Goal: Contribute content

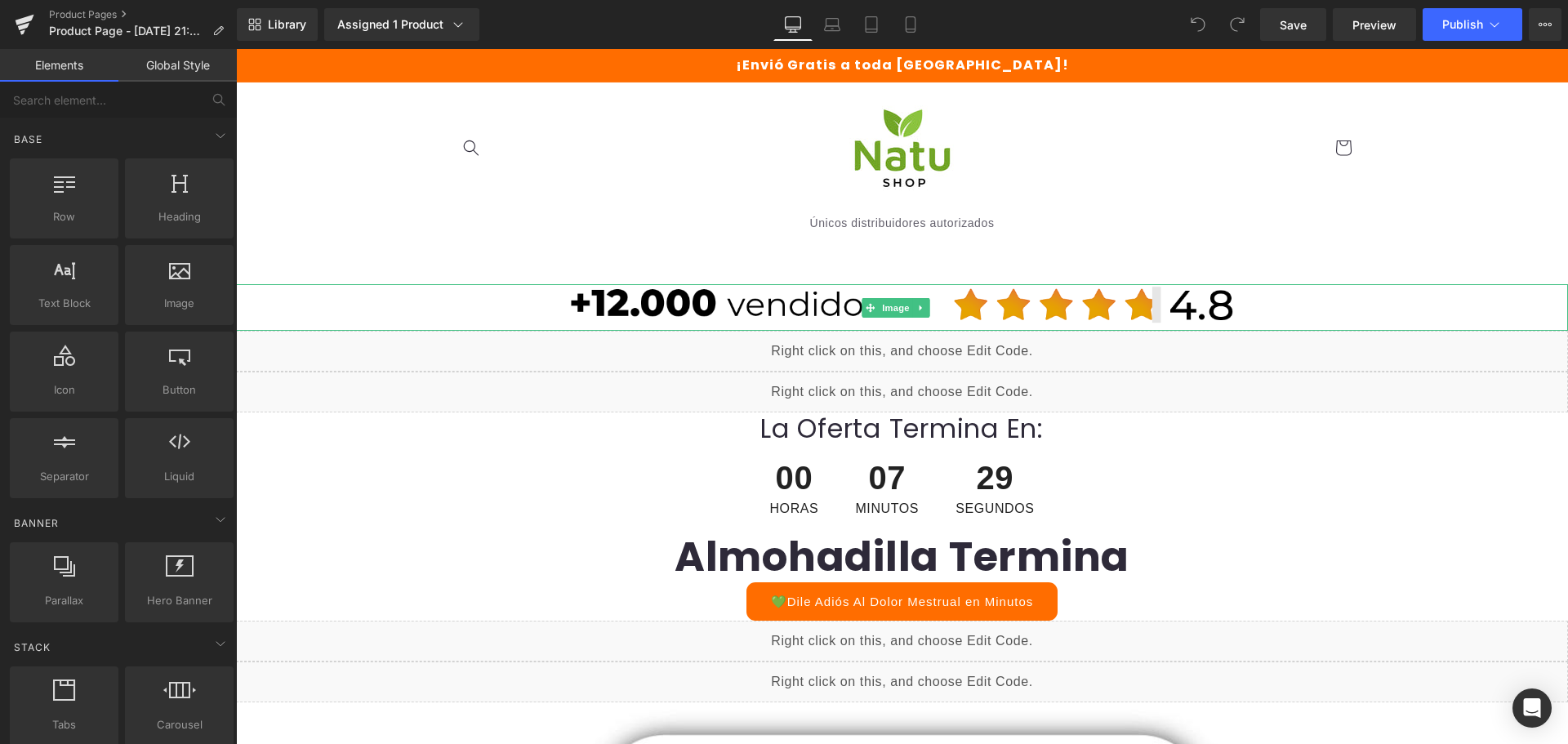
scroll to position [245, 0]
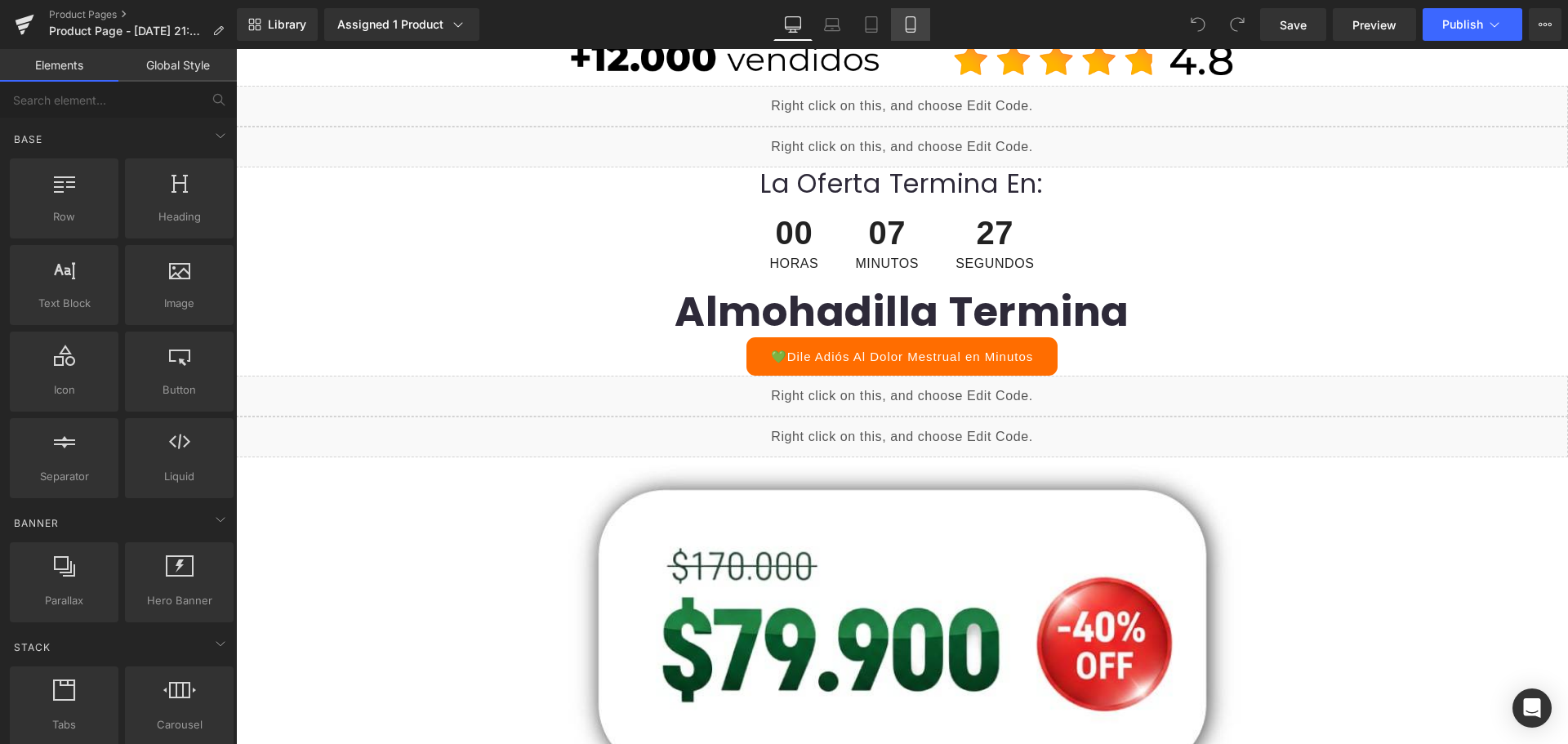
click at [914, 23] on icon at bounding box center [909, 24] width 9 height 15
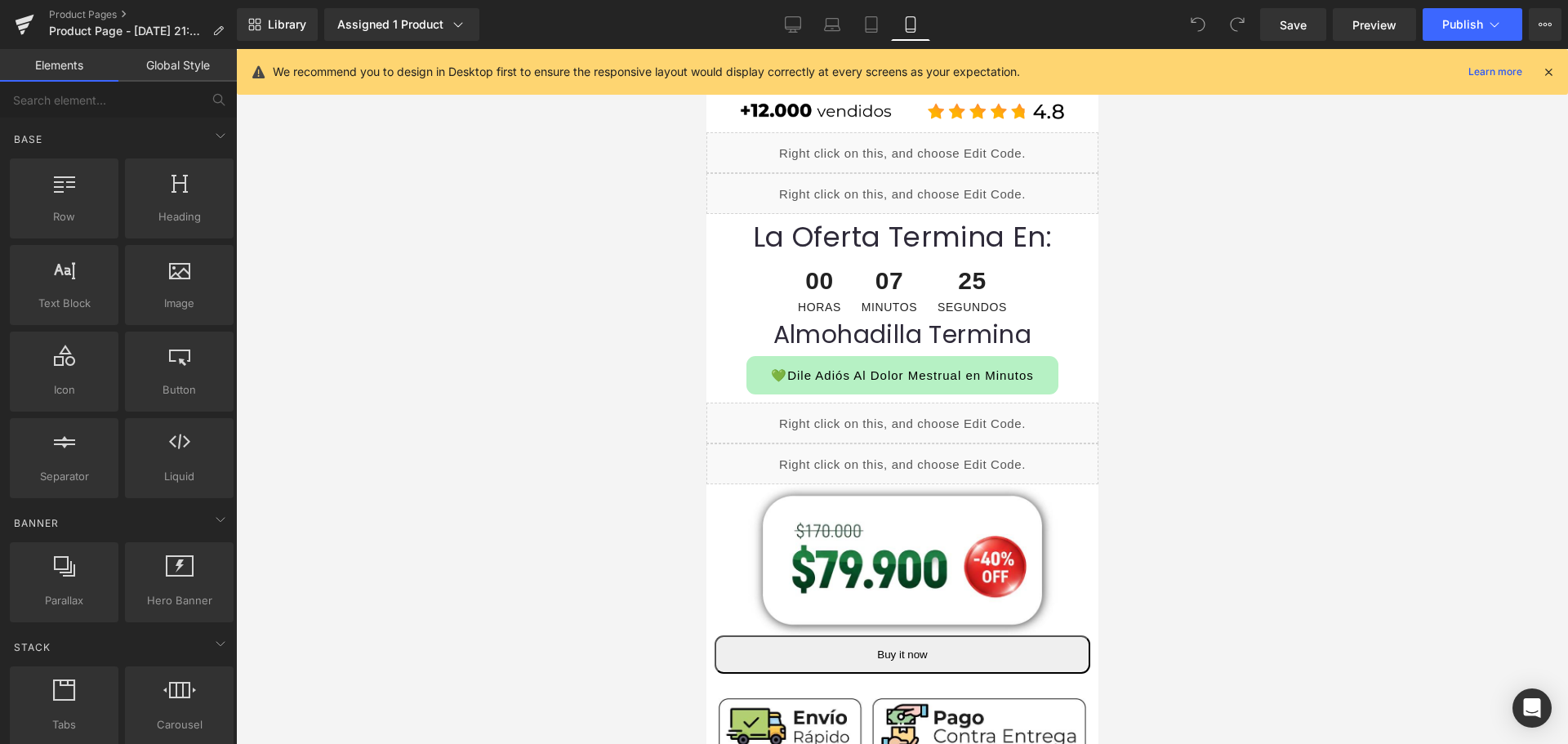
scroll to position [82, 0]
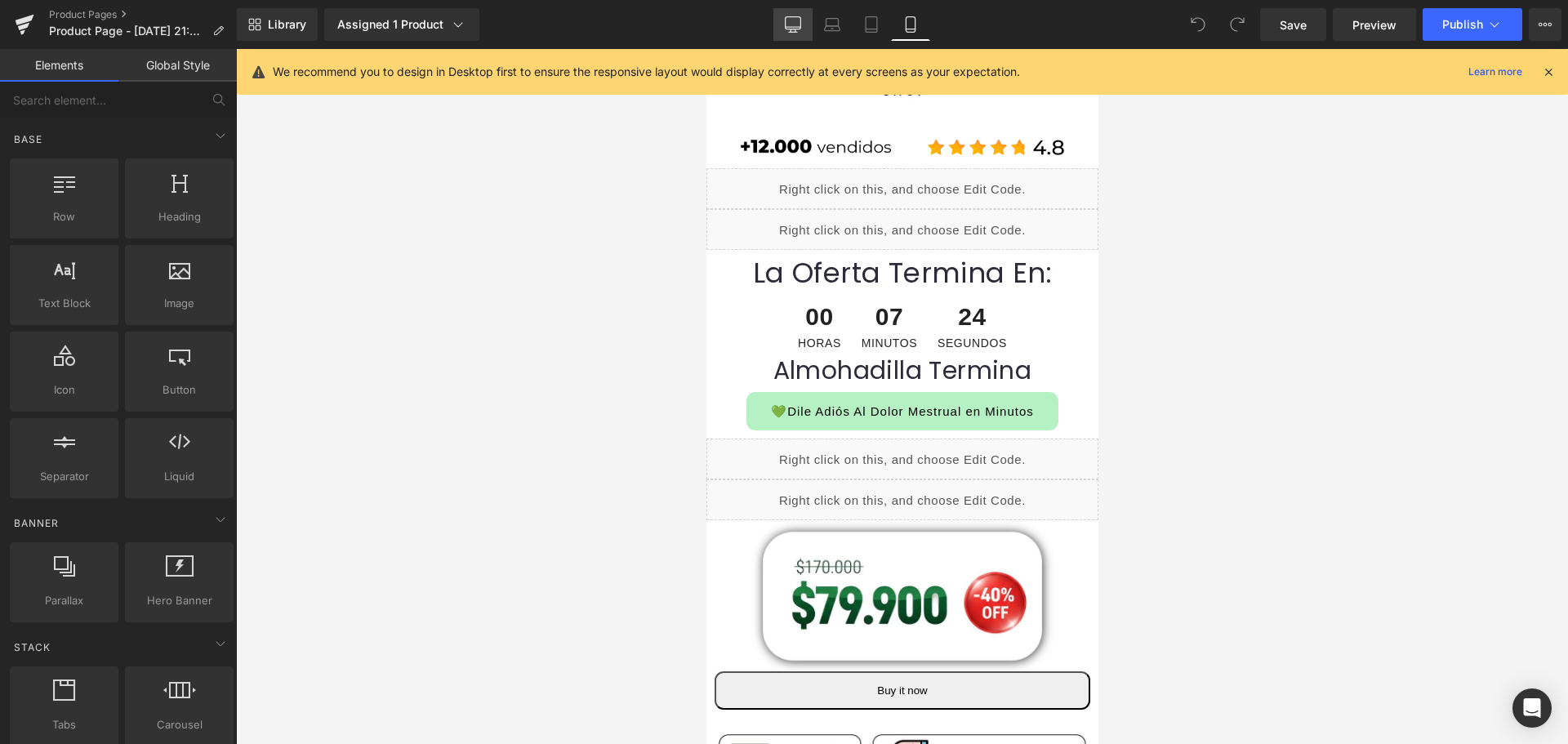
click at [802, 21] on link "Desktop" at bounding box center [793, 24] width 40 height 32
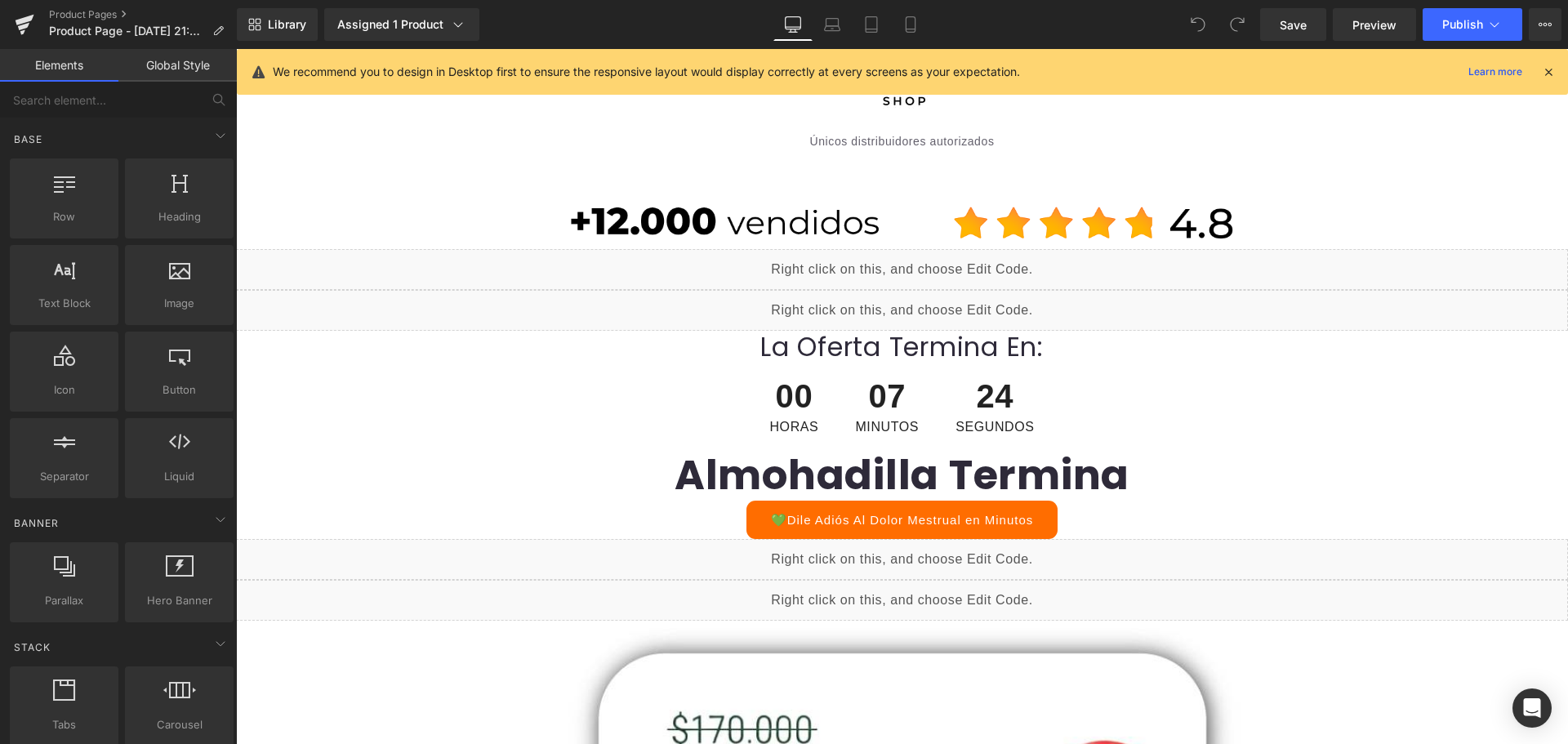
scroll to position [227, 0]
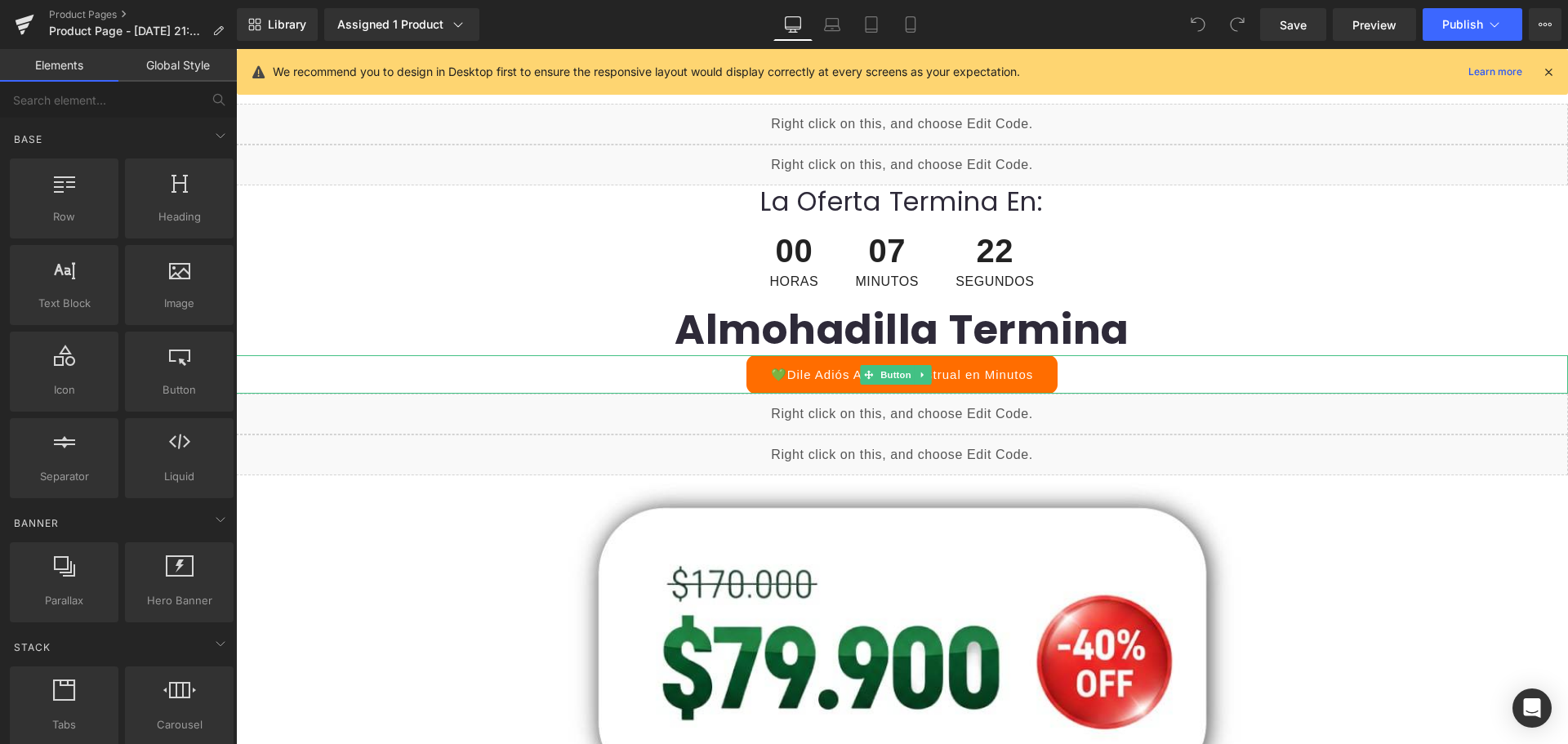
click at [938, 370] on link "💚Dile Adiós Al Dolor Mestrual en Minutos" at bounding box center [902, 374] width 312 height 39
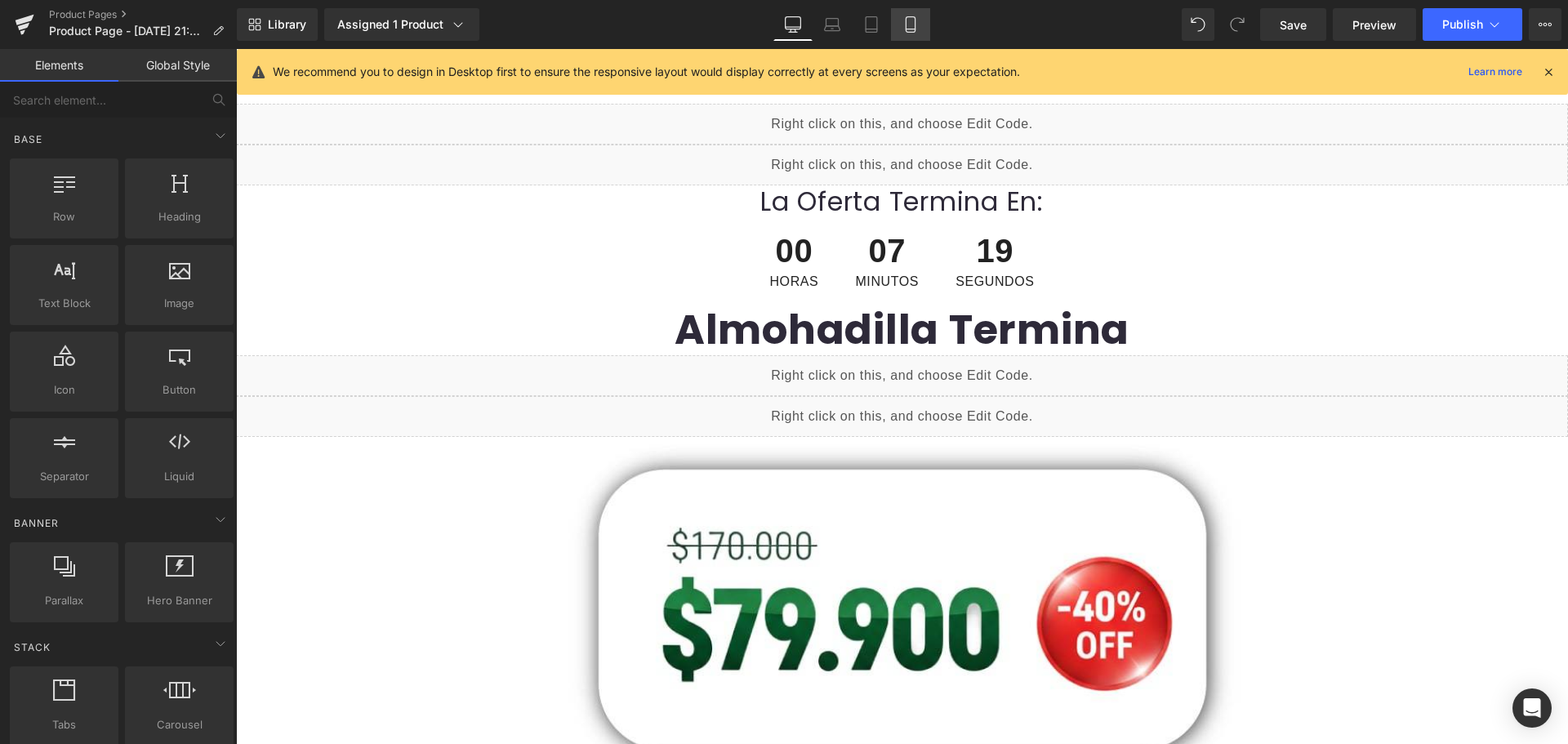
click at [927, 21] on link "Mobile" at bounding box center [910, 24] width 40 height 32
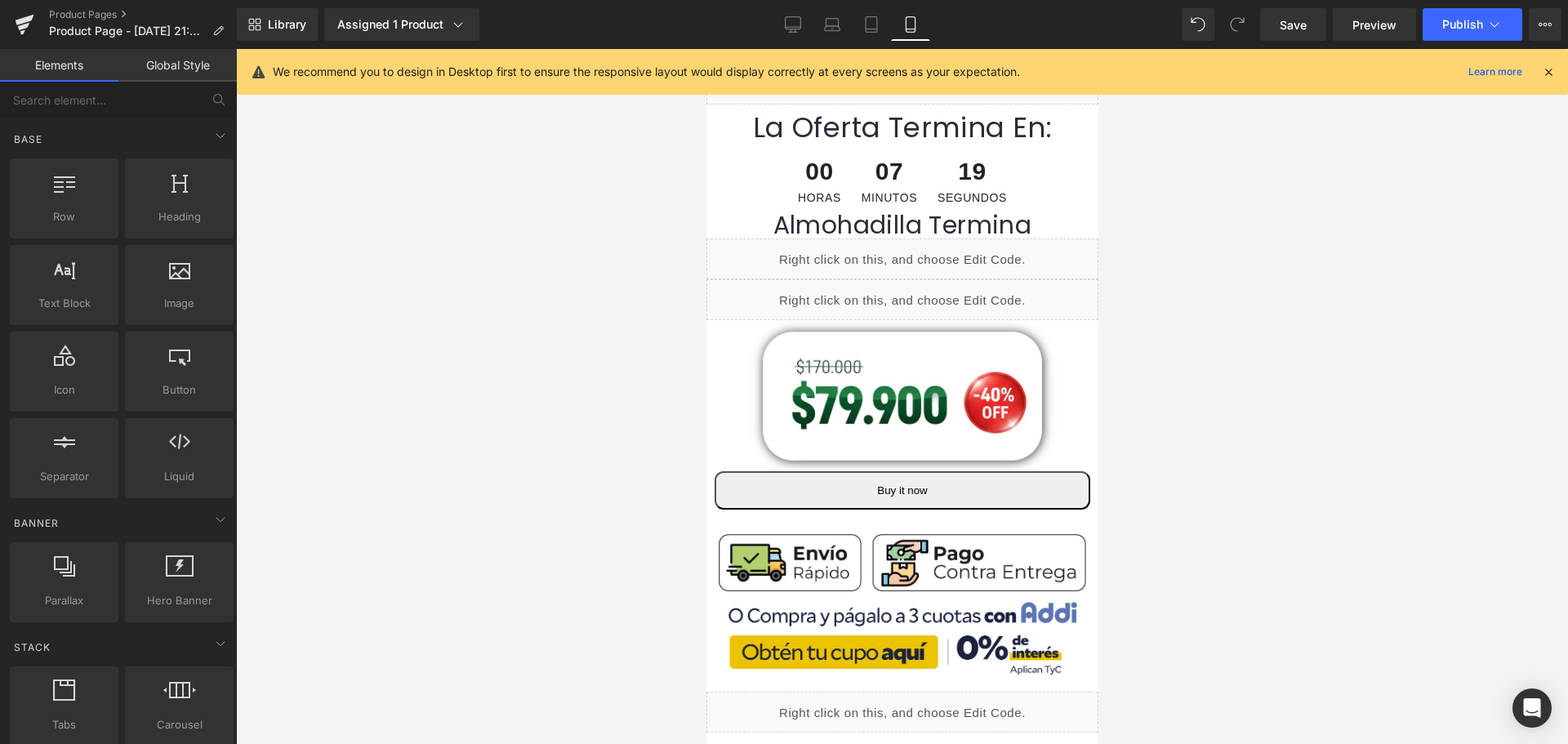
scroll to position [162, 0]
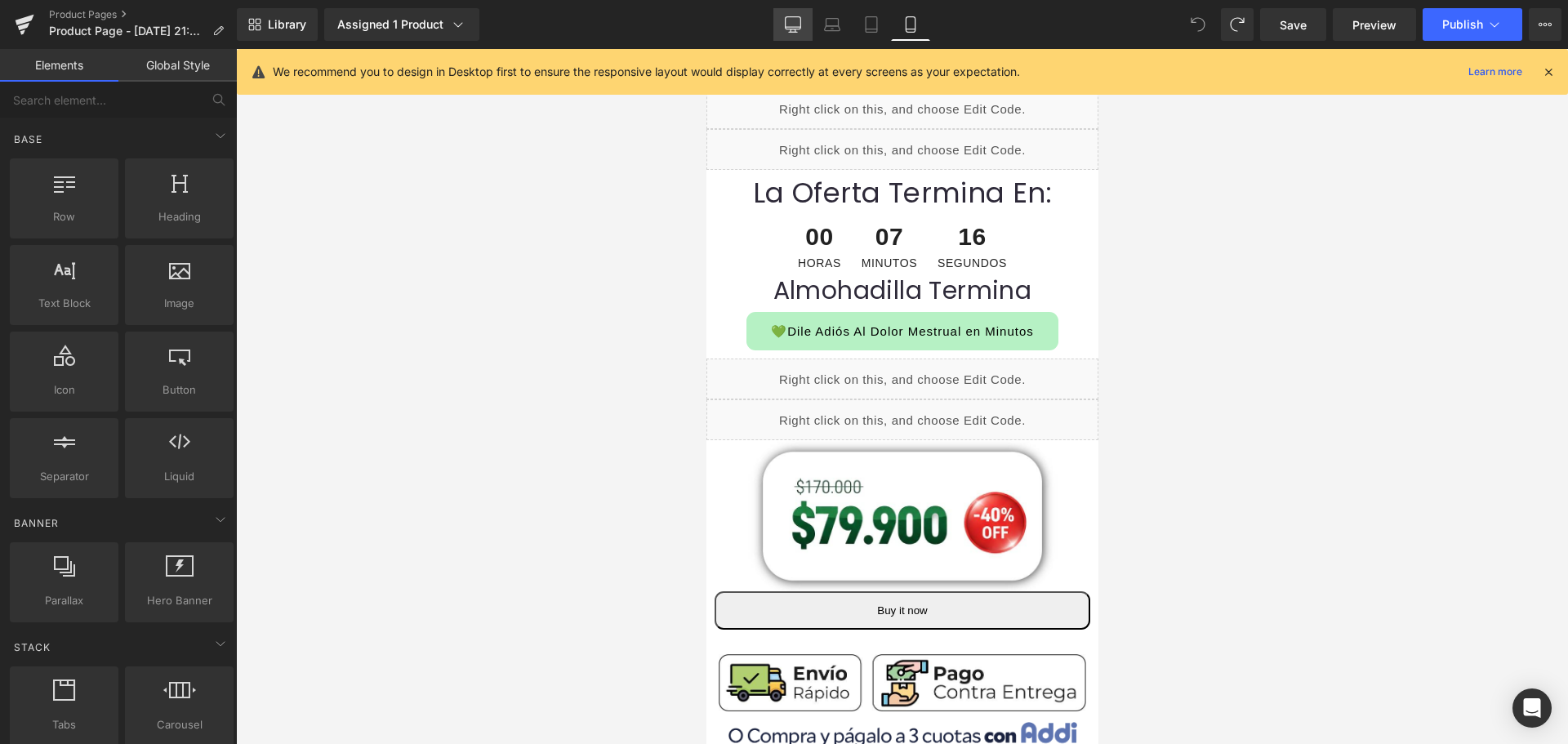
click at [782, 22] on link "Desktop" at bounding box center [793, 24] width 40 height 32
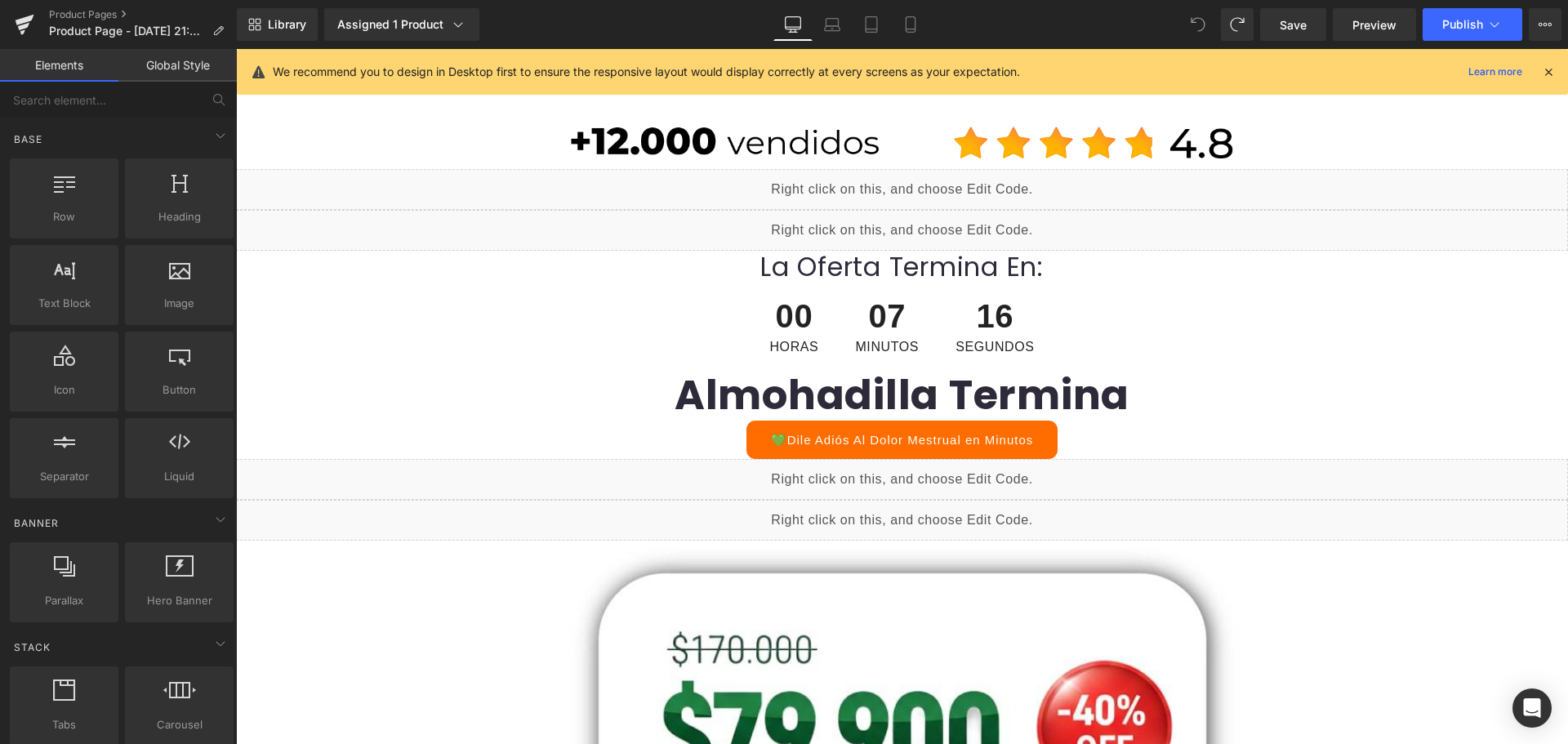
scroll to position [290, 0]
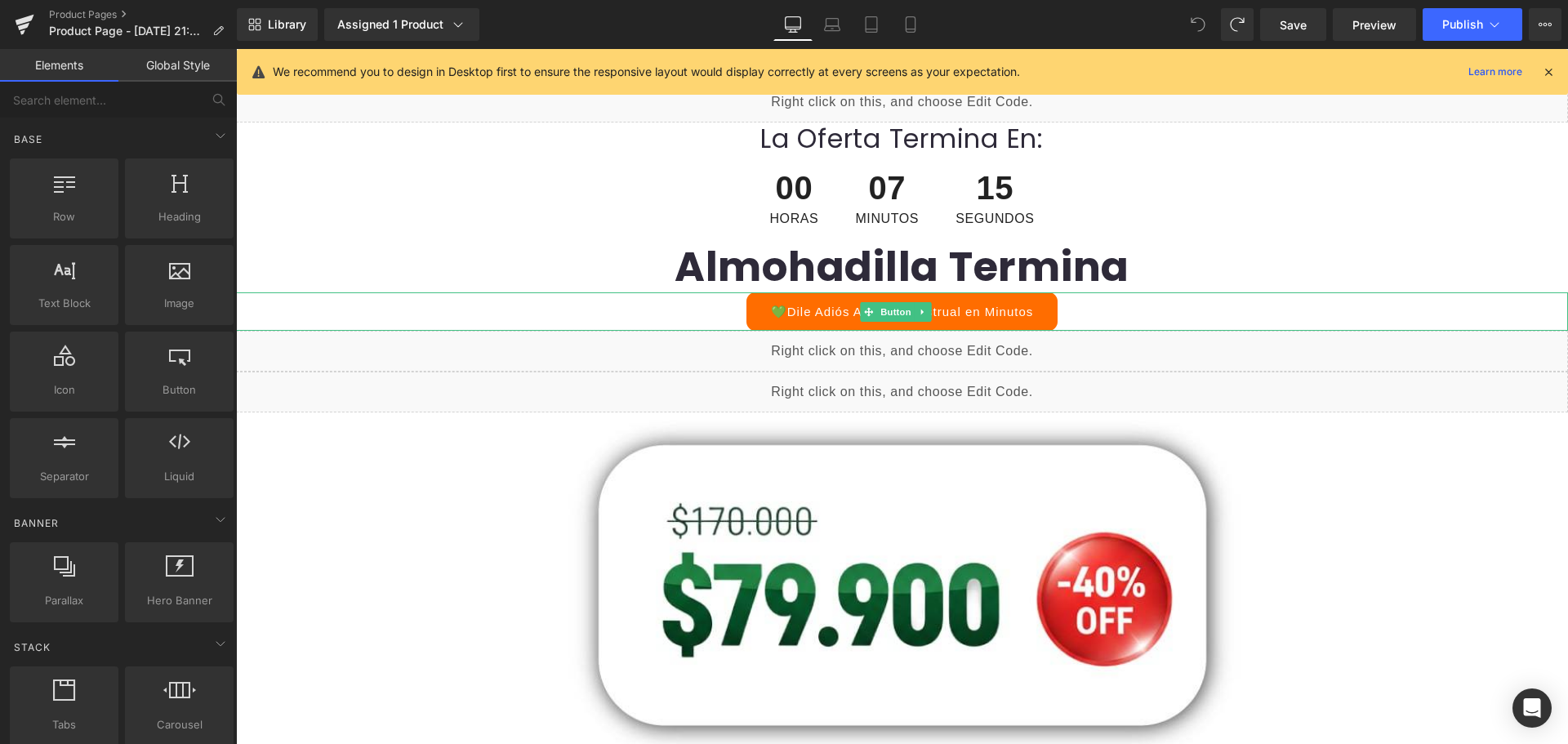
click at [988, 331] on div "Liquid" at bounding box center [901, 351] width 1331 height 40
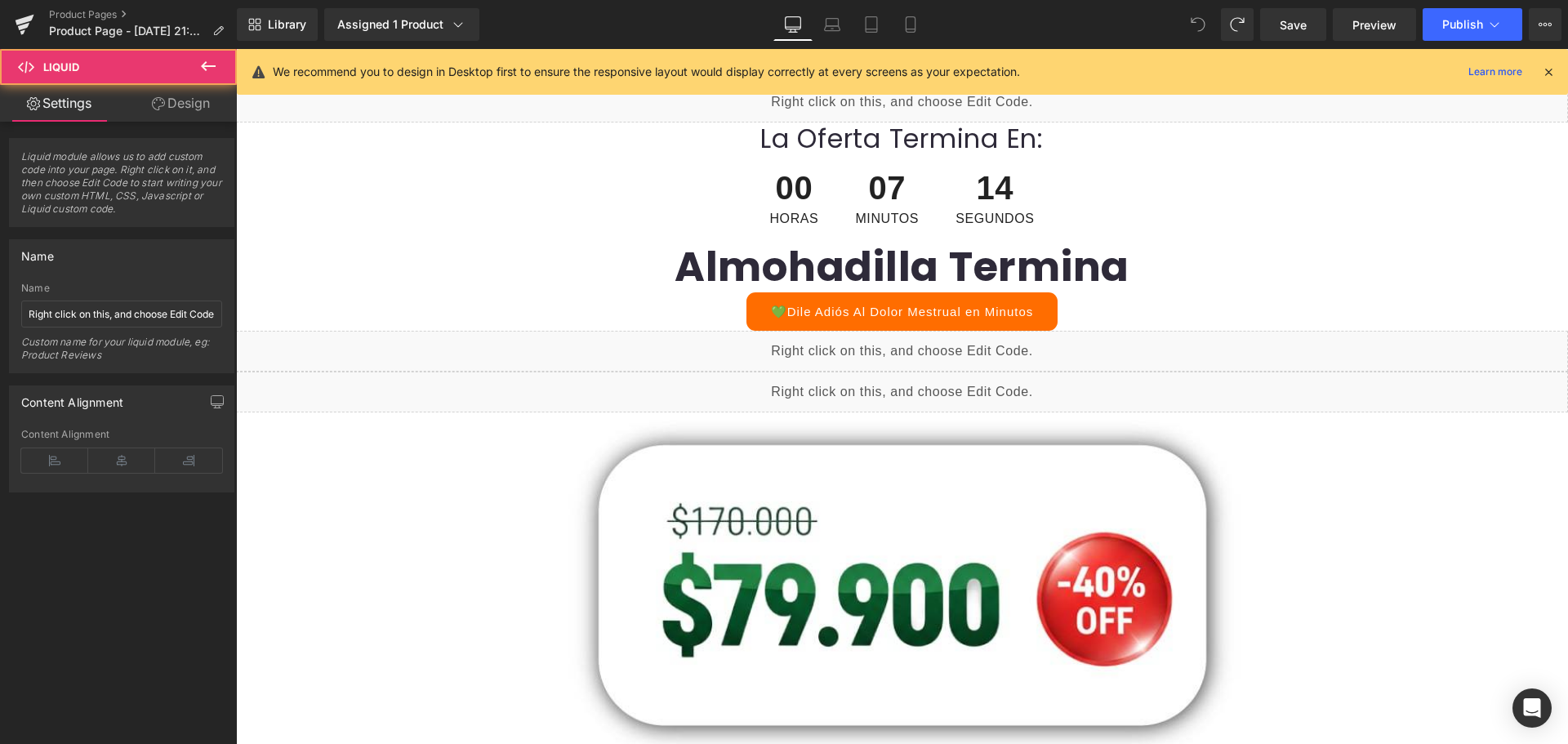
click at [998, 296] on div "💚Dile Adiós Al Dolor Mestrual en Minutos Button" at bounding box center [901, 311] width 1331 height 39
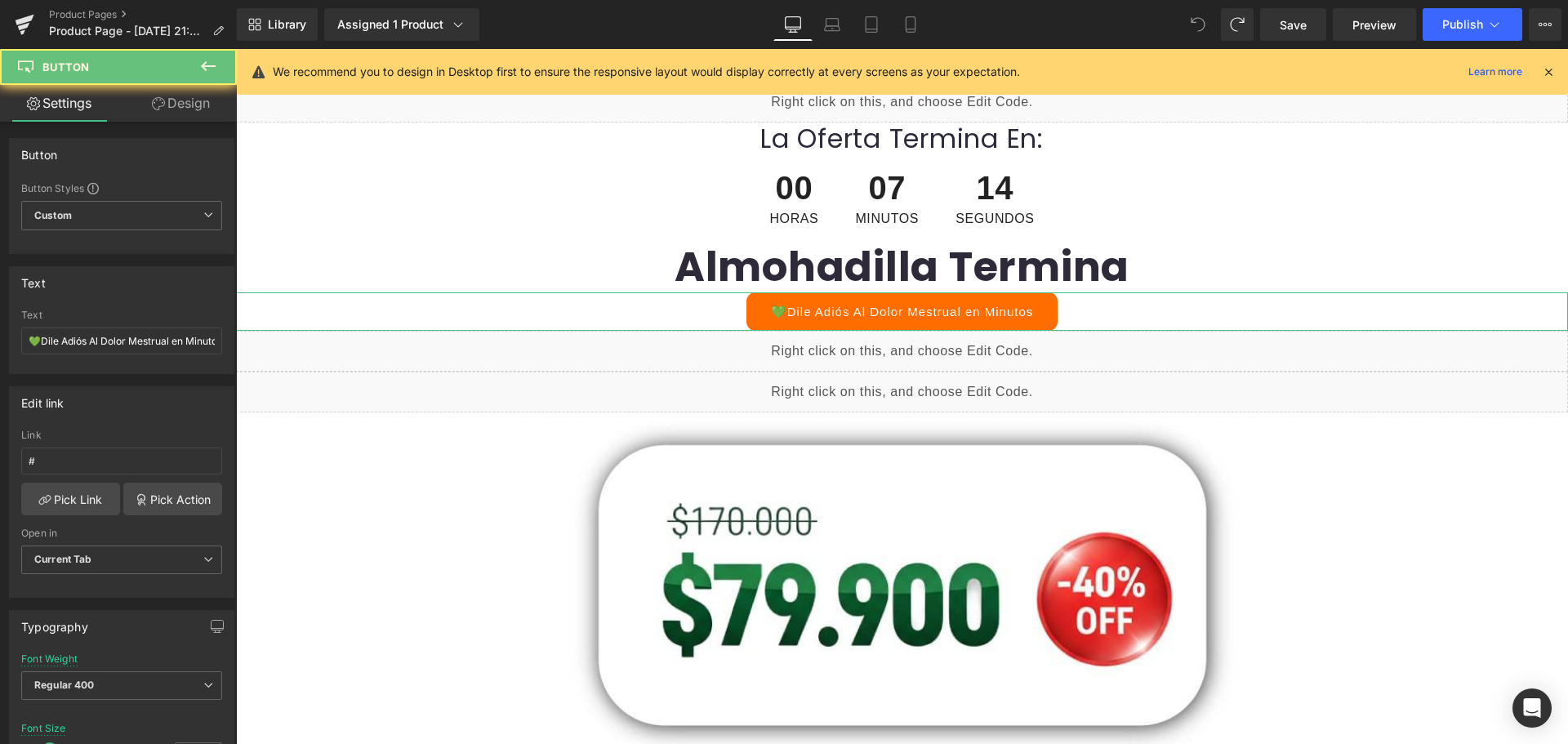
click at [208, 101] on link "Design" at bounding box center [181, 103] width 119 height 37
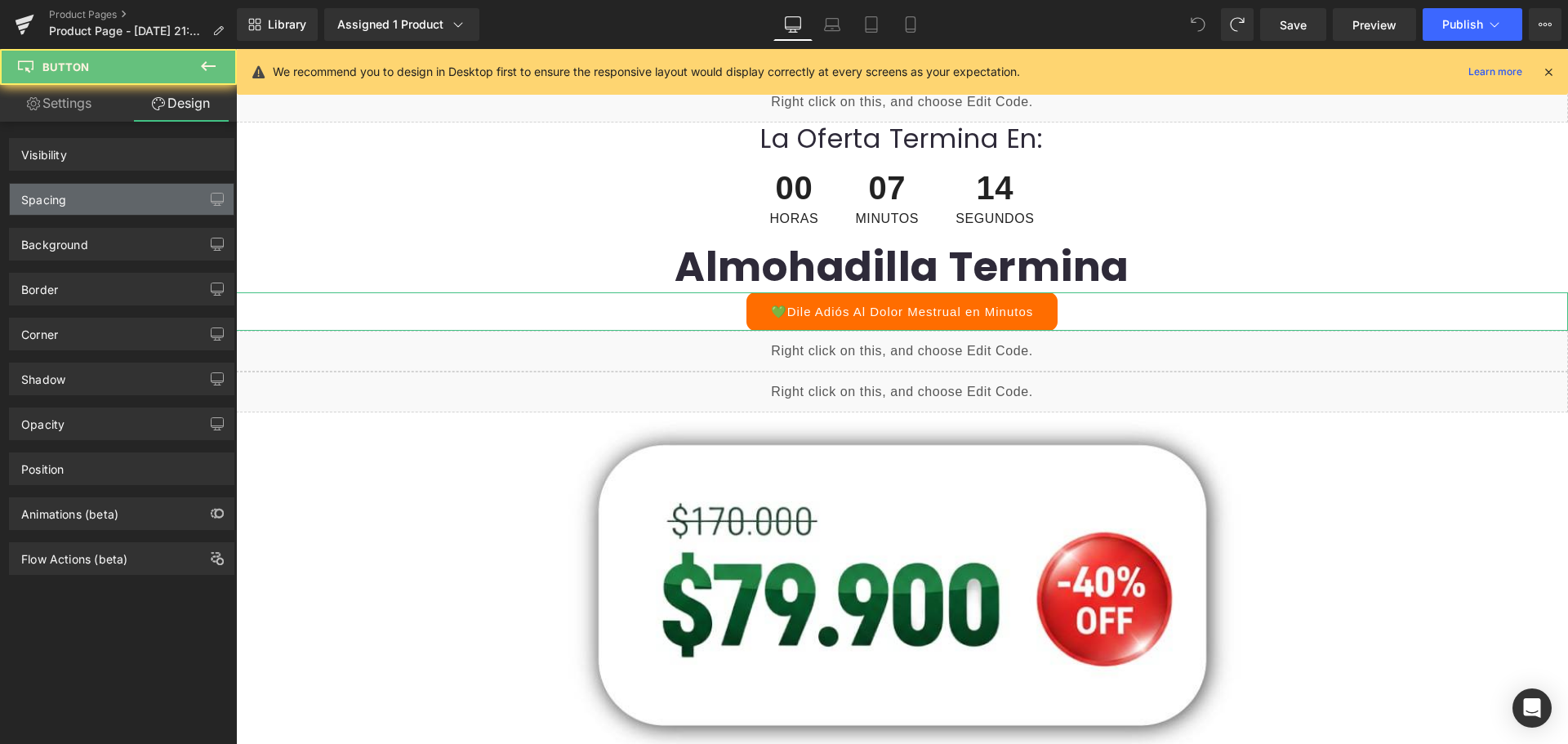
click at [146, 203] on div "Spacing" at bounding box center [121, 199] width 224 height 31
click at [84, 191] on div "Spacing" at bounding box center [121, 199] width 224 height 31
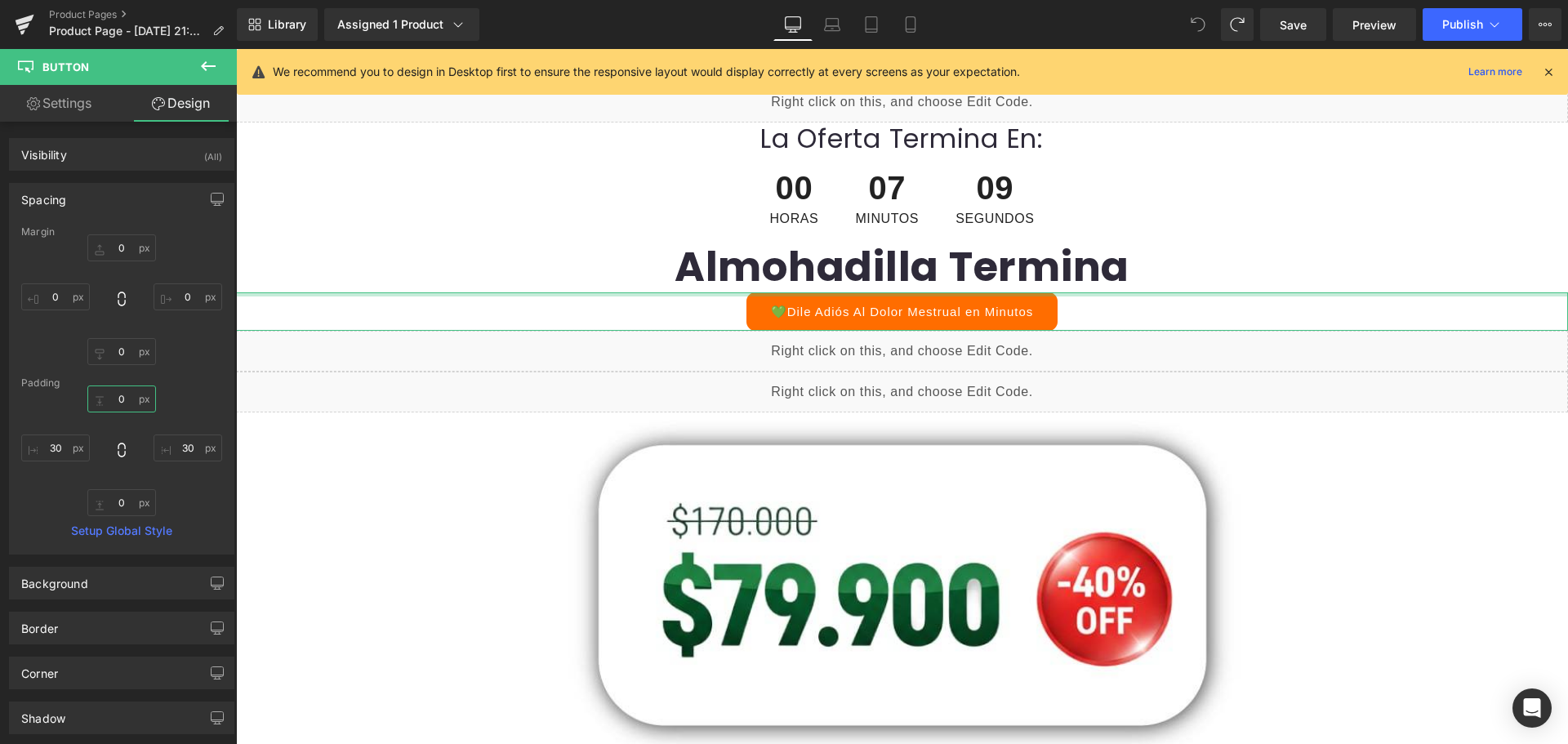
click at [125, 401] on input "0" at bounding box center [121, 399] width 68 height 27
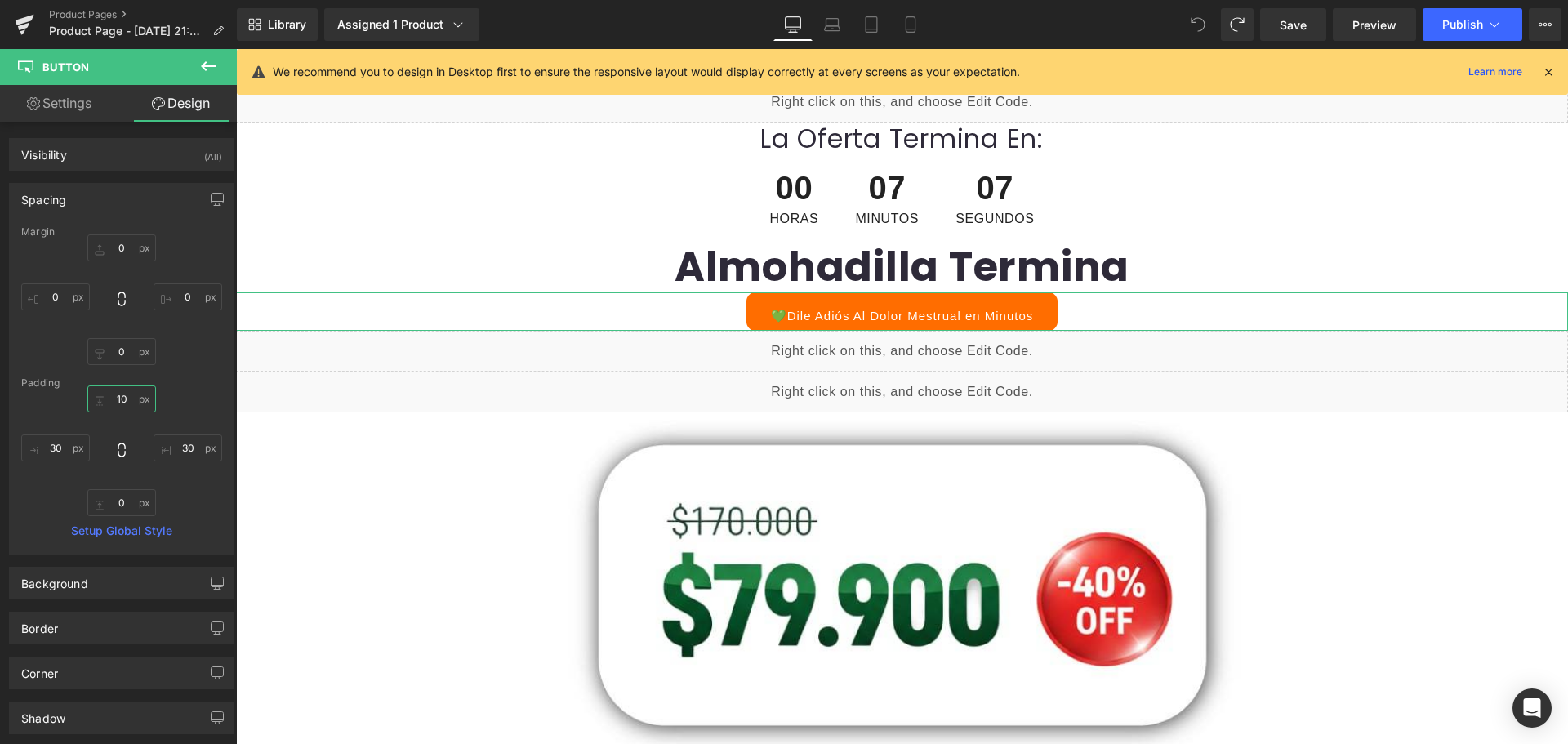
type input "1"
click at [1016, 339] on div "Liquid" at bounding box center [901, 351] width 1331 height 40
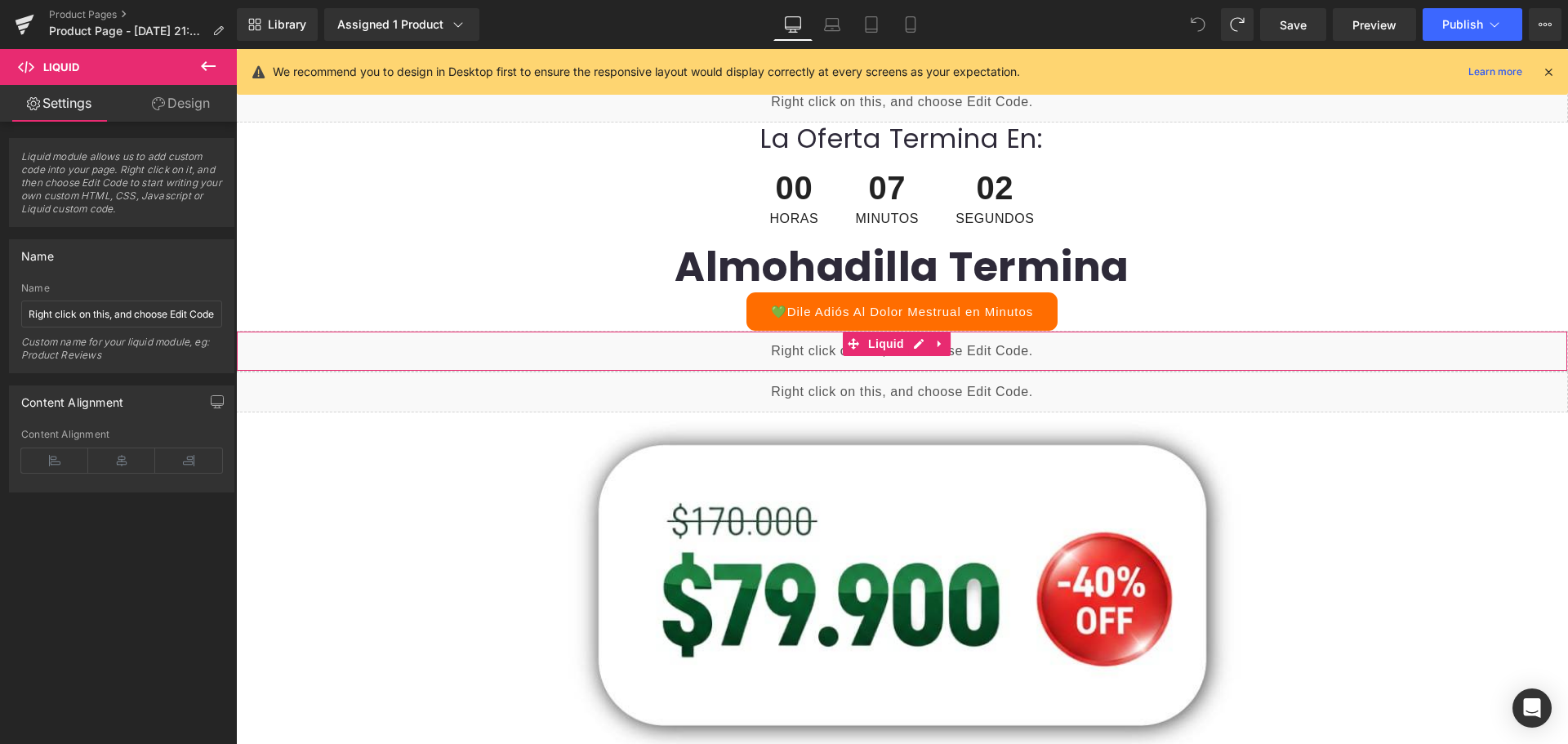
click at [166, 114] on link "Design" at bounding box center [181, 103] width 119 height 37
click at [0, 0] on div "Spacing" at bounding box center [0, 0] width 0 height 0
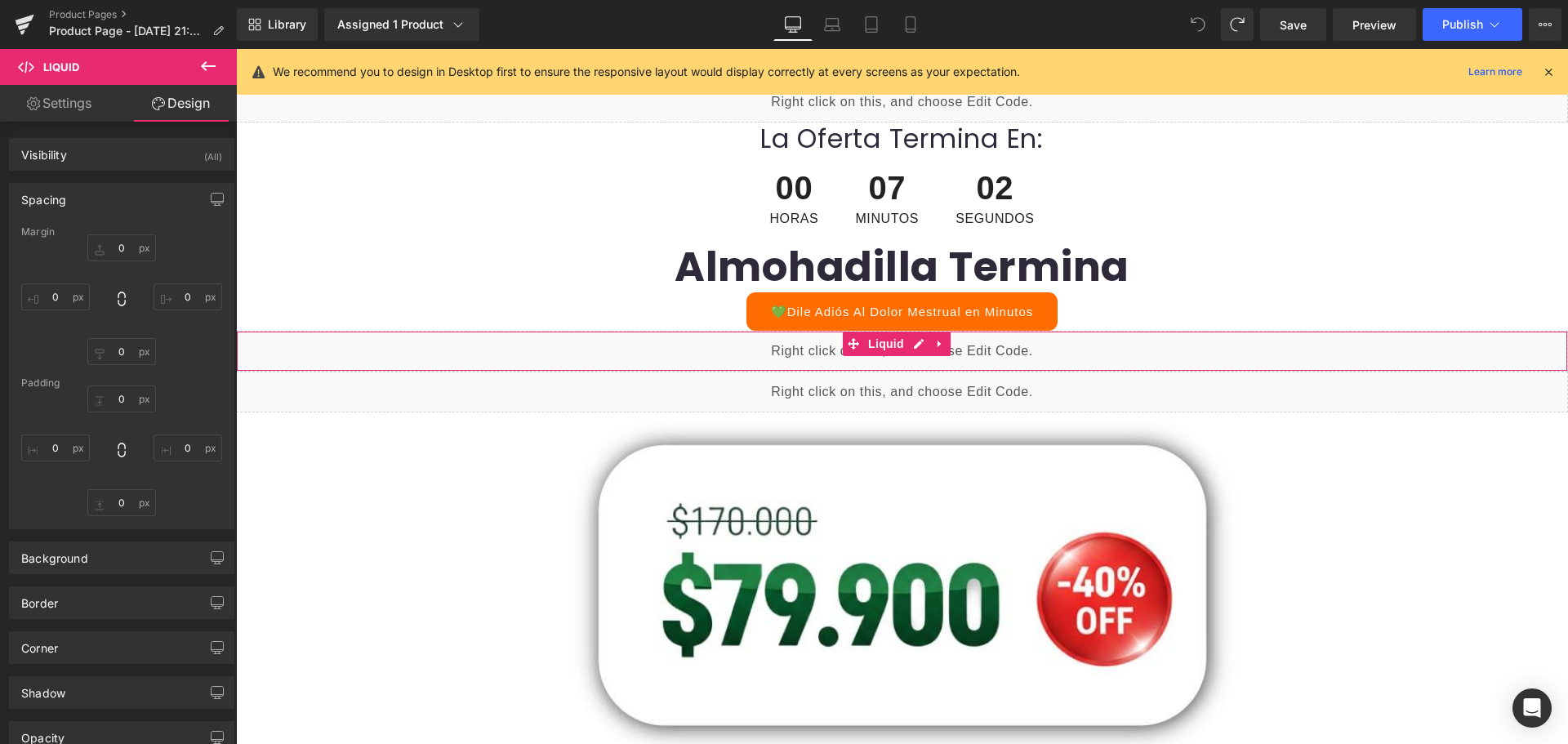
click at [118, 204] on div "Spacing" at bounding box center [121, 199] width 224 height 31
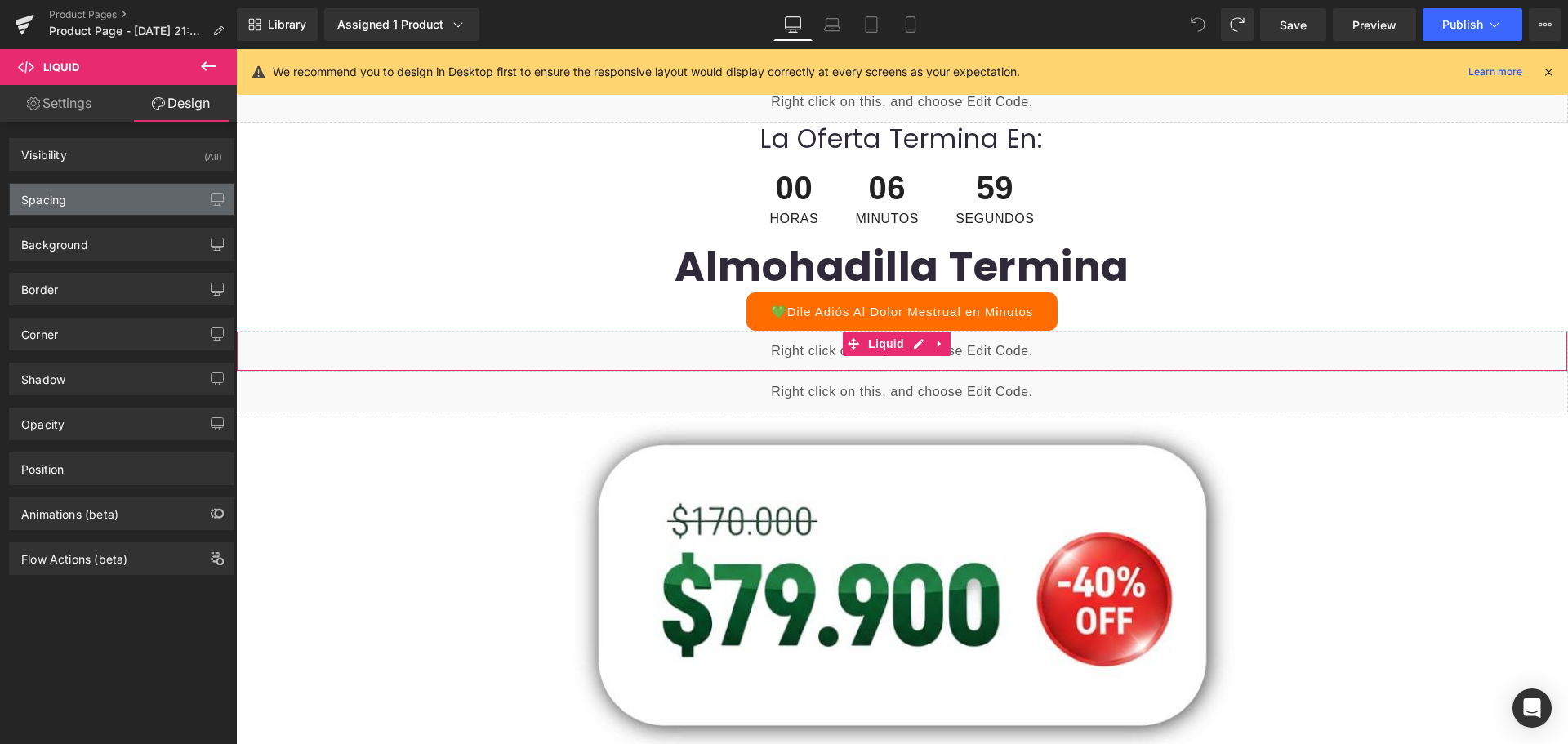
click at [106, 191] on div "Spacing" at bounding box center [121, 199] width 224 height 31
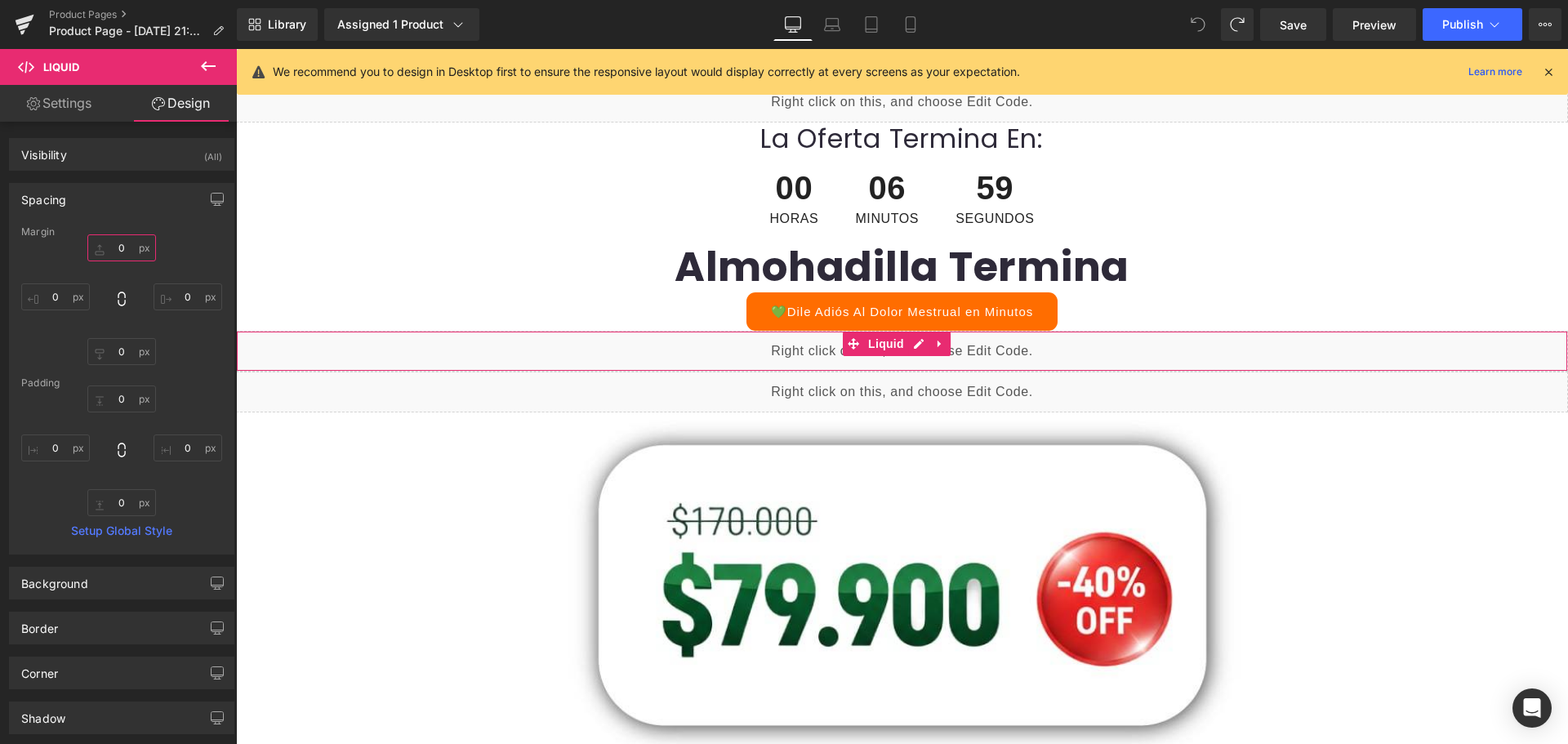
click at [126, 247] on input "0" at bounding box center [121, 247] width 68 height 27
type input "10"
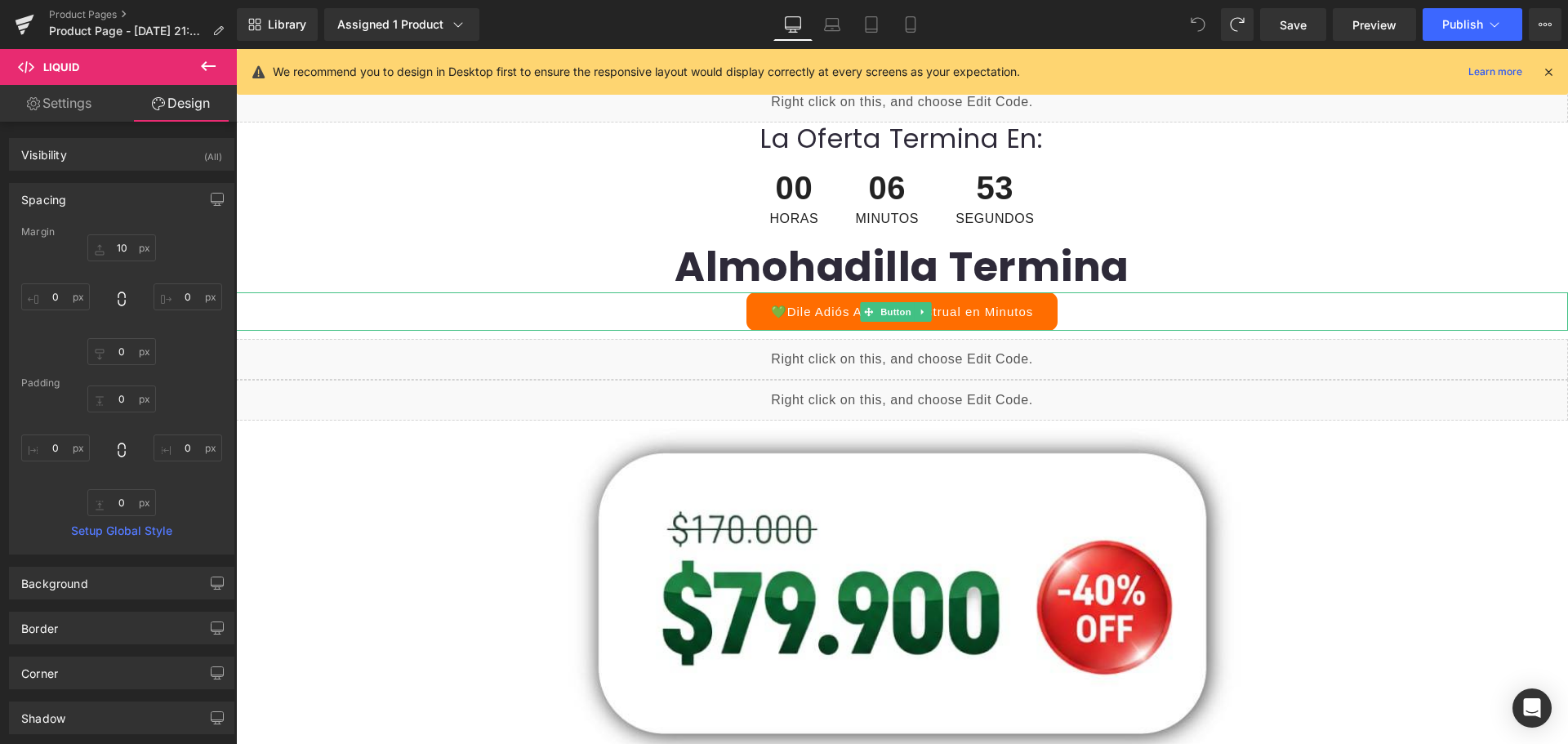
click at [798, 319] on link "💚Dile Adiós Al Dolor Mestrual en Minutos" at bounding box center [902, 311] width 312 height 39
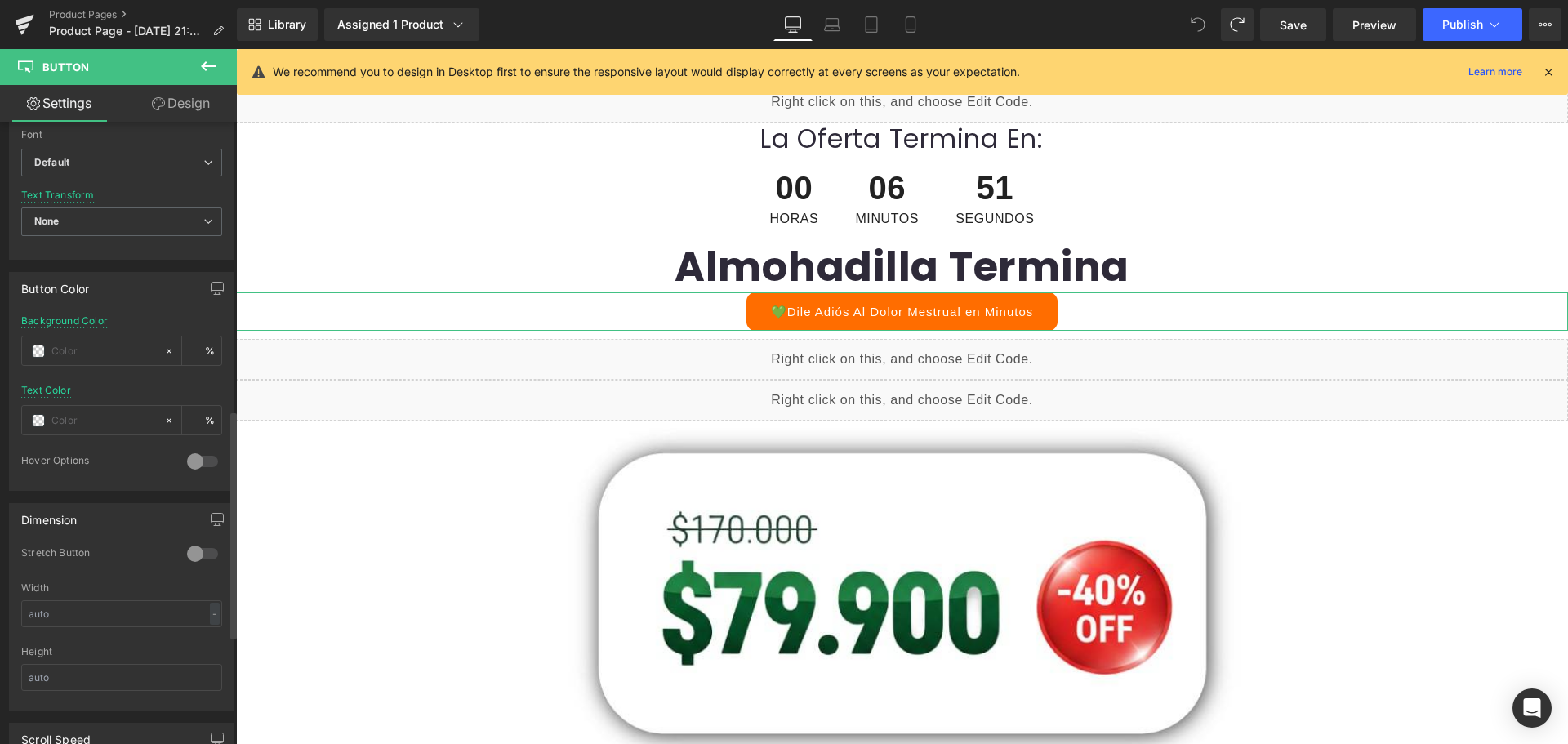
scroll to position [817, 0]
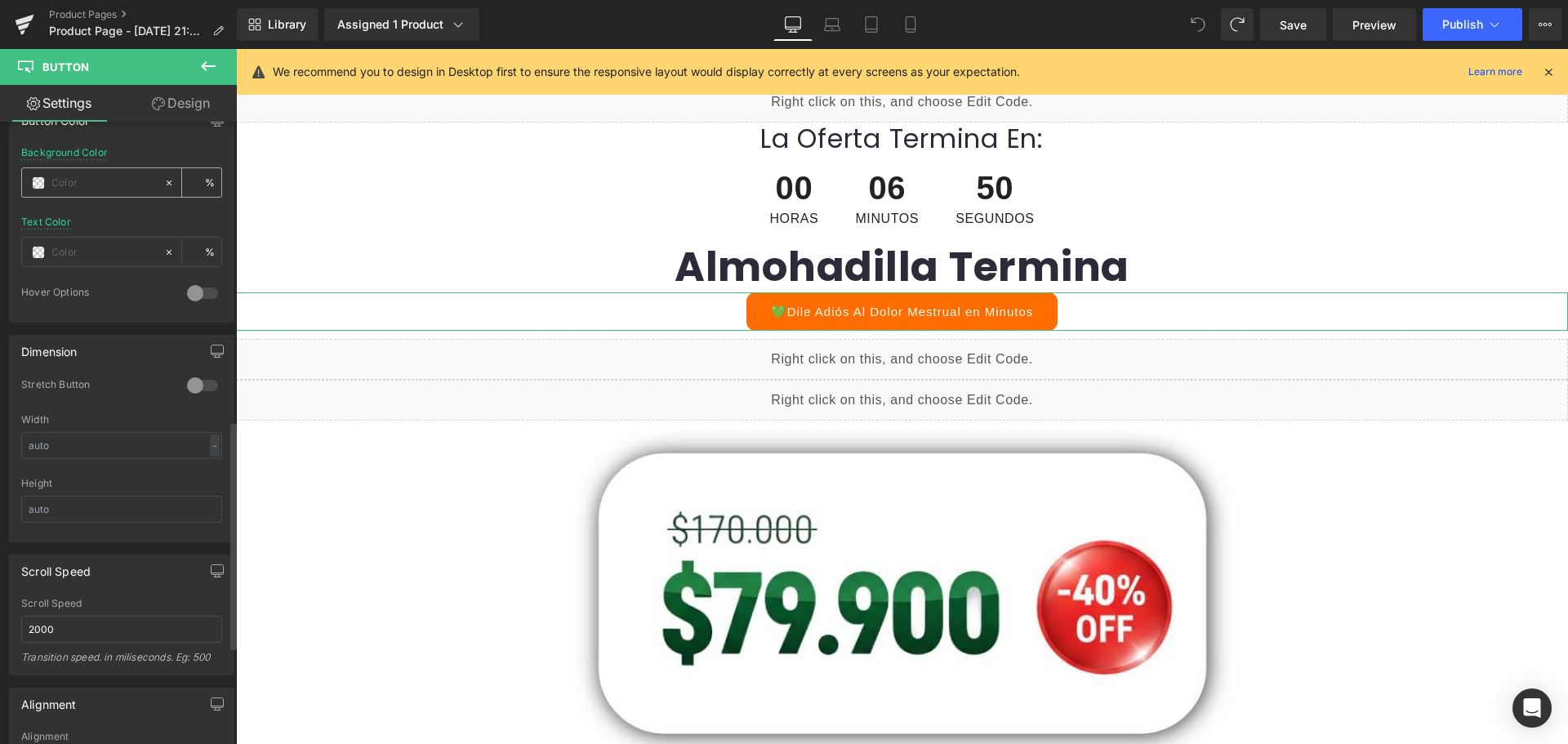
click at [40, 181] on span at bounding box center [38, 183] width 13 height 13
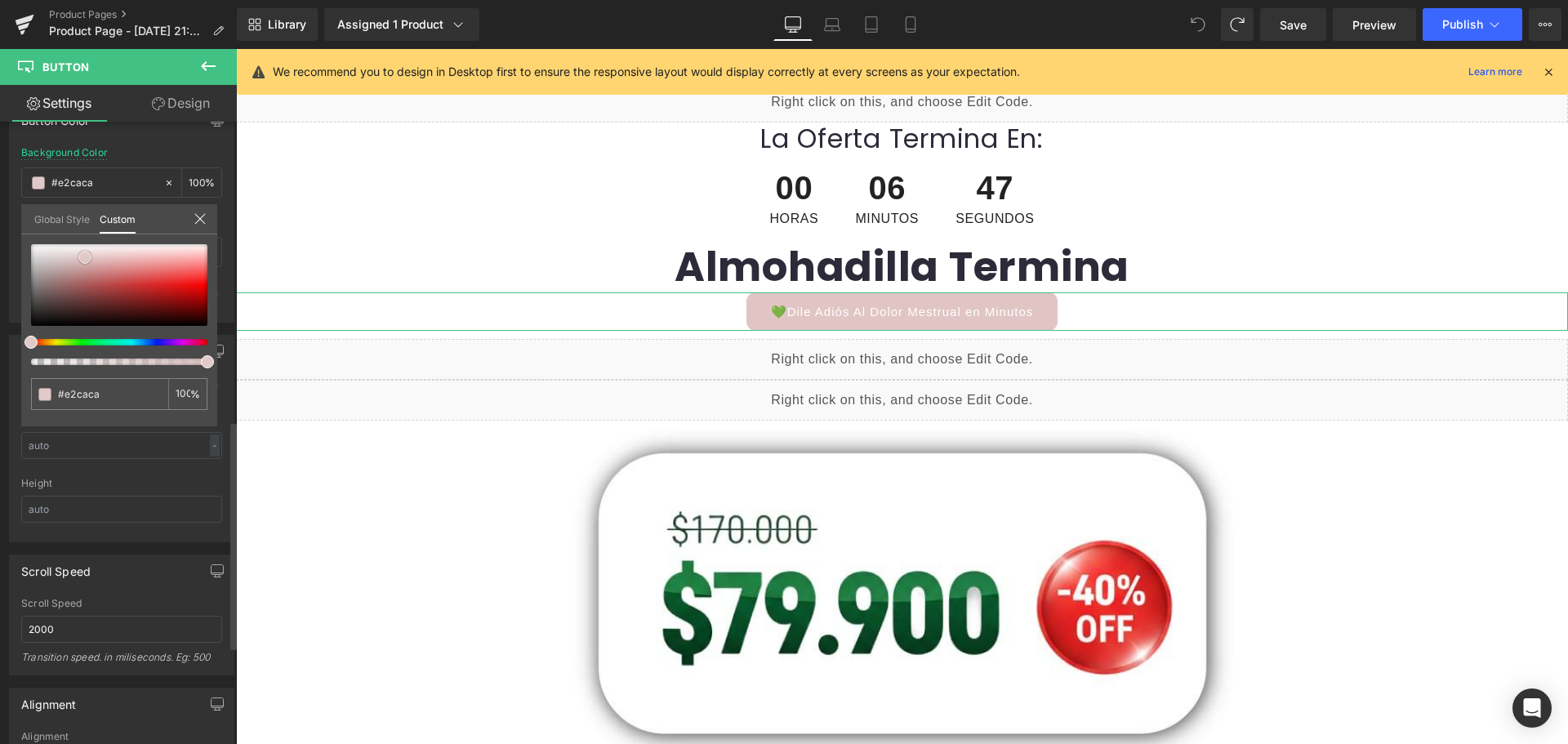
drag, startPoint x: 76, startPoint y: 264, endPoint x: 88, endPoint y: 258, distance: 13.4
click at [88, 258] on div at bounding box center [119, 284] width 176 height 82
click at [67, 342] on div at bounding box center [119, 304] width 176 height 121
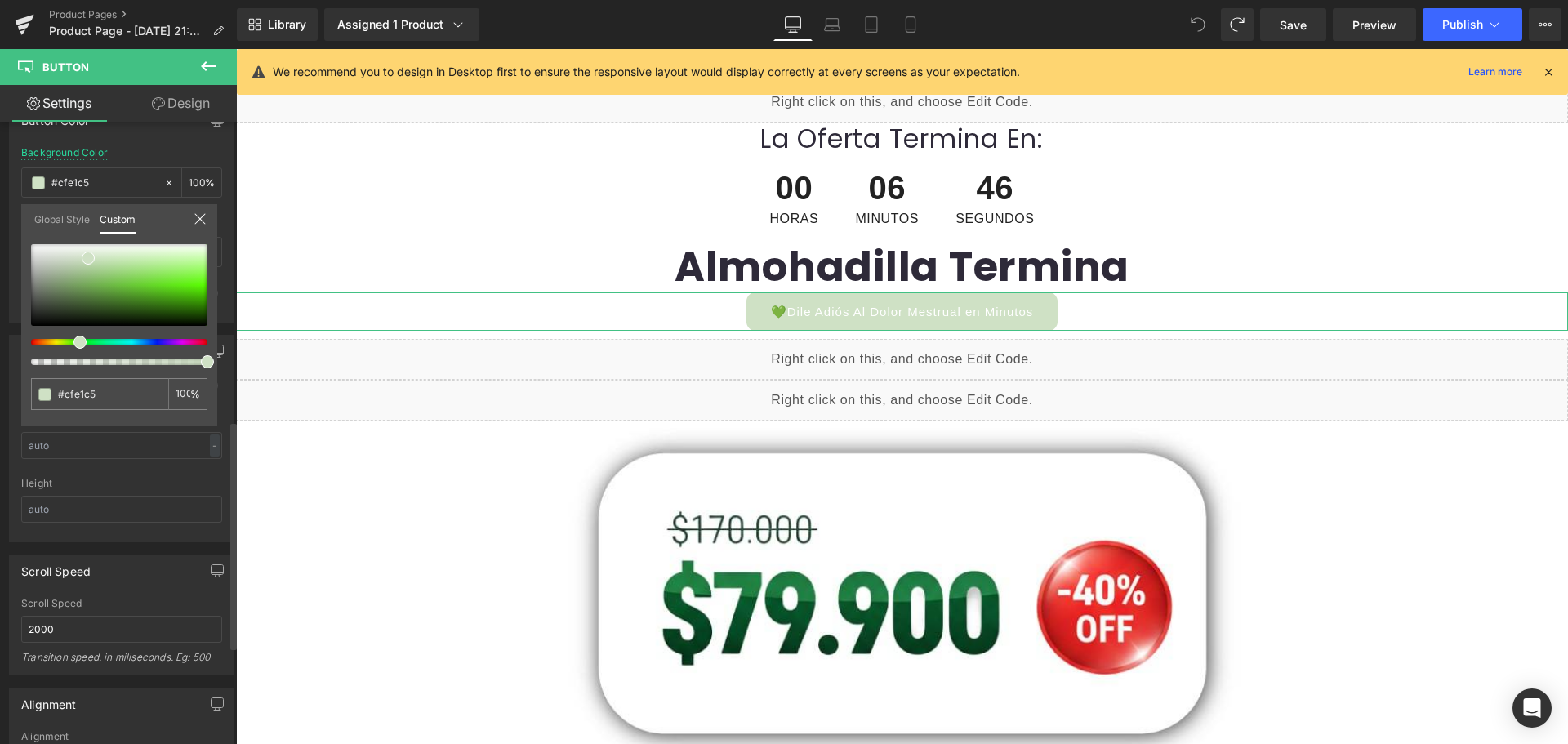
click at [74, 342] on div at bounding box center [112, 342] width 176 height 6
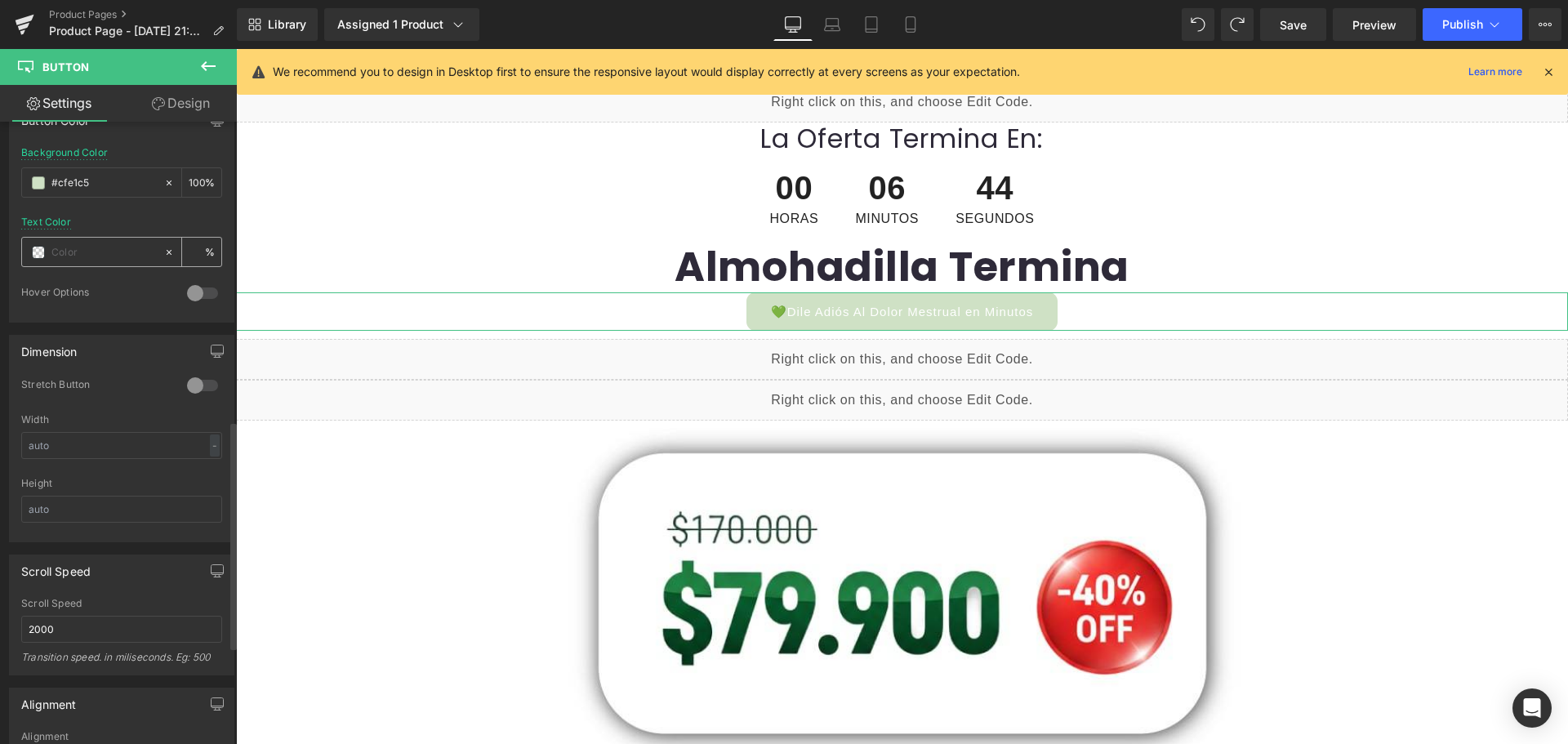
click at [40, 254] on span at bounding box center [38, 252] width 13 height 13
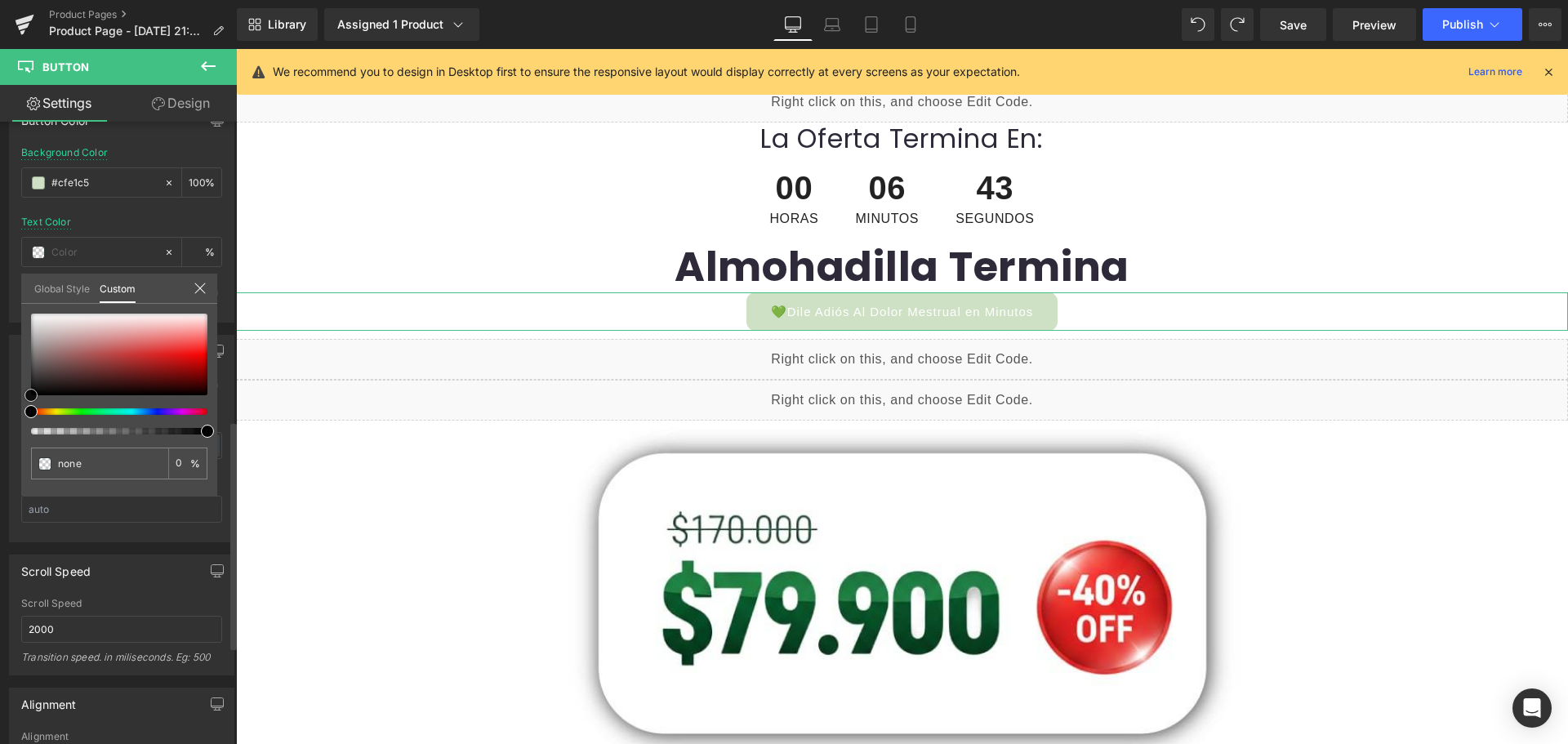
click at [28, 394] on span at bounding box center [31, 395] width 13 height 13
click at [1304, 36] on link "Save" at bounding box center [1293, 24] width 67 height 32
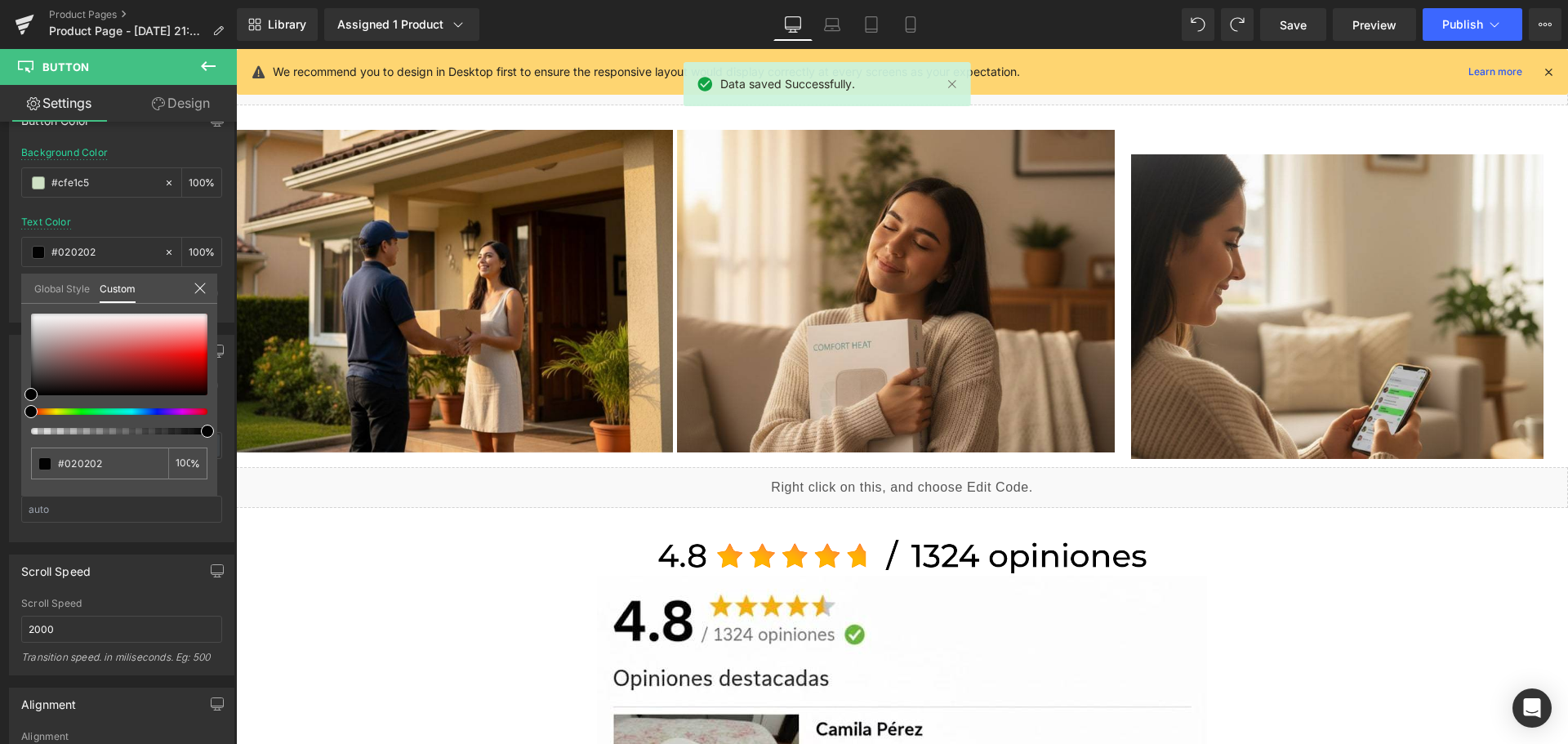
scroll to position [1515, 0]
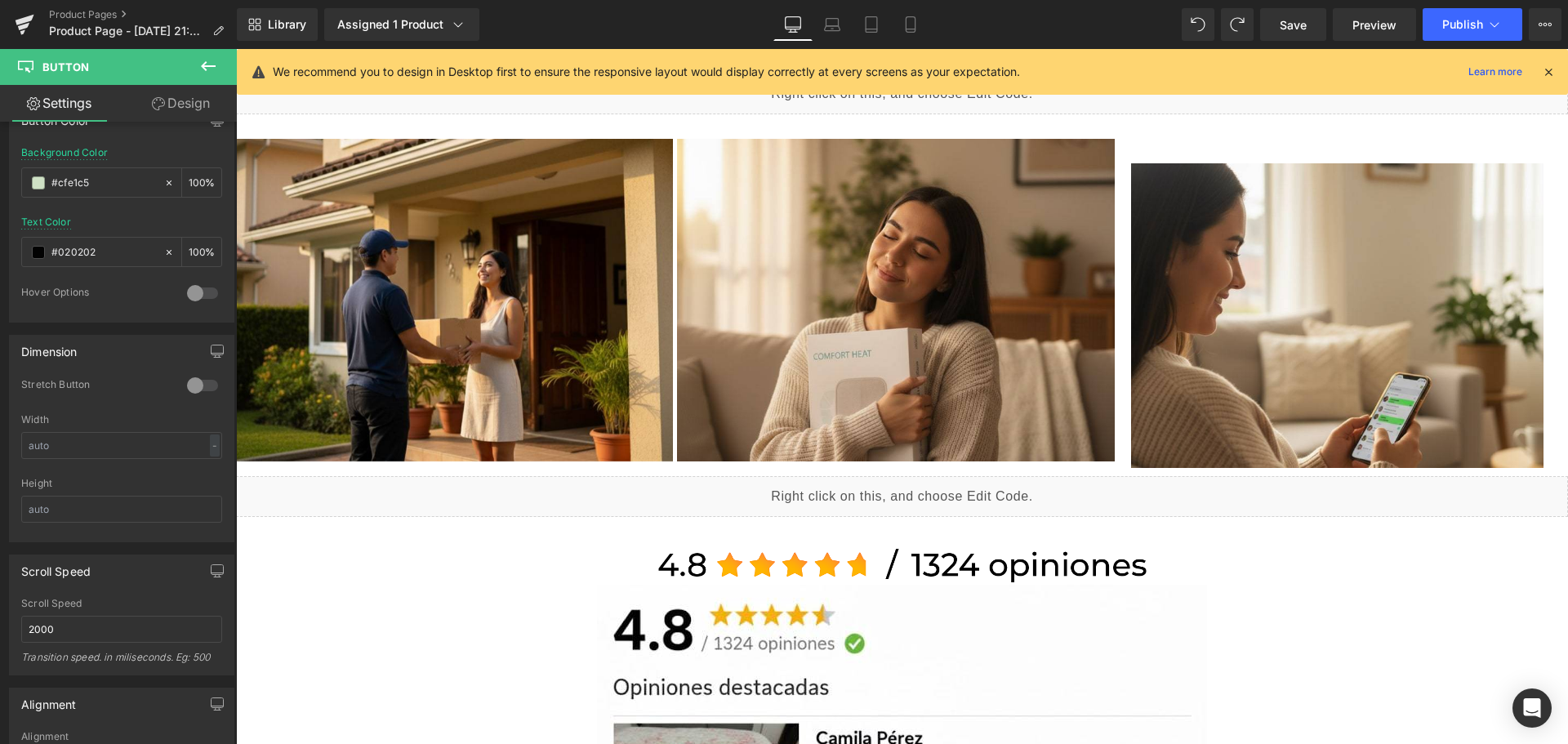
click at [1203, 283] on body "Ir directamente al contenido ¡Envió Gratis a toda [GEOGRAPHIC_DATA]! Únicos dis…" at bounding box center [901, 470] width 1331 height 3707
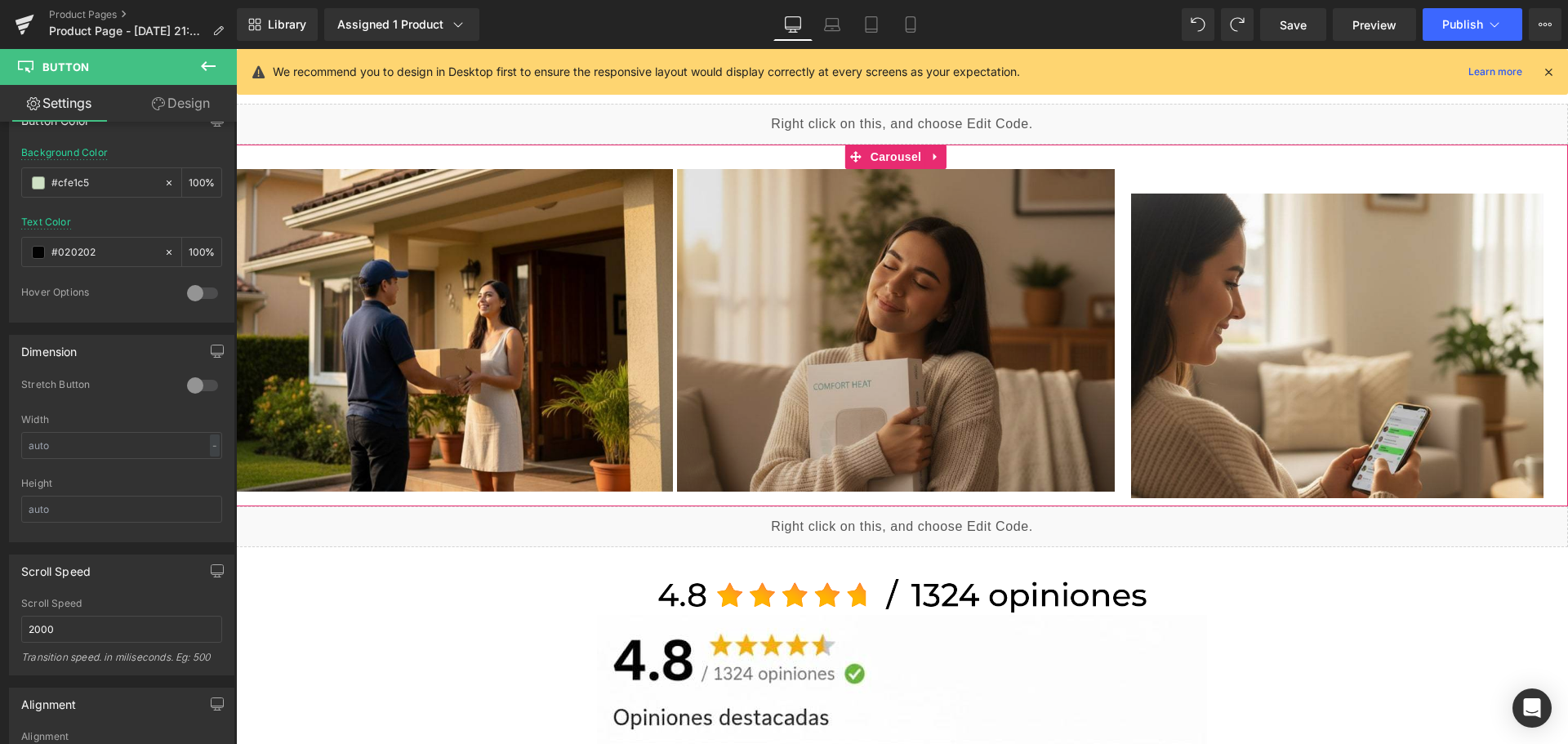
scroll to position [1433, 0]
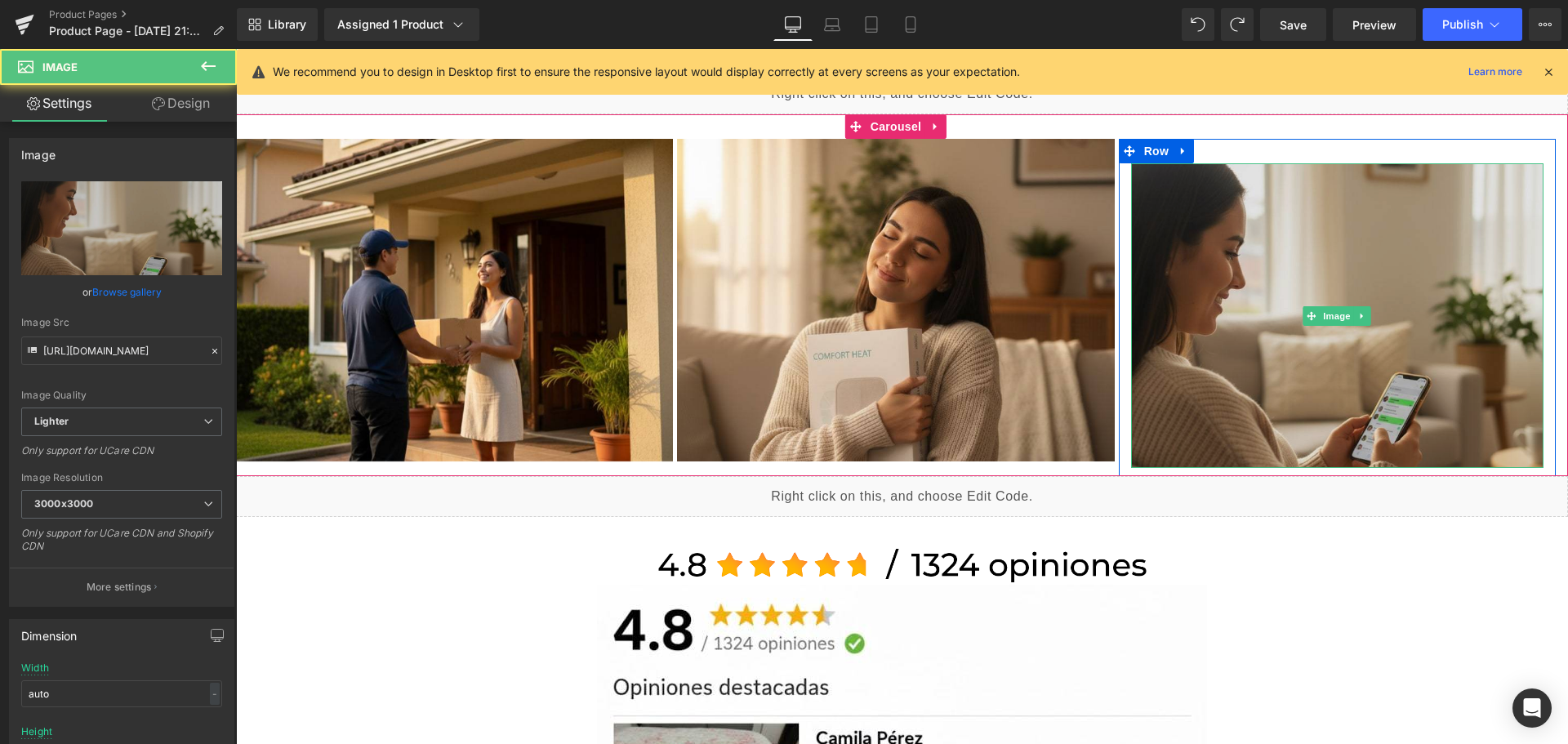
click at [1270, 322] on img at bounding box center [1337, 316] width 412 height 305
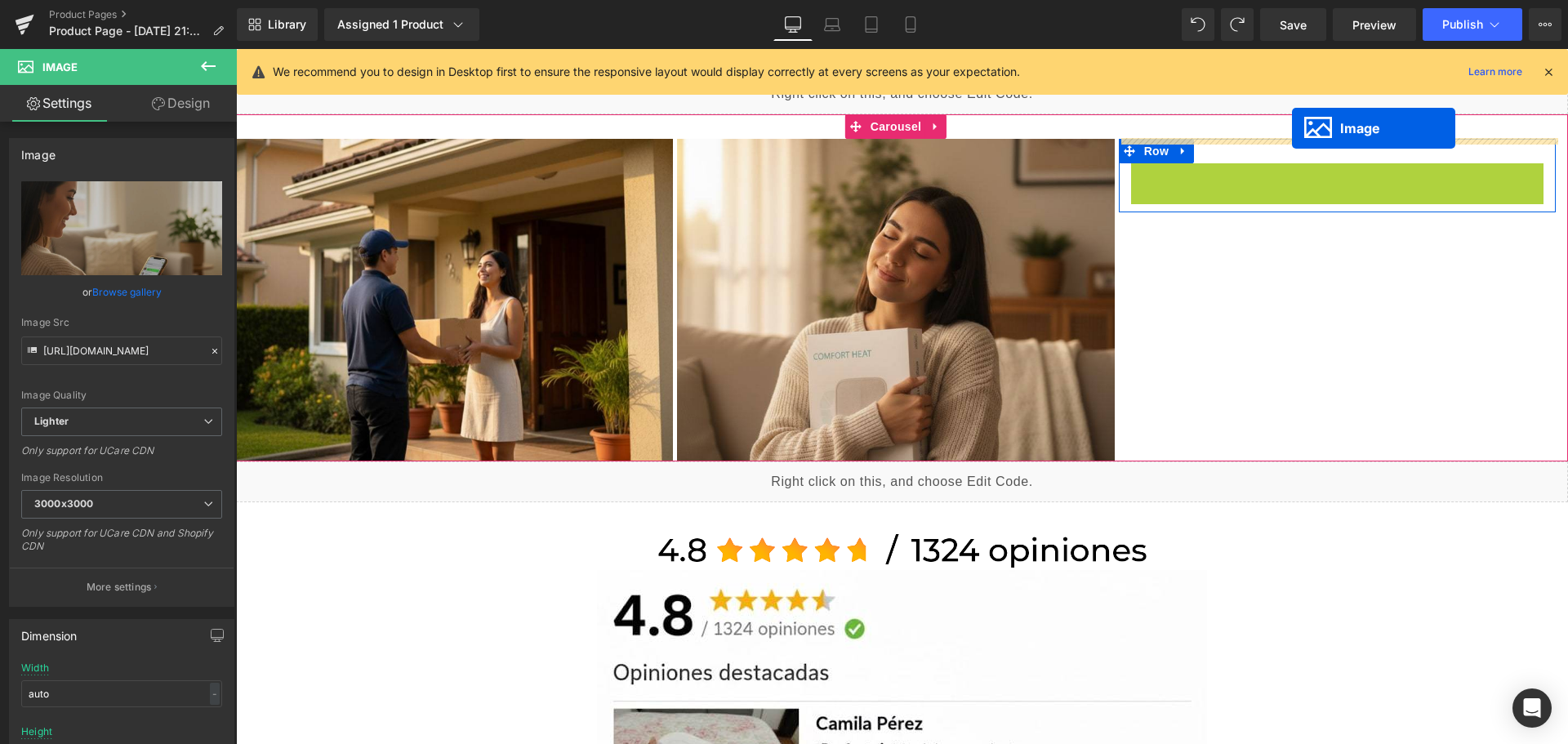
drag, startPoint x: 1311, startPoint y: 313, endPoint x: 1292, endPoint y: 128, distance: 186.0
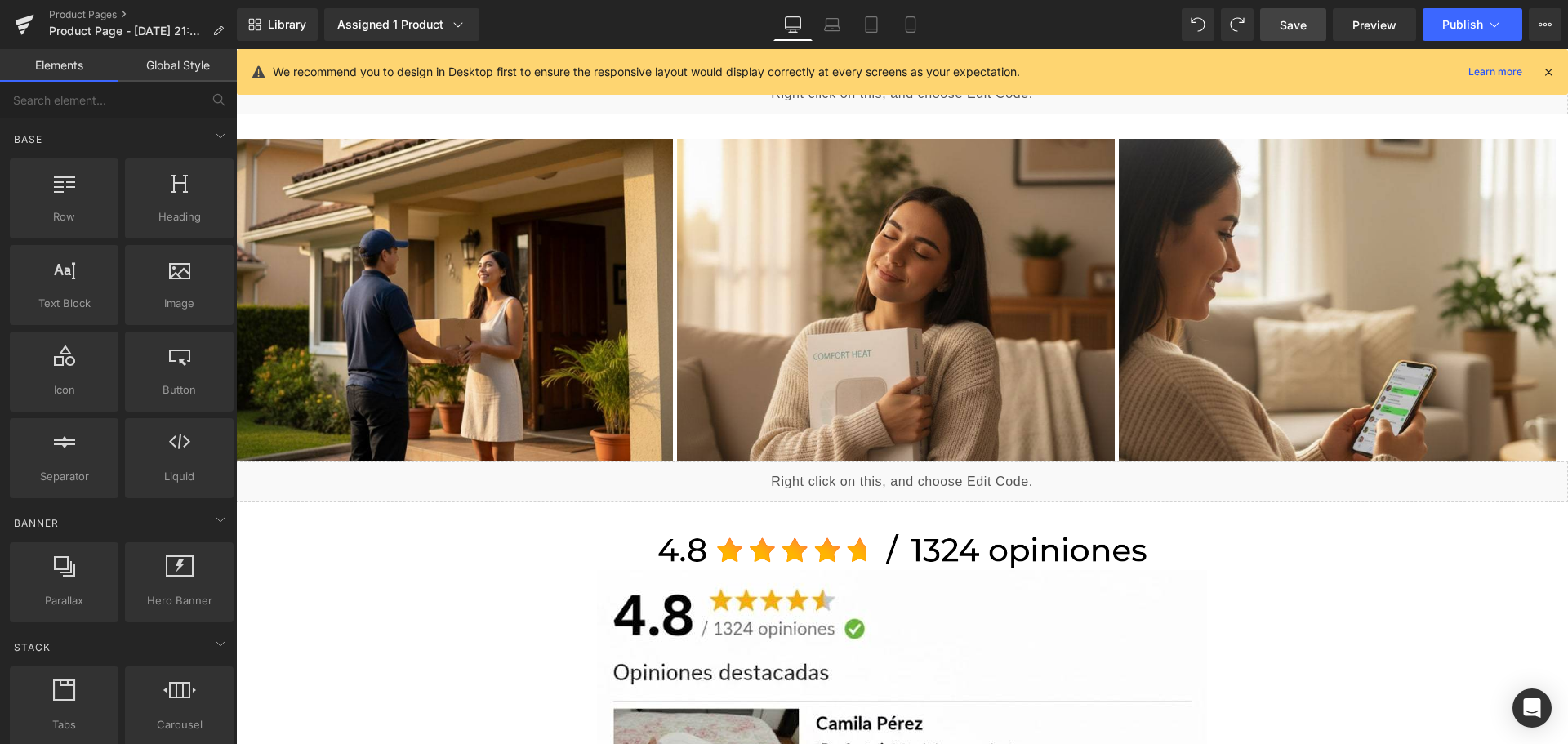
click at [1286, 31] on span "Save" at bounding box center [1293, 24] width 27 height 17
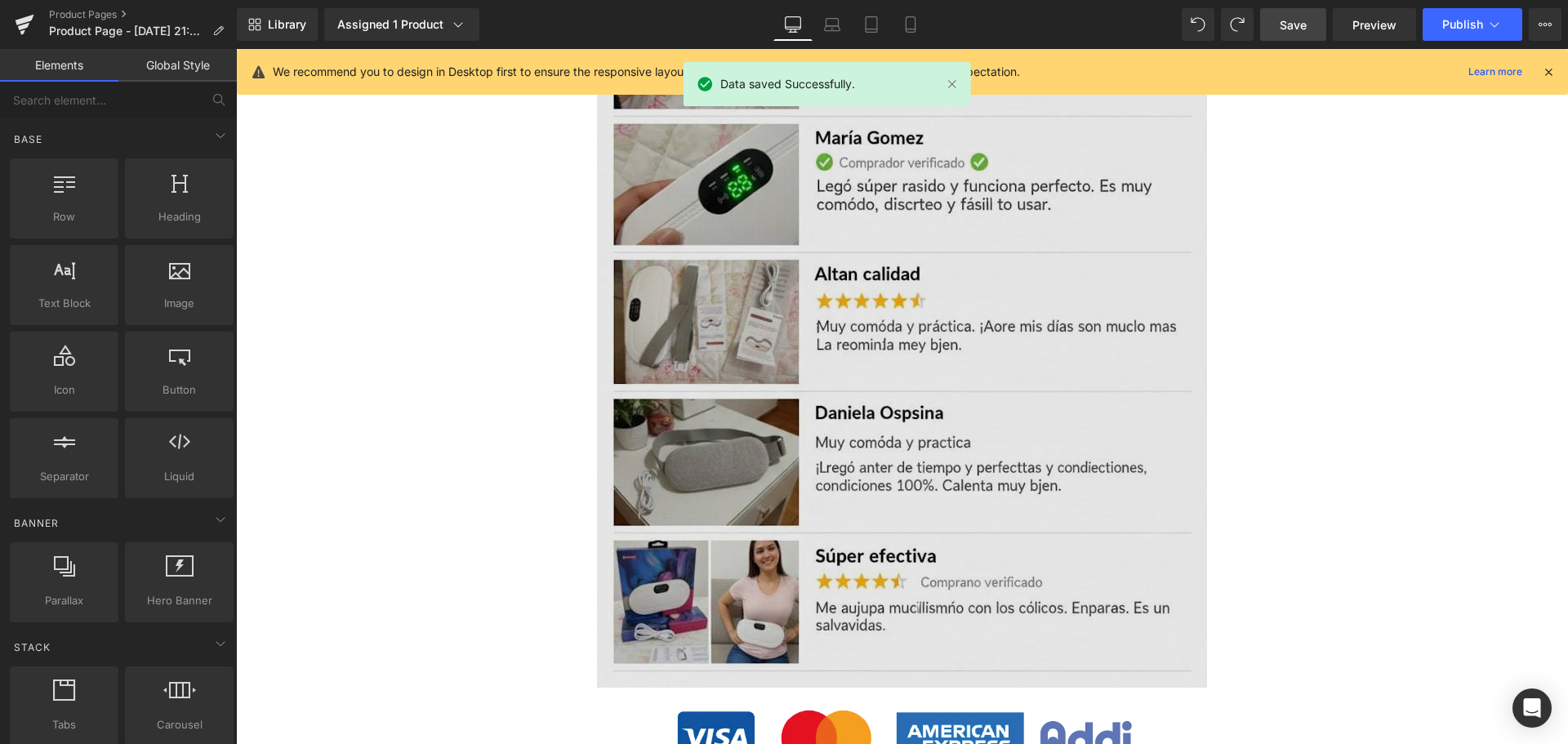
scroll to position [2168, 0]
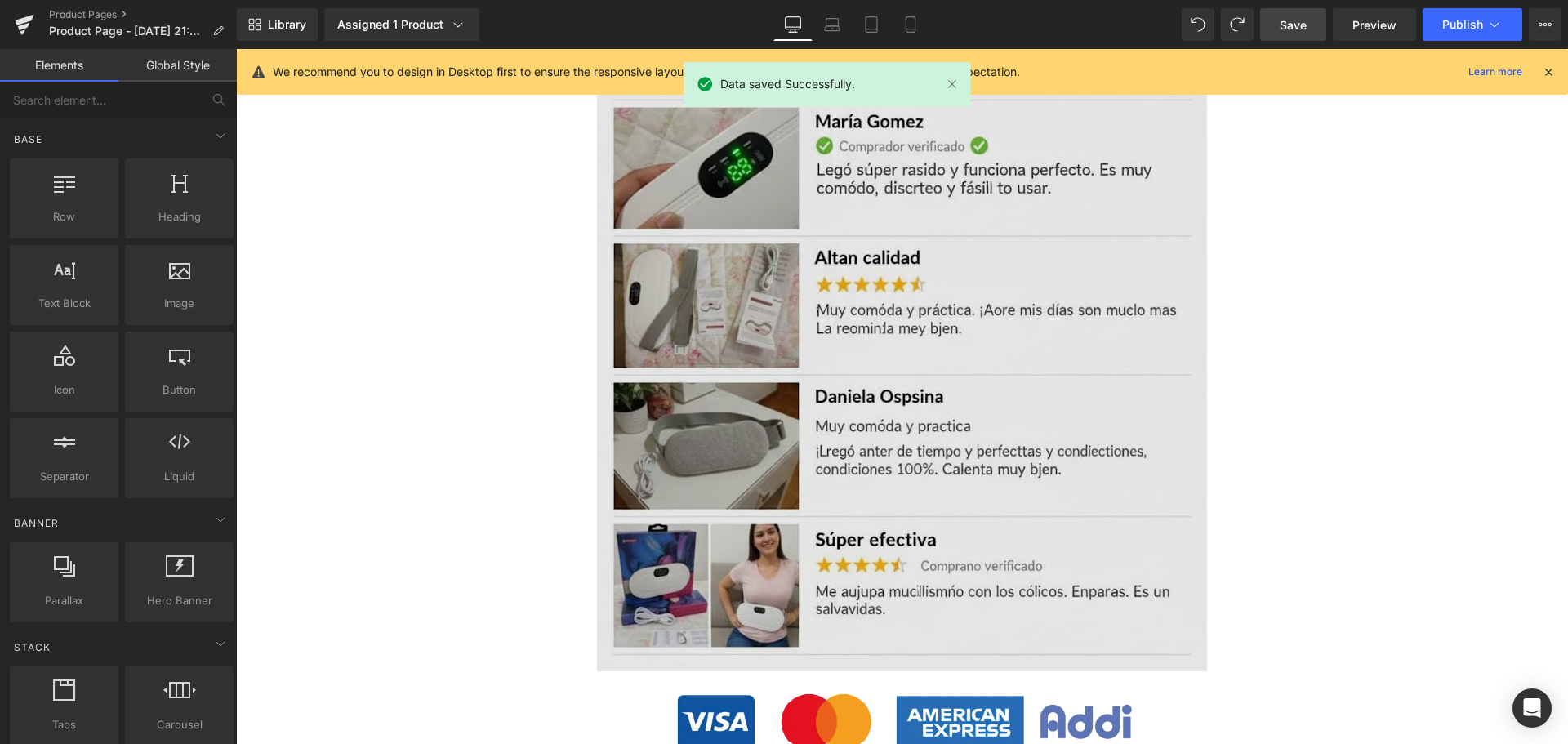
click at [883, 419] on img at bounding box center [901, 253] width 610 height 836
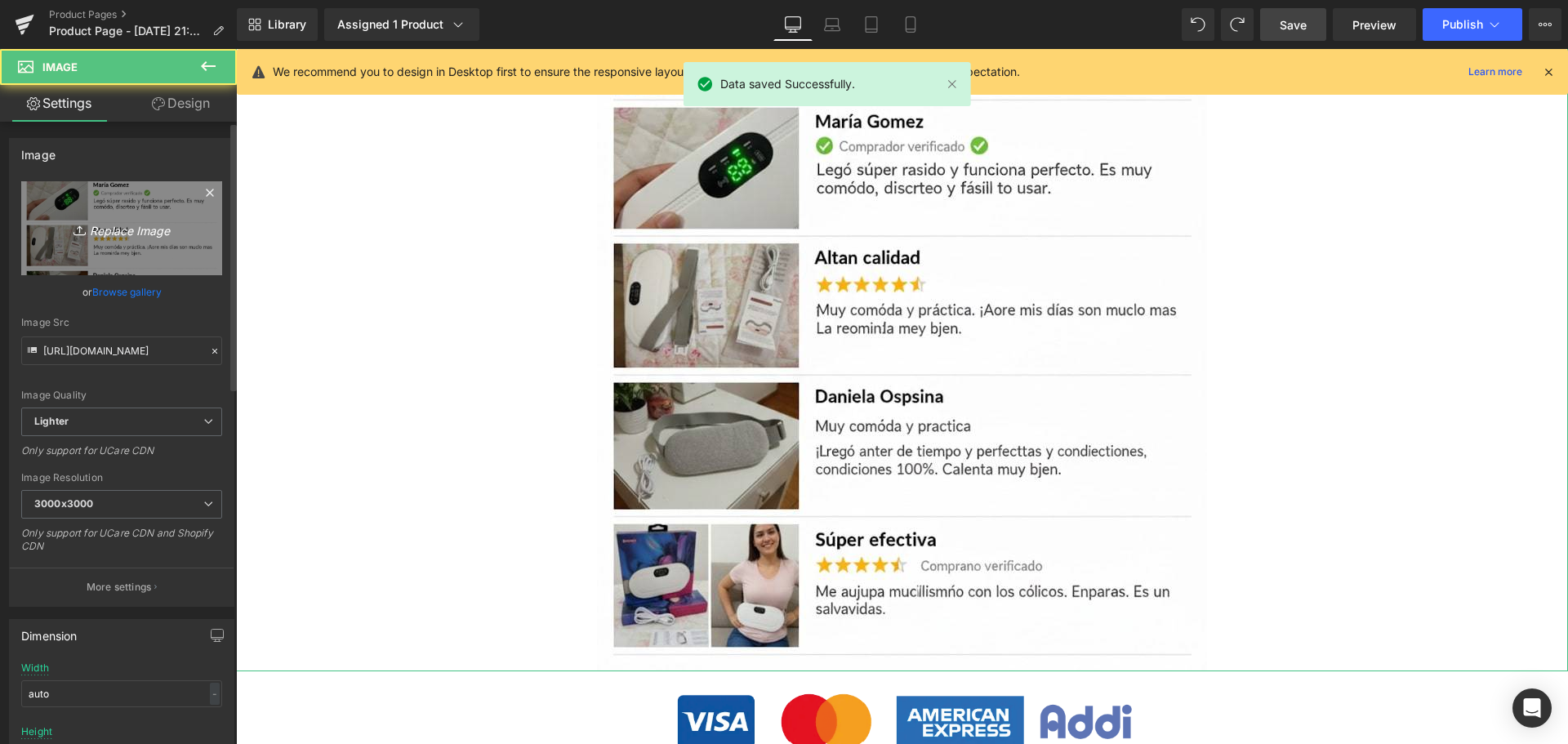
click at [156, 224] on icon "Replace Image" at bounding box center [121, 228] width 130 height 21
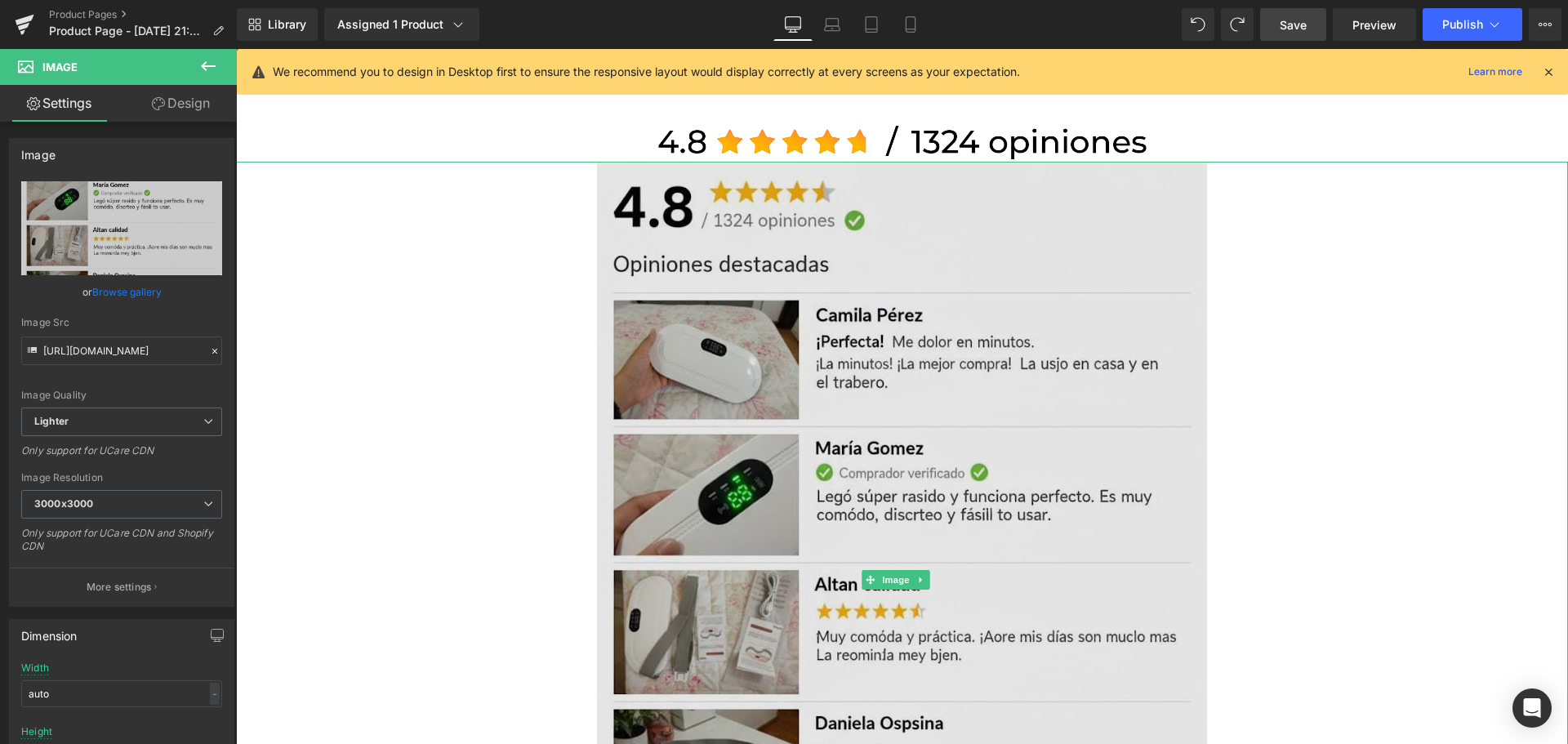
scroll to position [2004, 0]
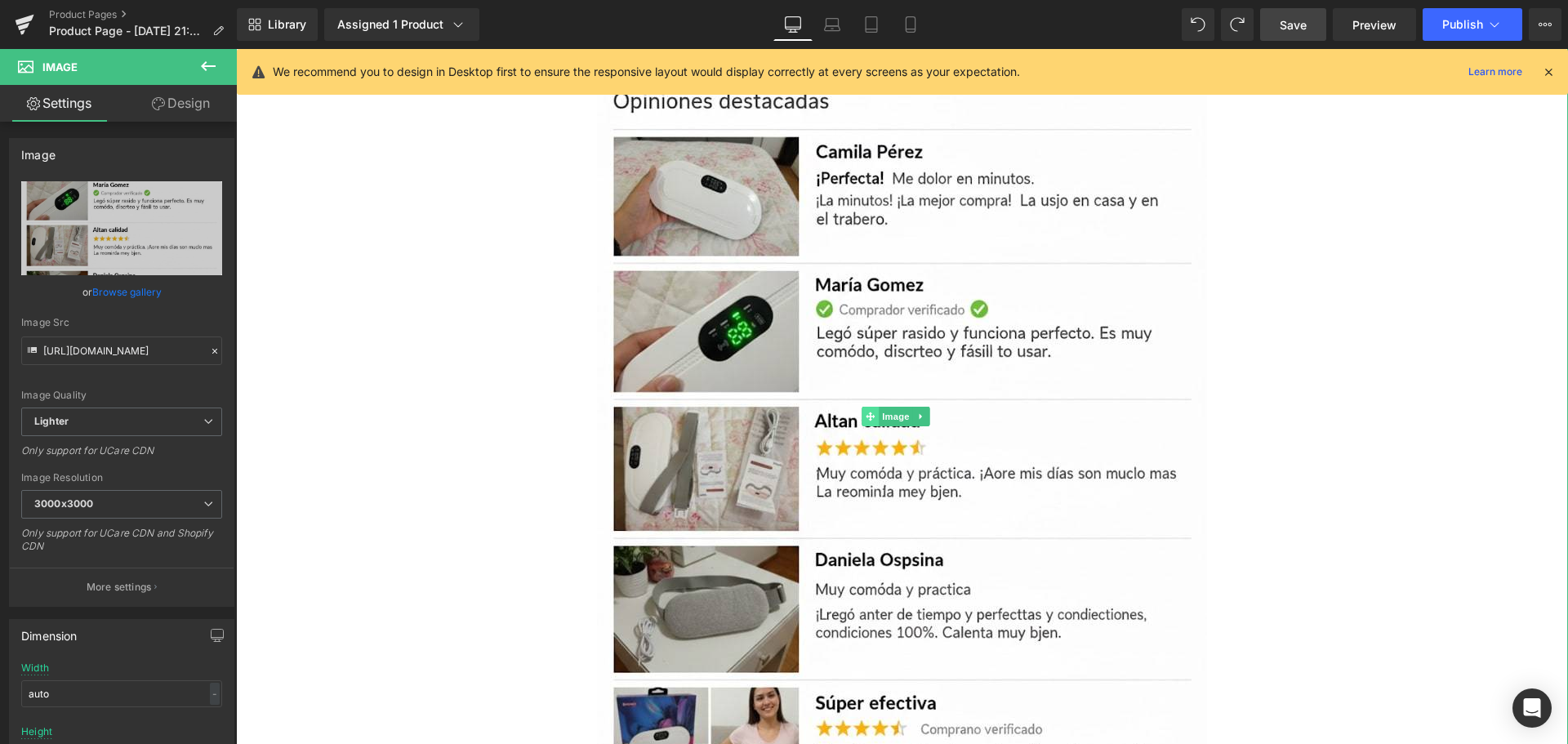
click at [876, 408] on span at bounding box center [869, 417] width 17 height 20
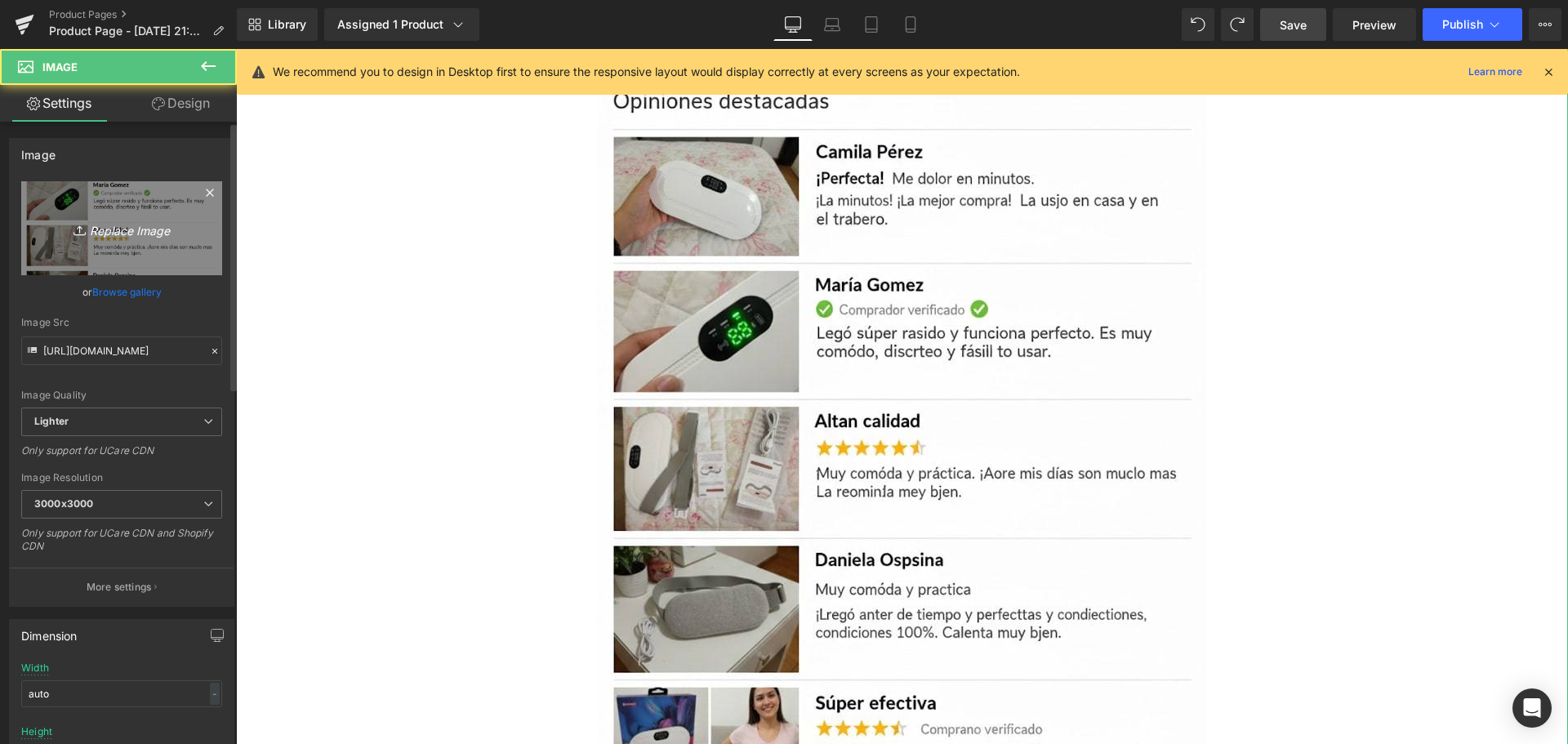
click at [171, 208] on link "Replace Image" at bounding box center [121, 228] width 201 height 94
type input "C:\fakepath\review-min.jpg"
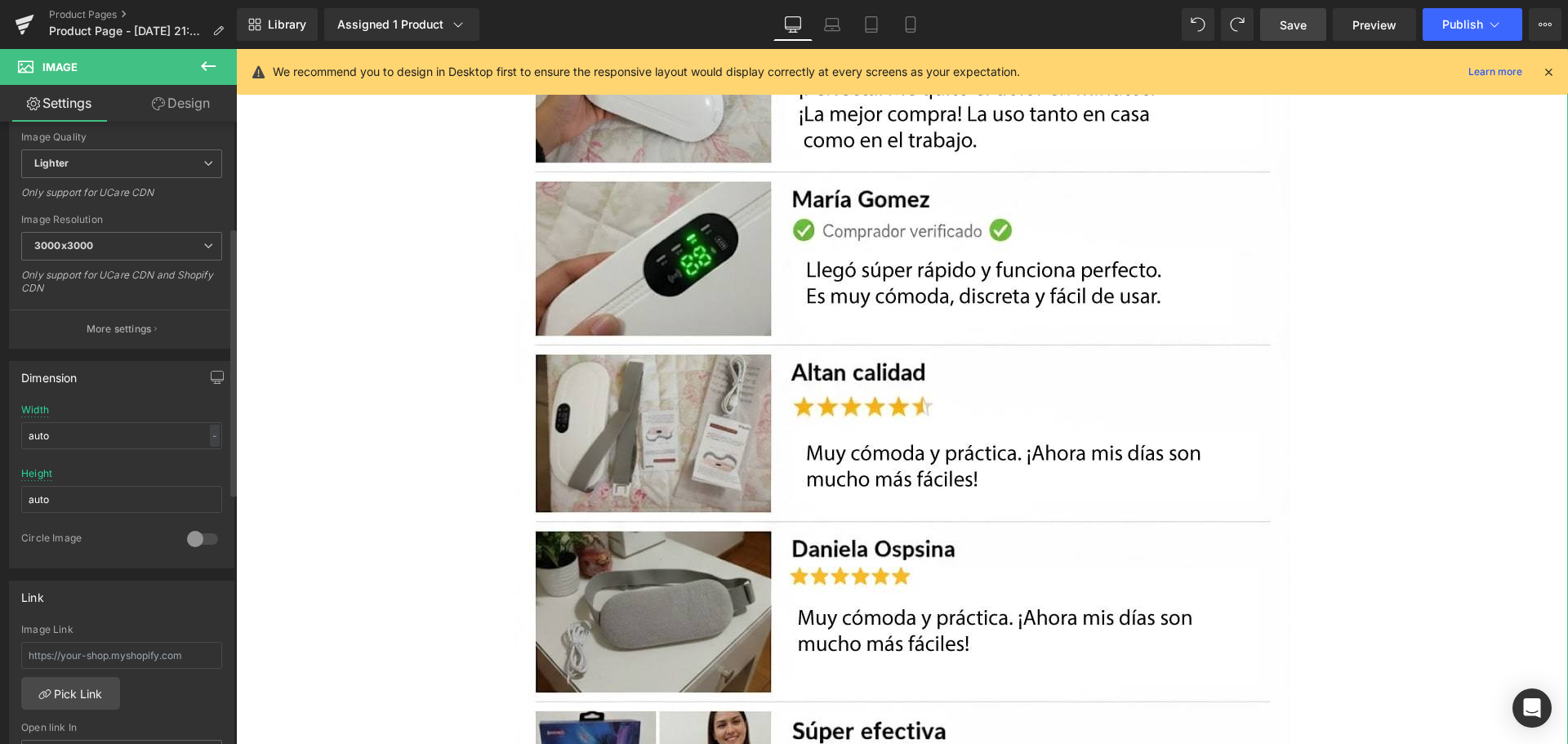
scroll to position [245, 0]
click at [140, 266] on span "3000x3000" at bounding box center [121, 259] width 201 height 29
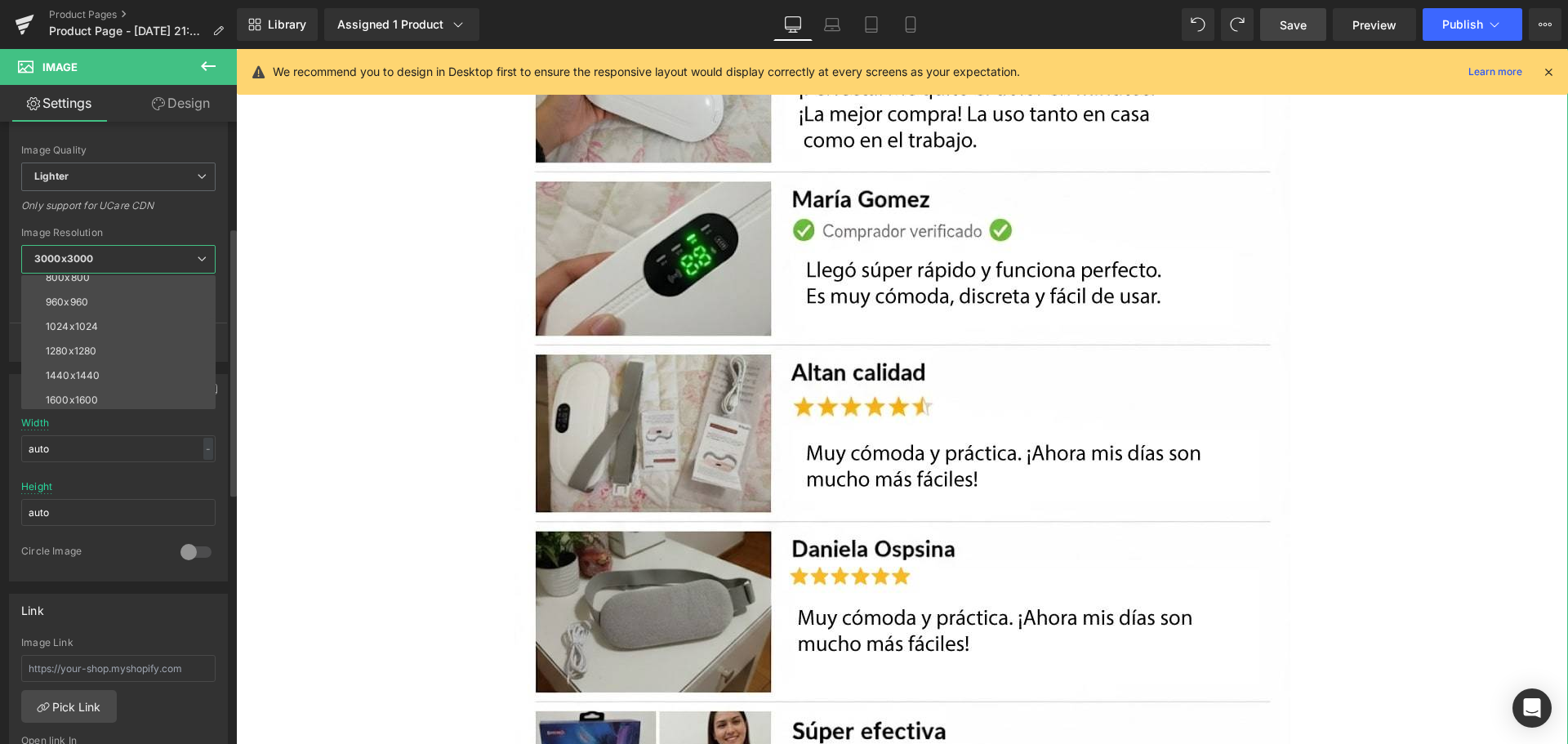
scroll to position [164, 0]
click at [125, 301] on li "960x960" at bounding box center [122, 295] width 202 height 24
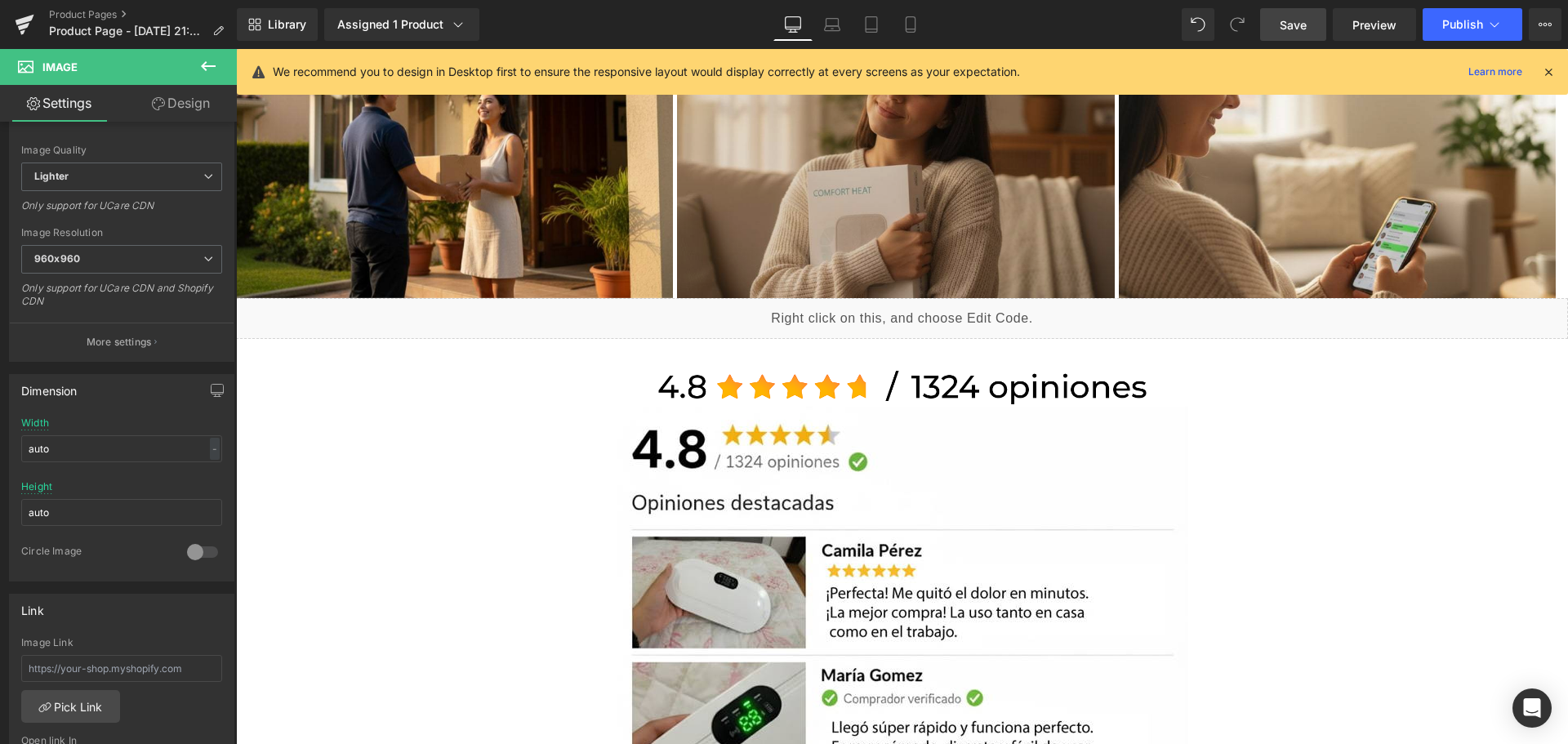
scroll to position [2004, 0]
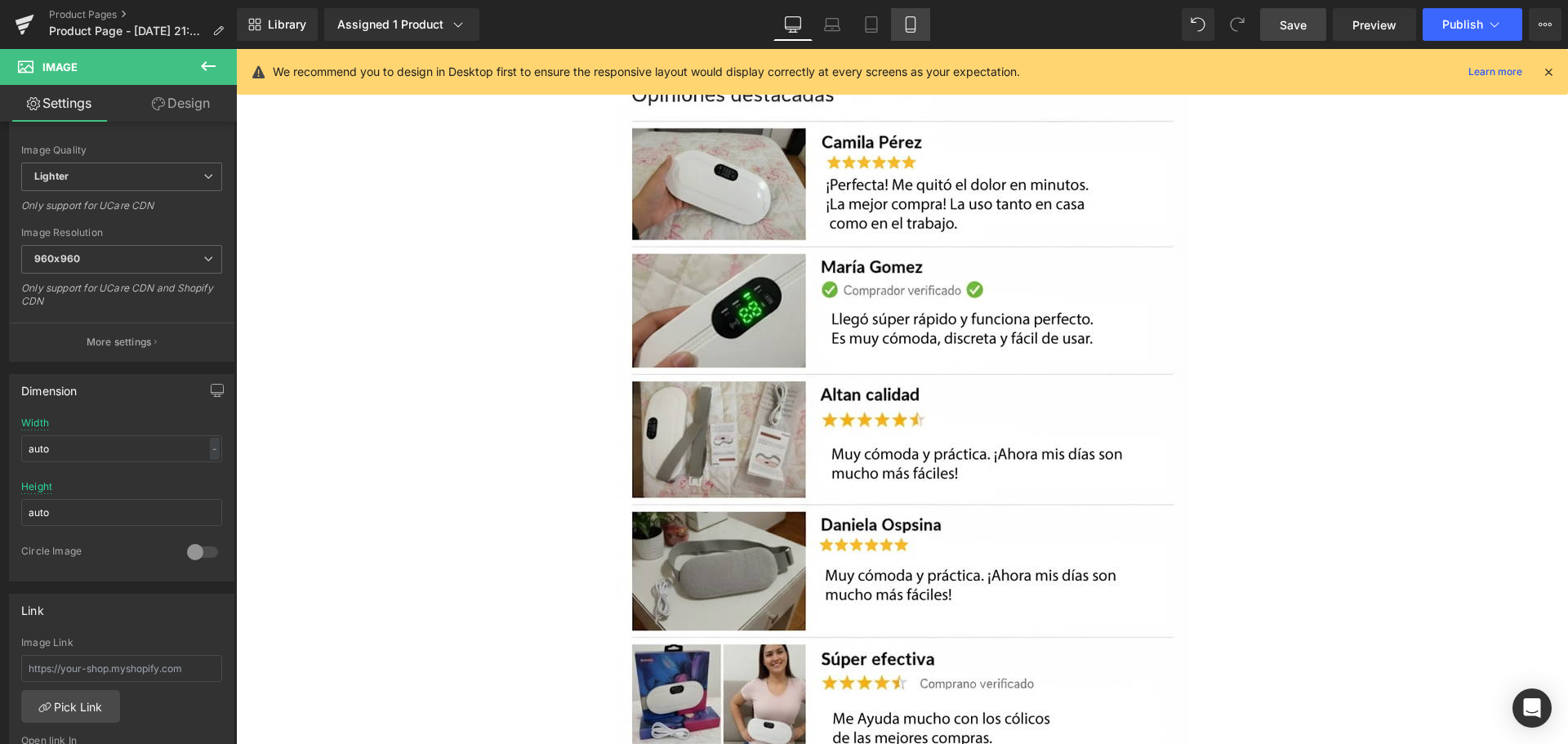
click at [914, 22] on icon at bounding box center [909, 24] width 9 height 15
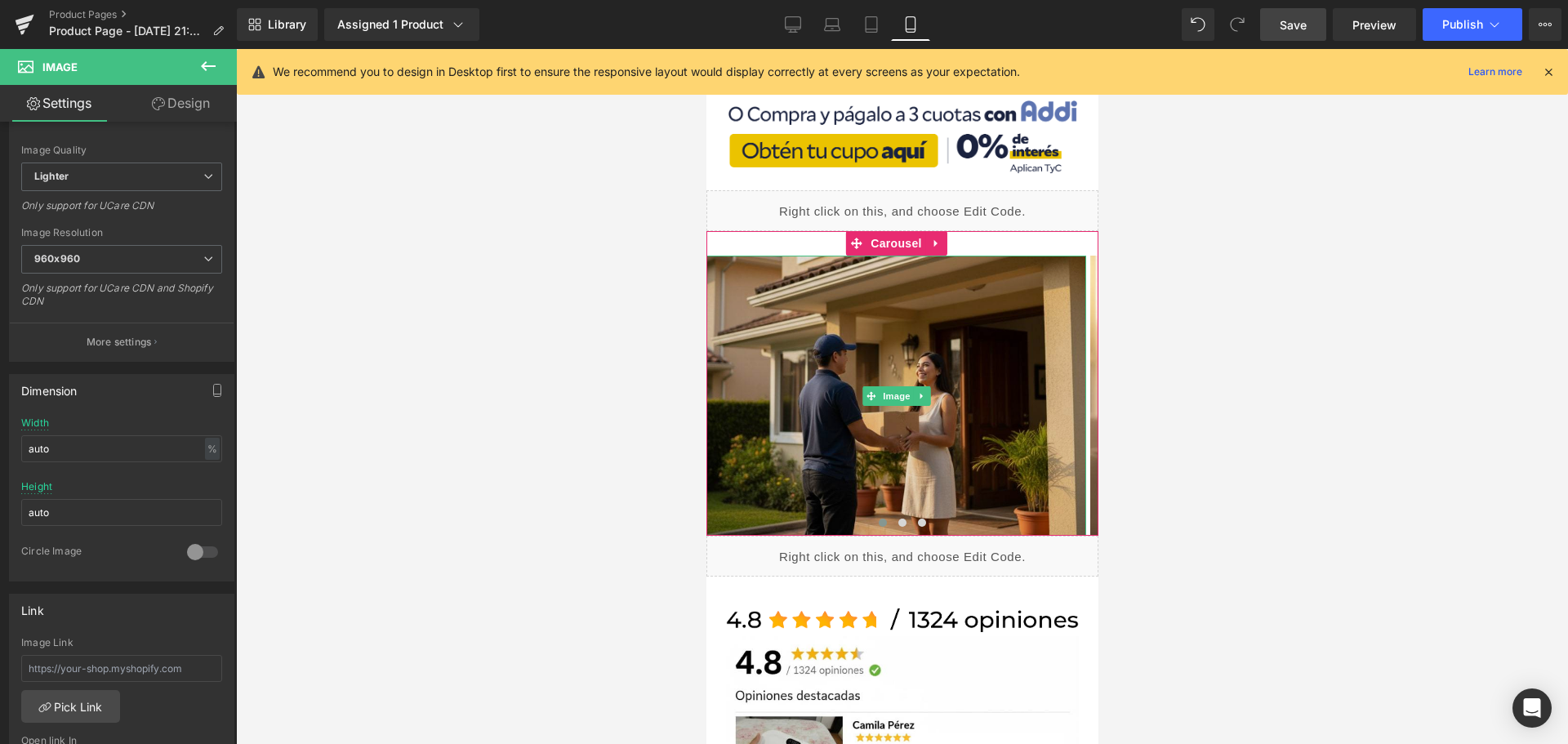
scroll to position [767, 0]
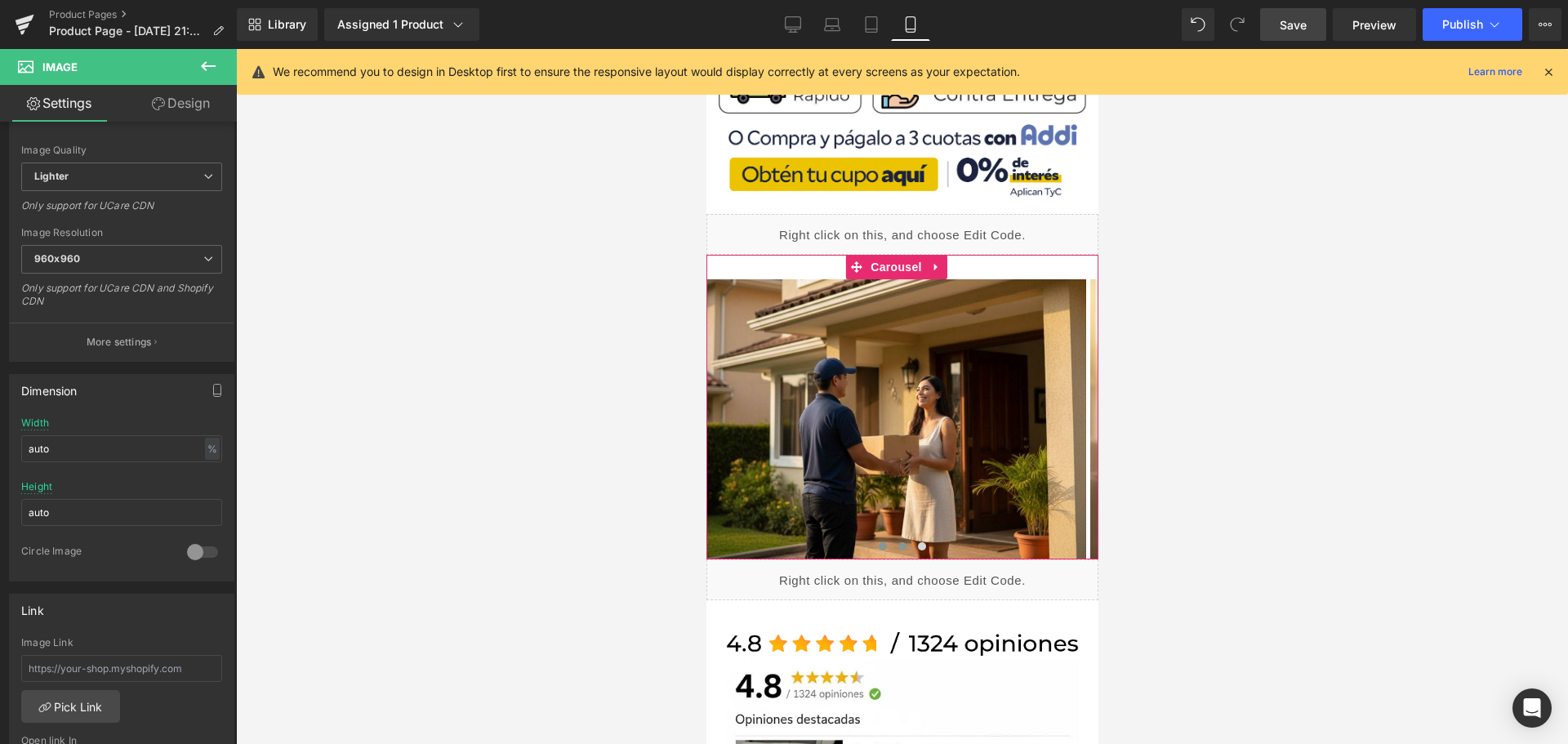
click at [897, 542] on span at bounding box center [900, 546] width 8 height 8
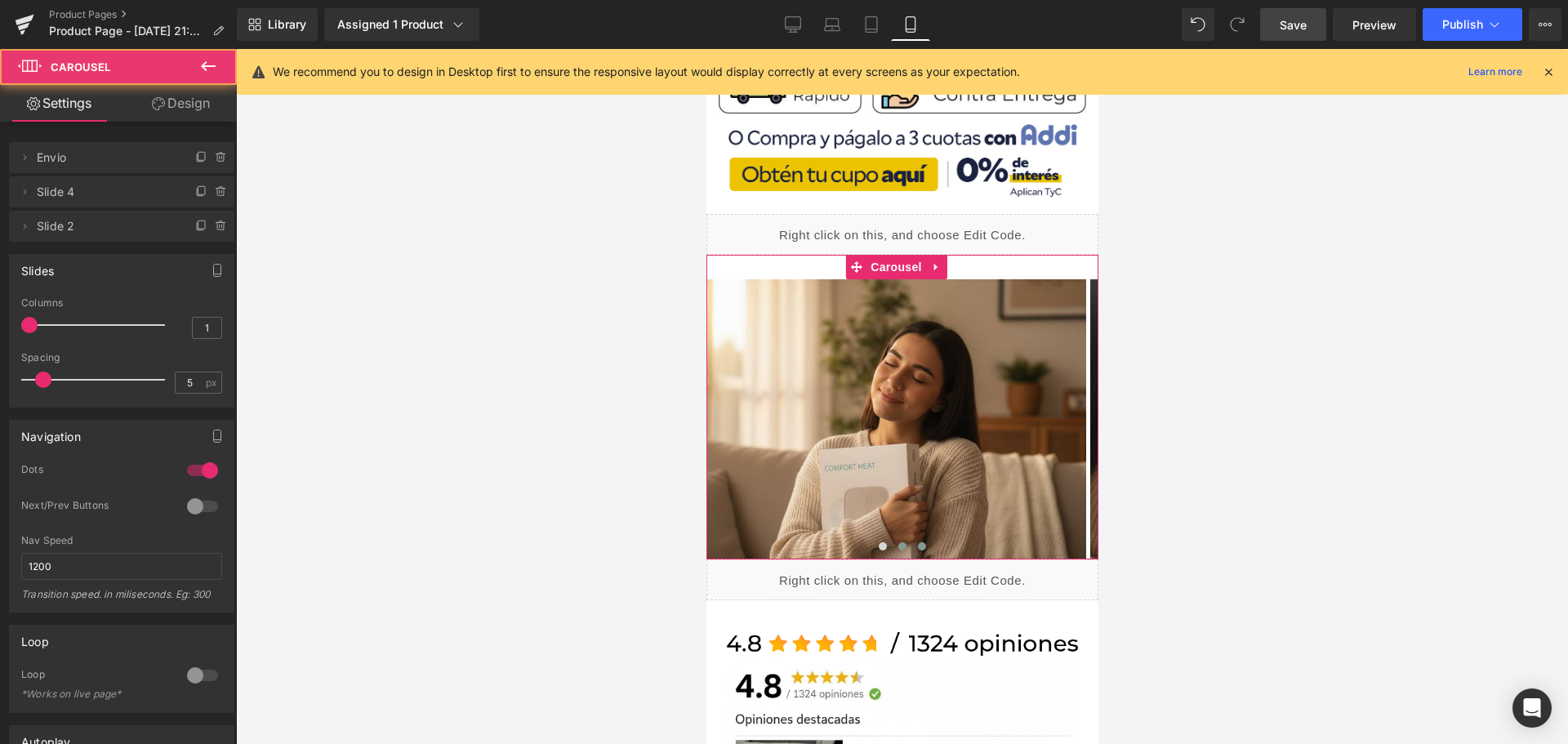
click at [917, 542] on span at bounding box center [920, 546] width 8 height 8
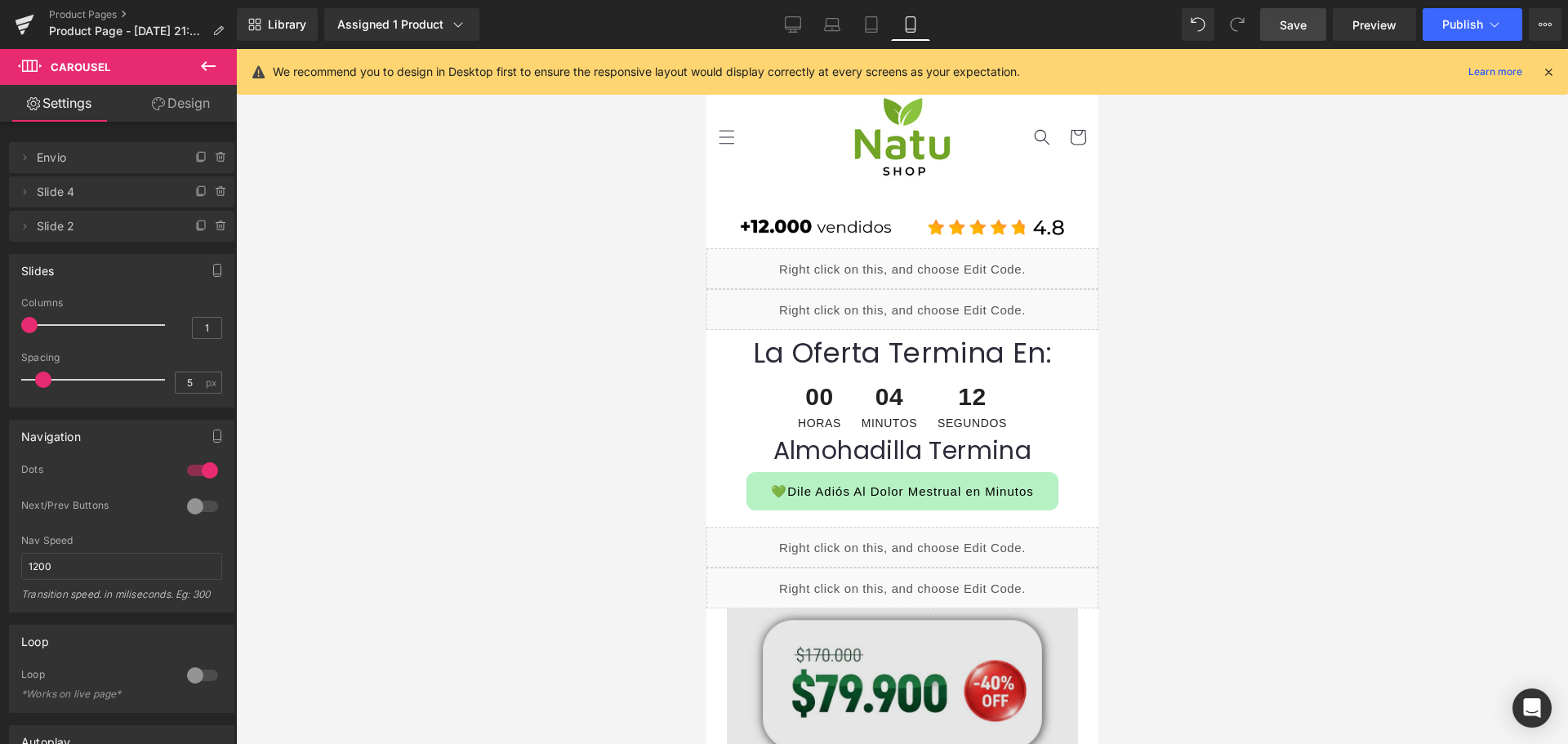
scroll to position [0, 0]
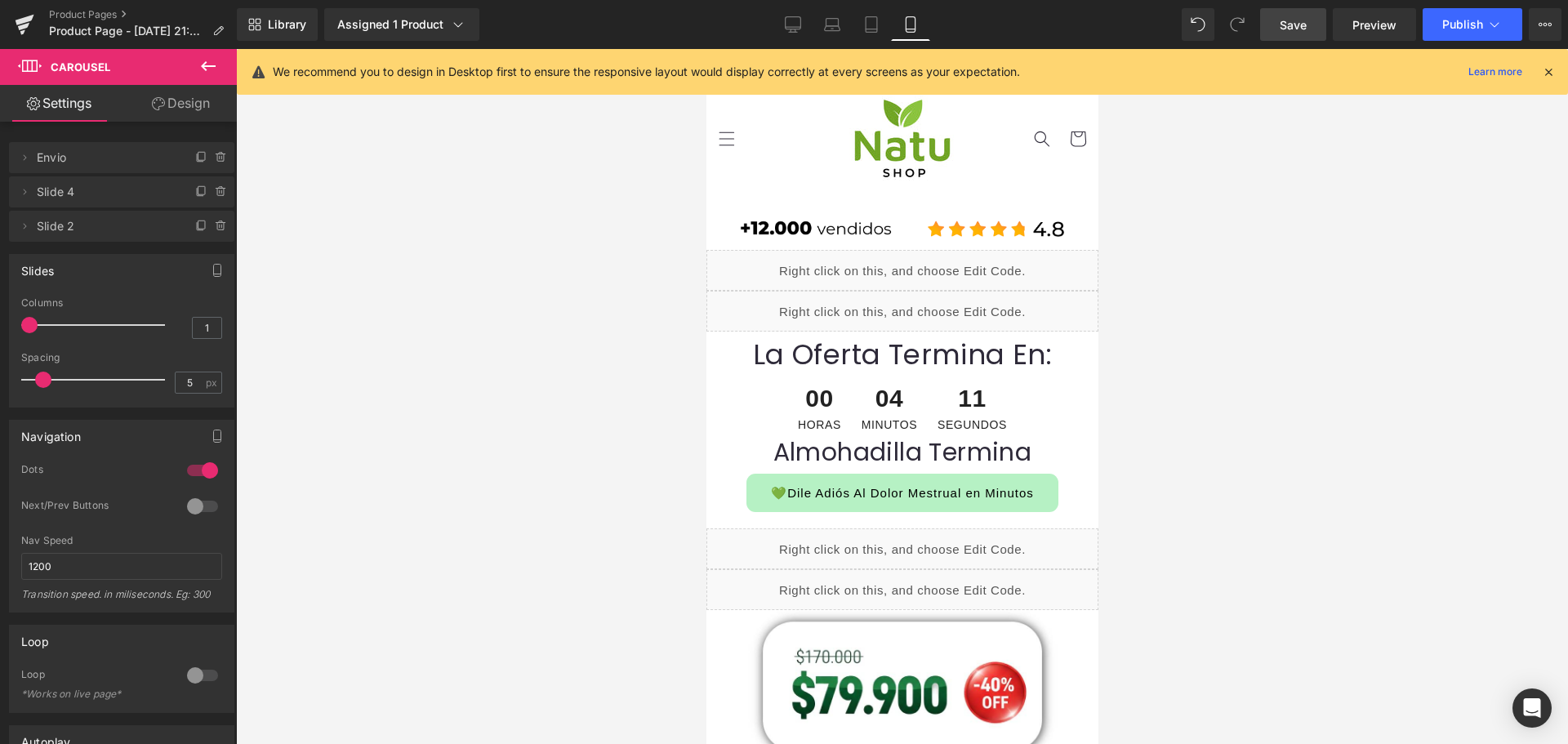
click at [1287, 28] on span "Save" at bounding box center [1293, 24] width 27 height 17
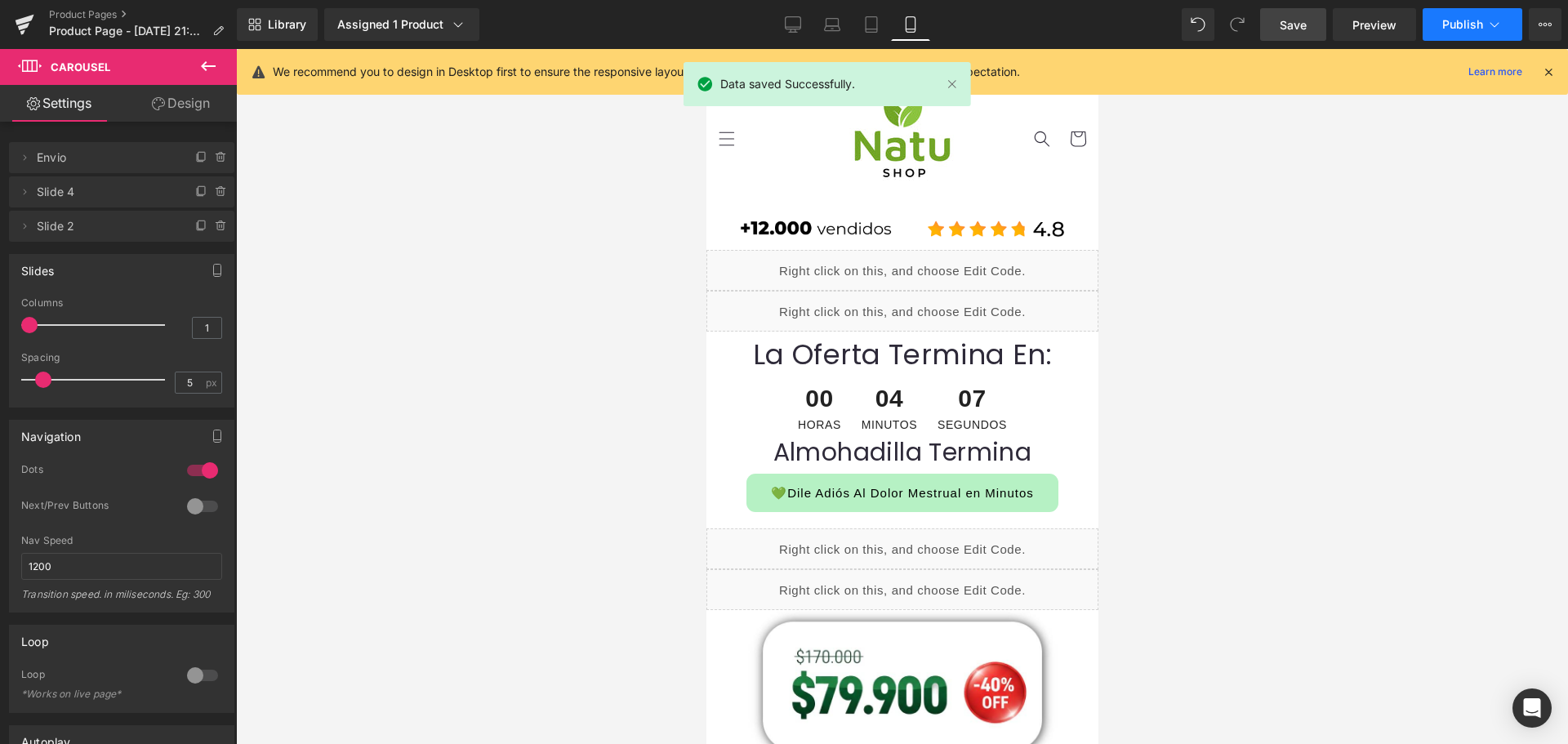
click at [1449, 20] on span "Publish" at bounding box center [1462, 24] width 40 height 13
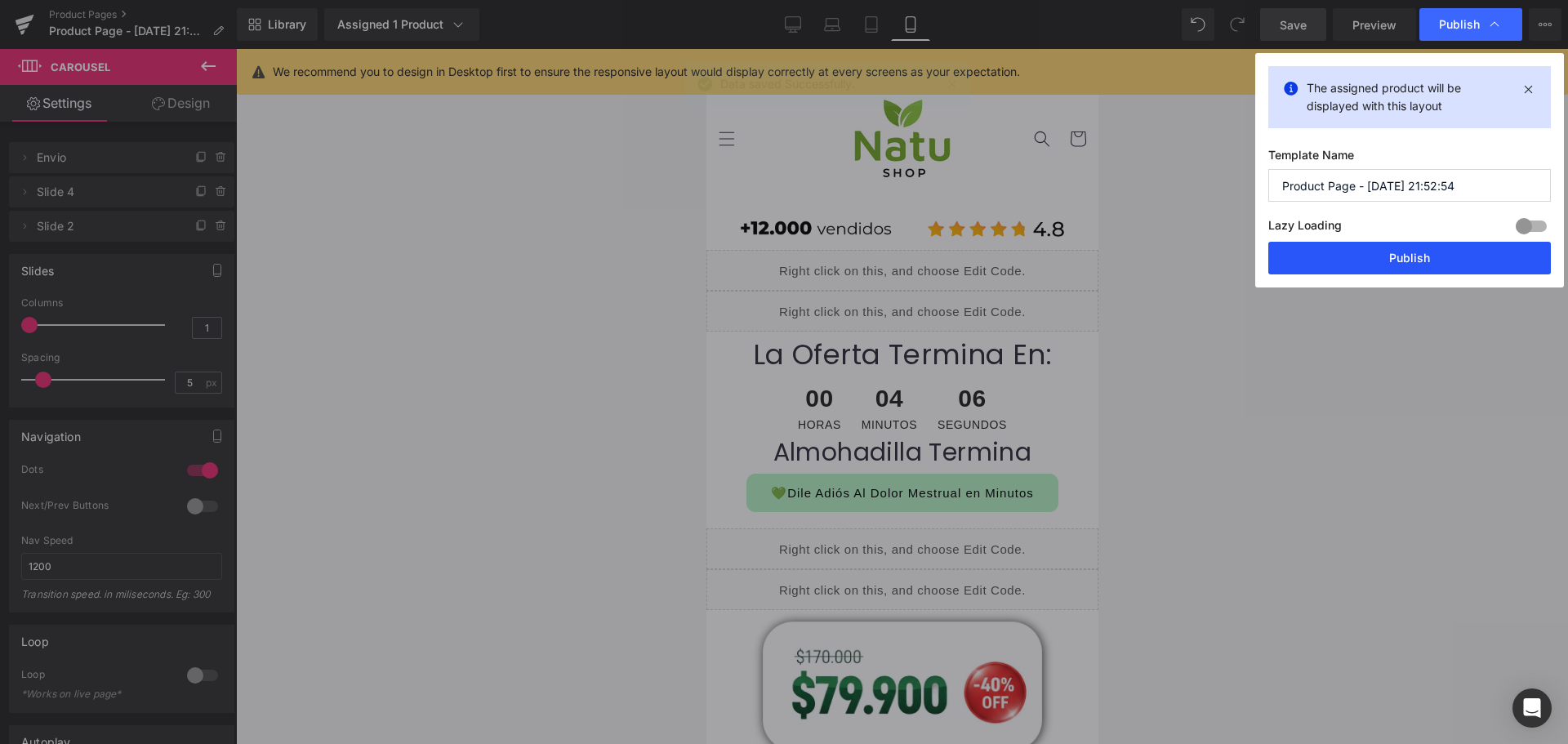
click at [1392, 251] on button "Publish" at bounding box center [1409, 258] width 282 height 32
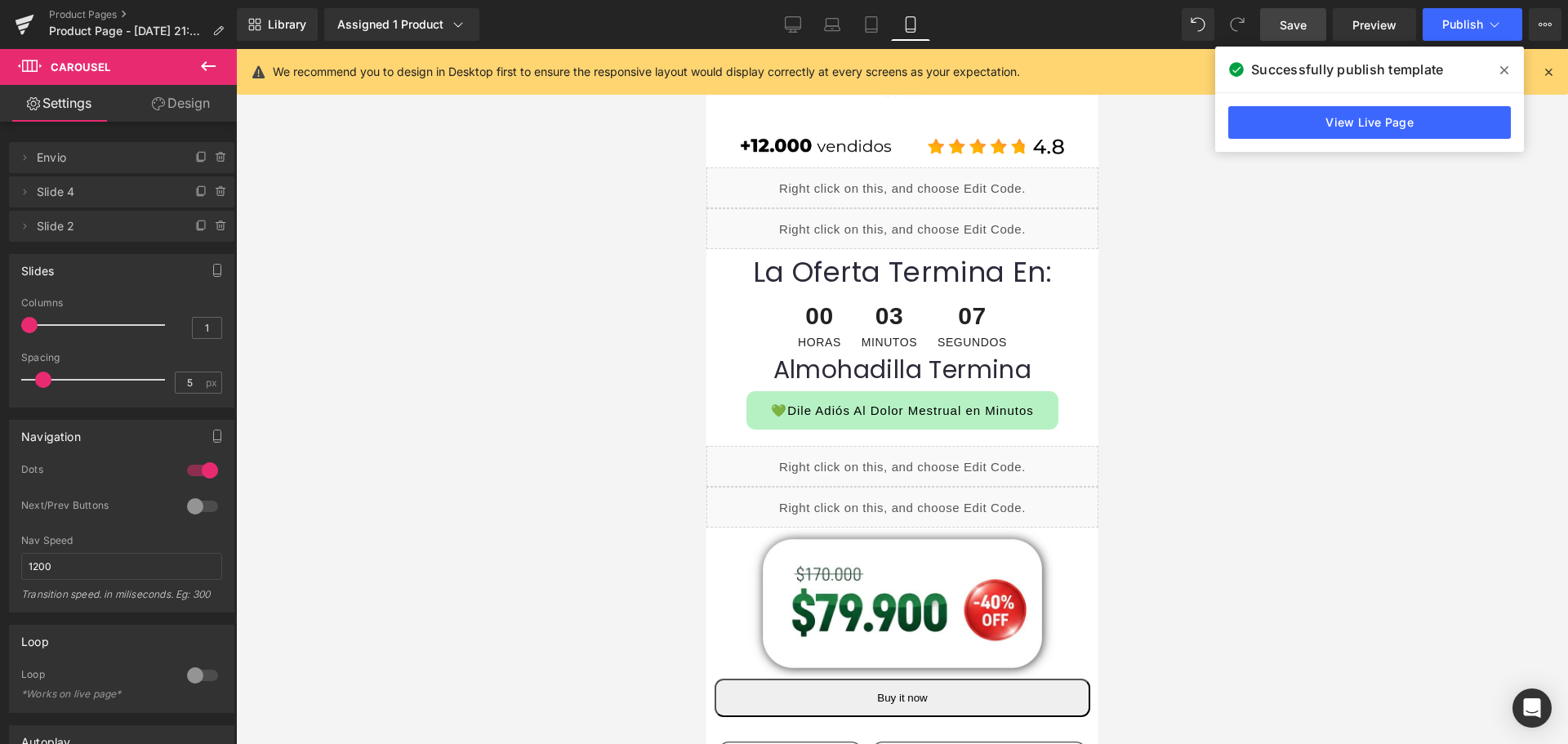
scroll to position [82, 0]
click at [913, 456] on div "Liquid" at bounding box center [901, 466] width 392 height 40
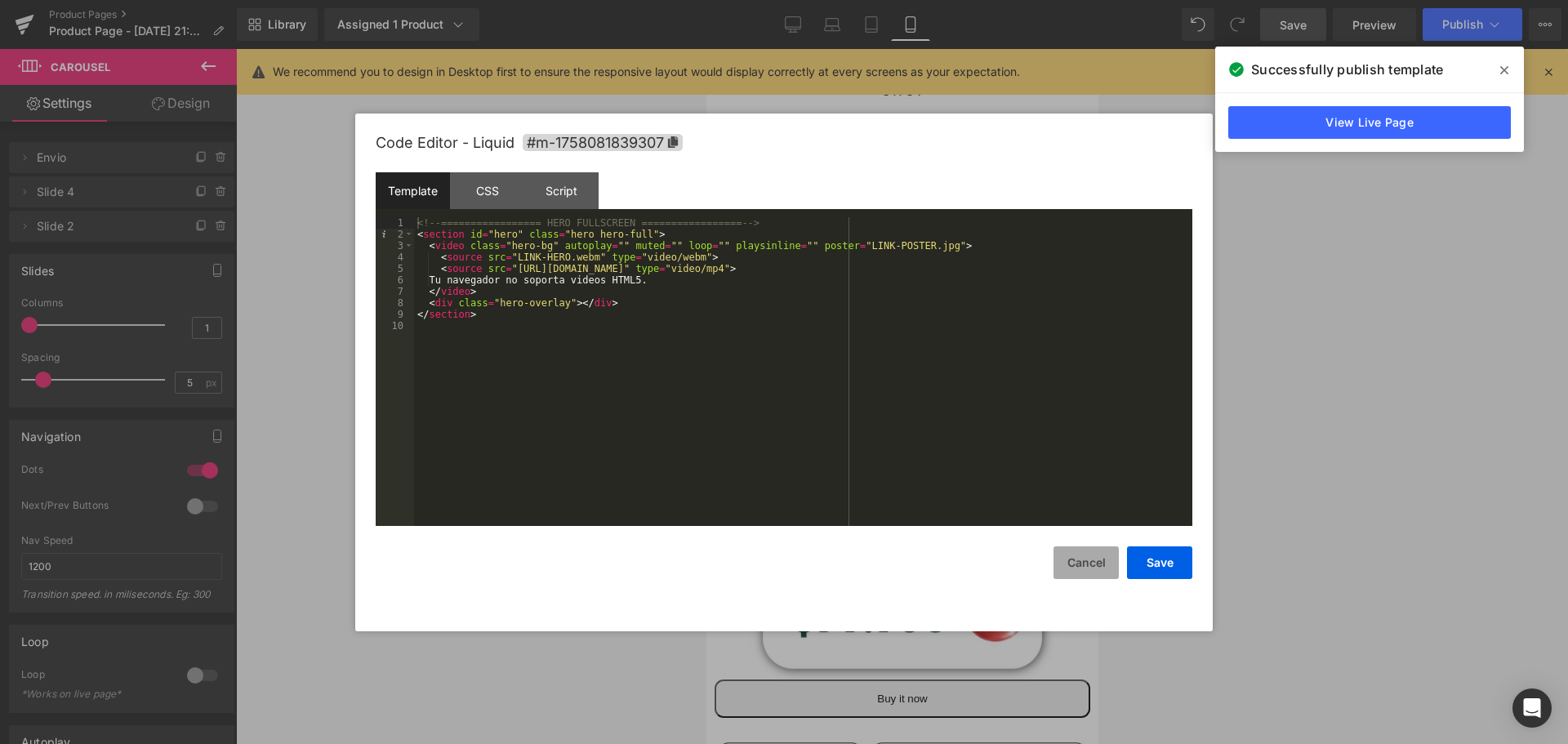
click at [1095, 567] on button "Cancel" at bounding box center [1086, 562] width 66 height 32
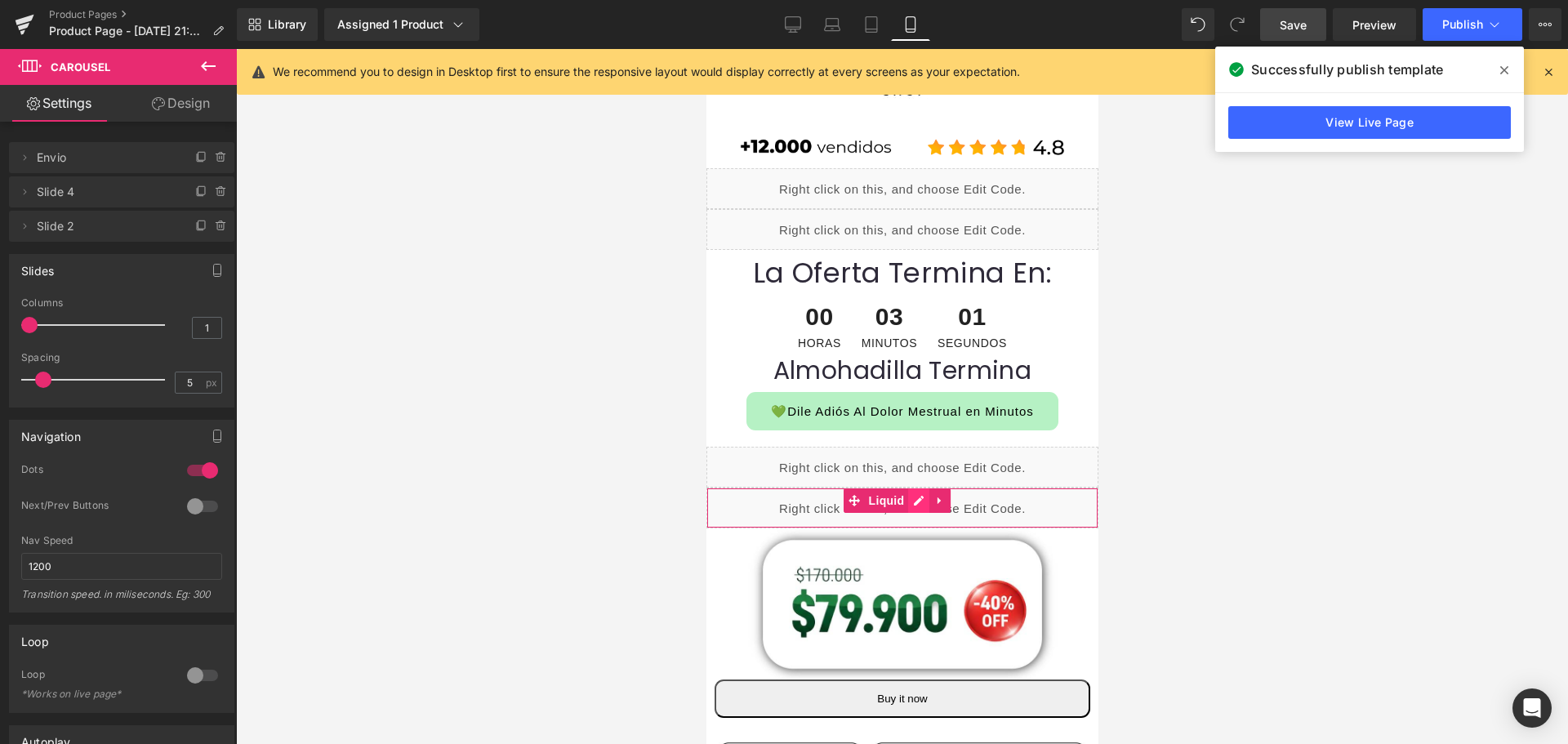
click at [916, 502] on div "Liquid" at bounding box center [901, 507] width 392 height 40
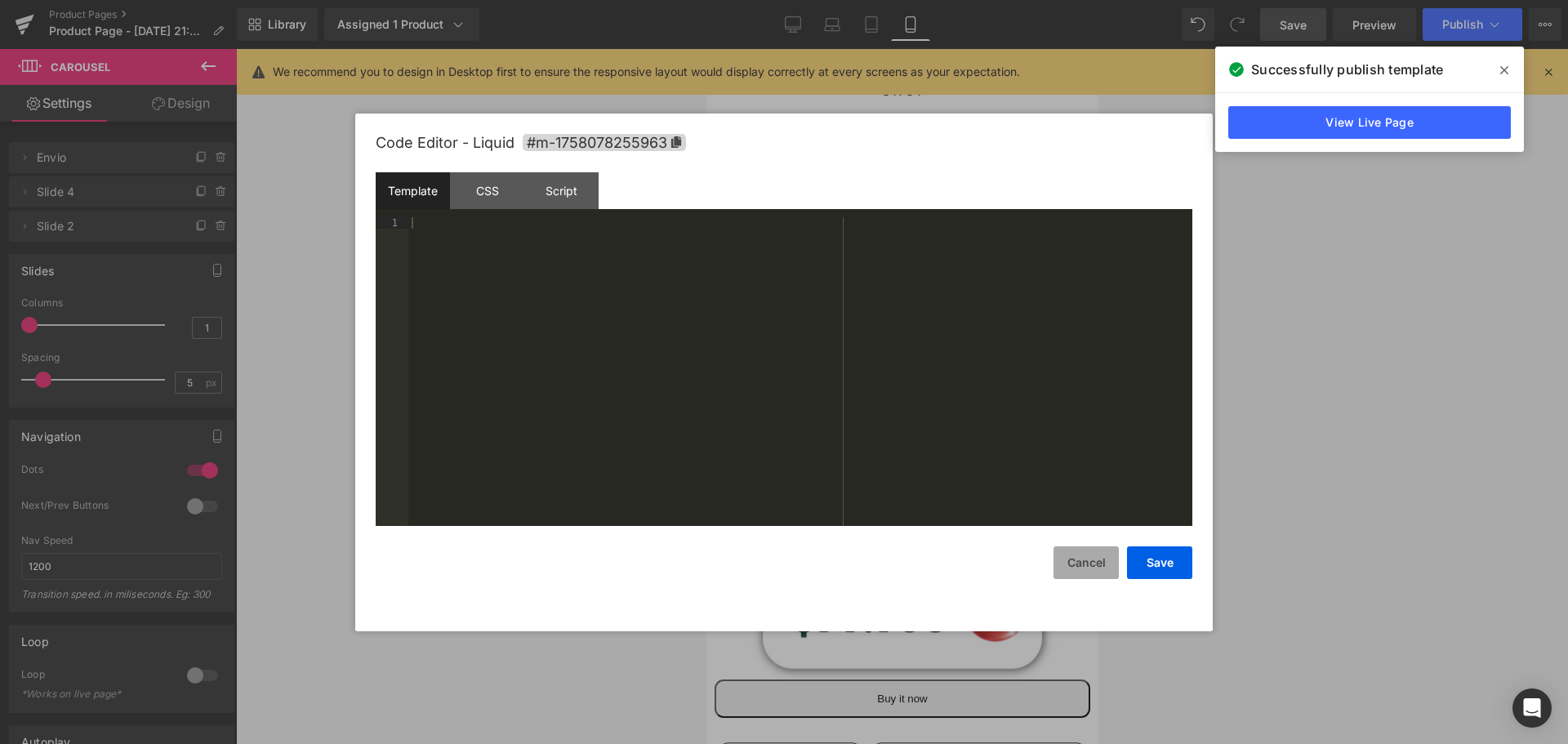
drag, startPoint x: 1066, startPoint y: 573, endPoint x: 319, endPoint y: 489, distance: 751.7
click at [1066, 573] on button "Cancel" at bounding box center [1086, 562] width 66 height 32
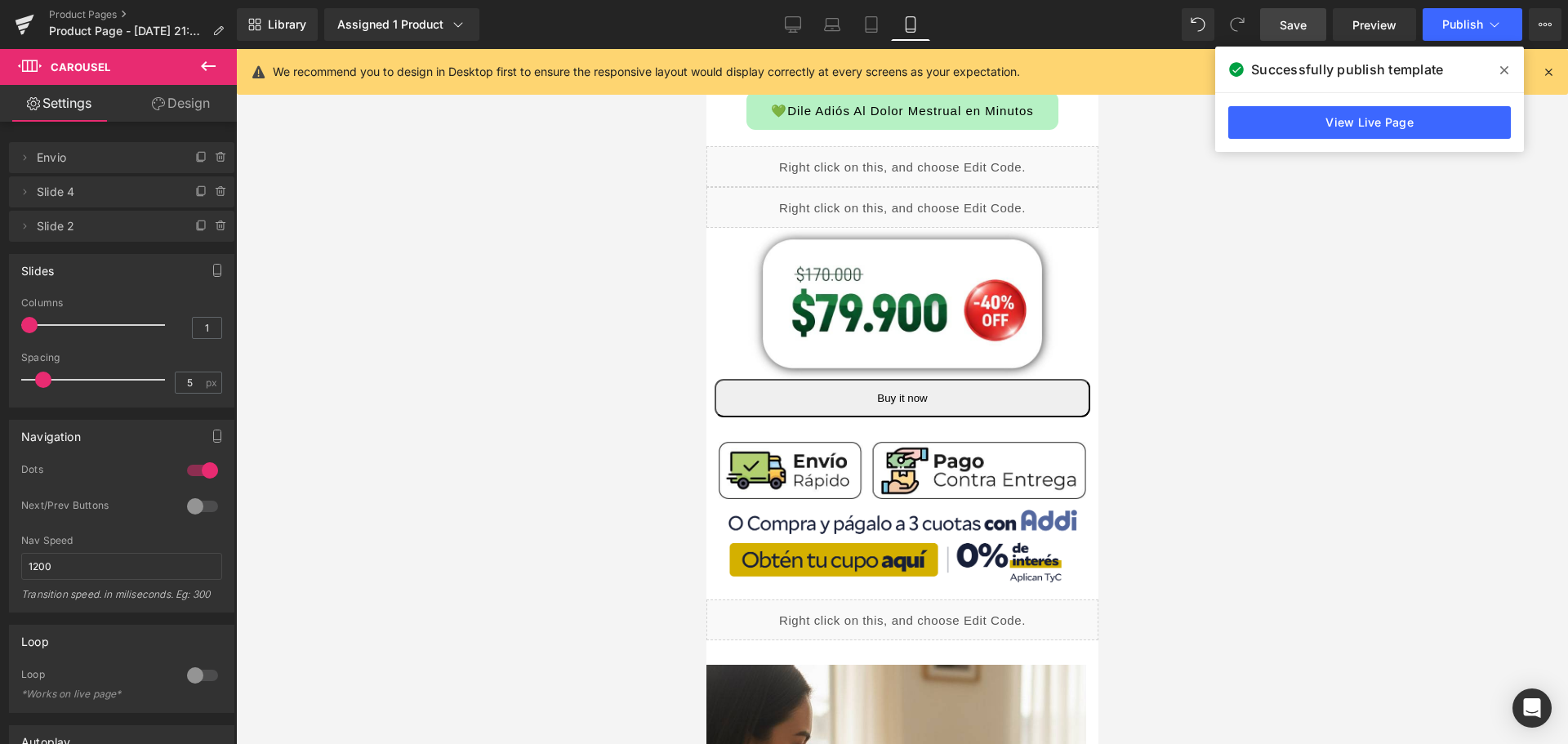
scroll to position [408, 0]
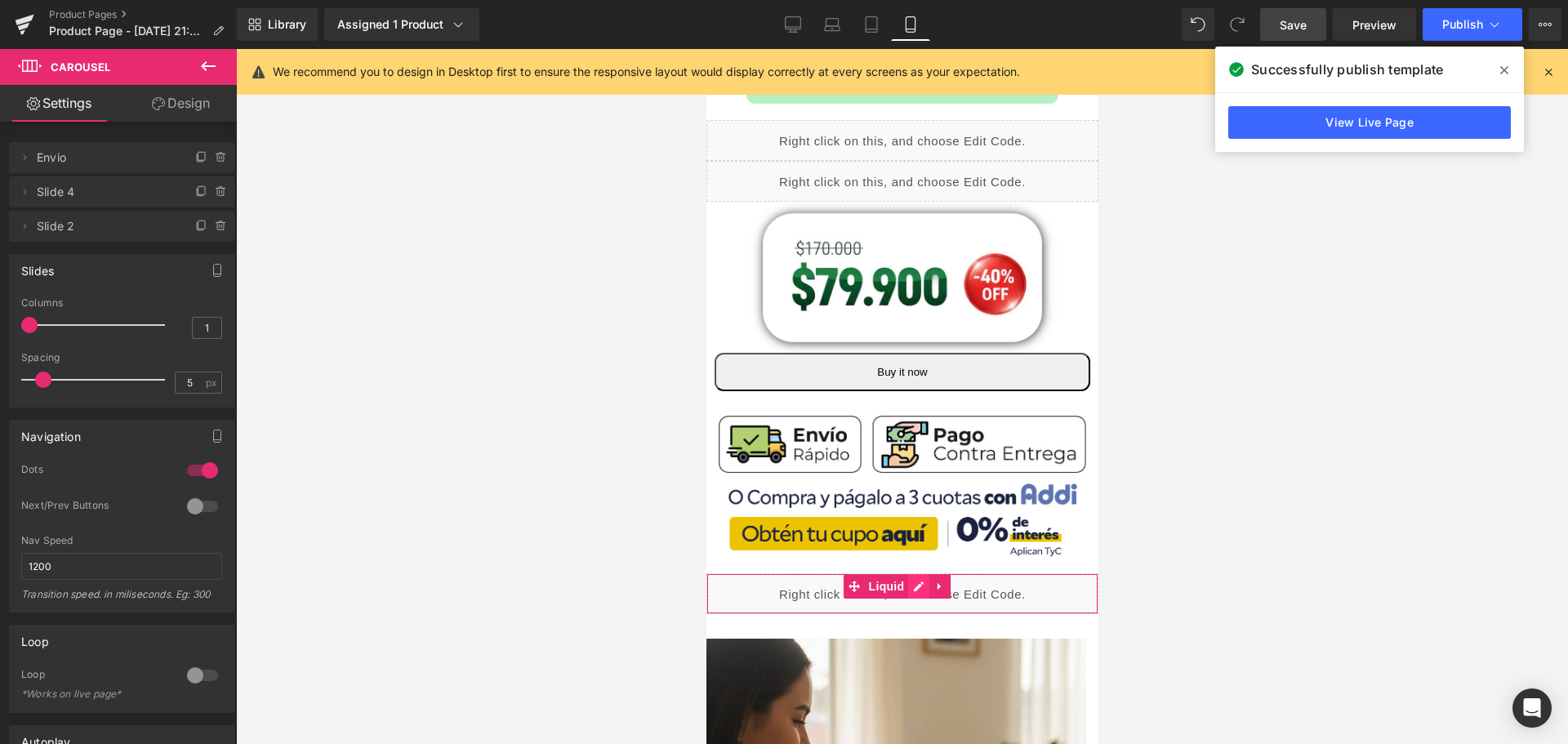
click at [908, 578] on div "Liquid" at bounding box center [901, 593] width 392 height 40
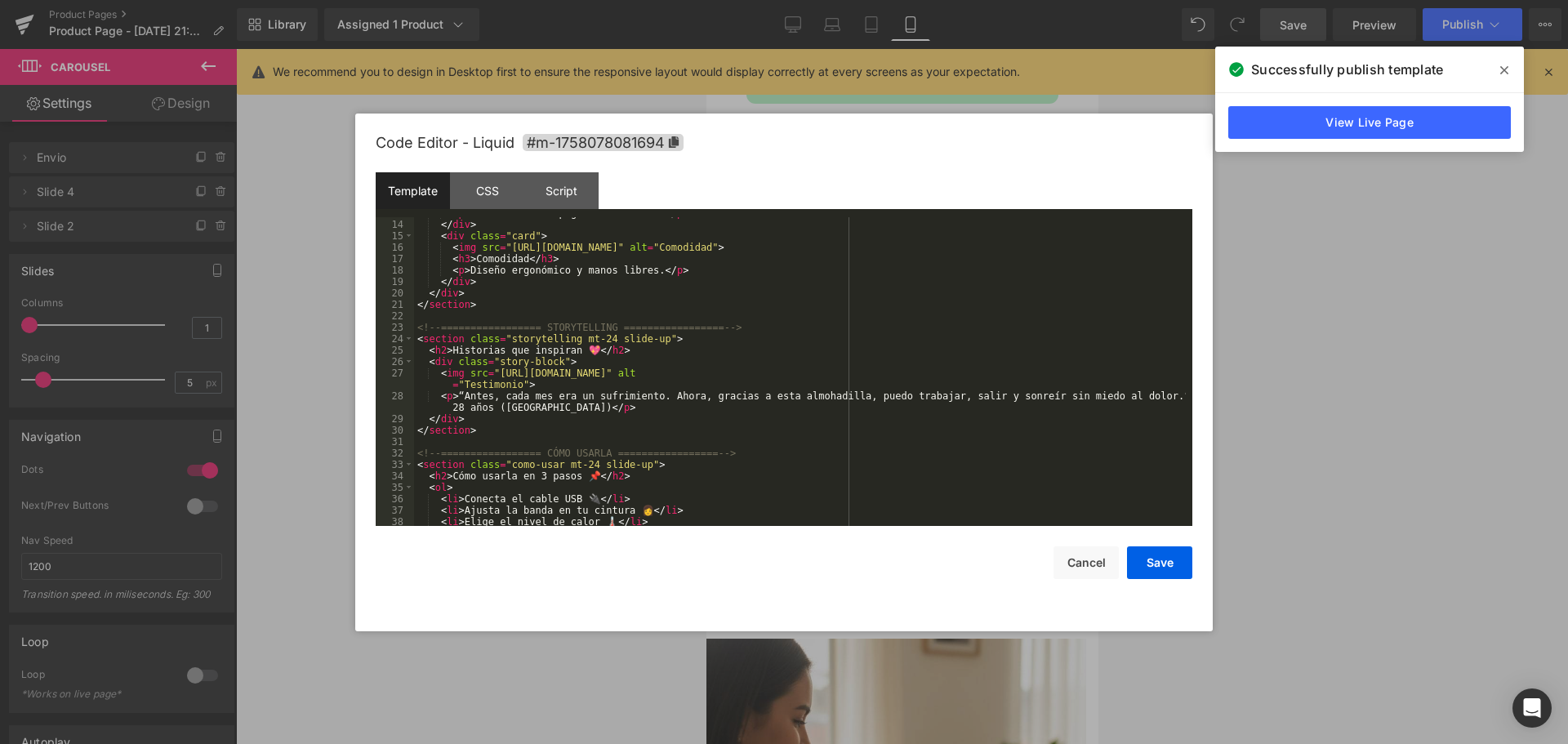
scroll to position [147, 0]
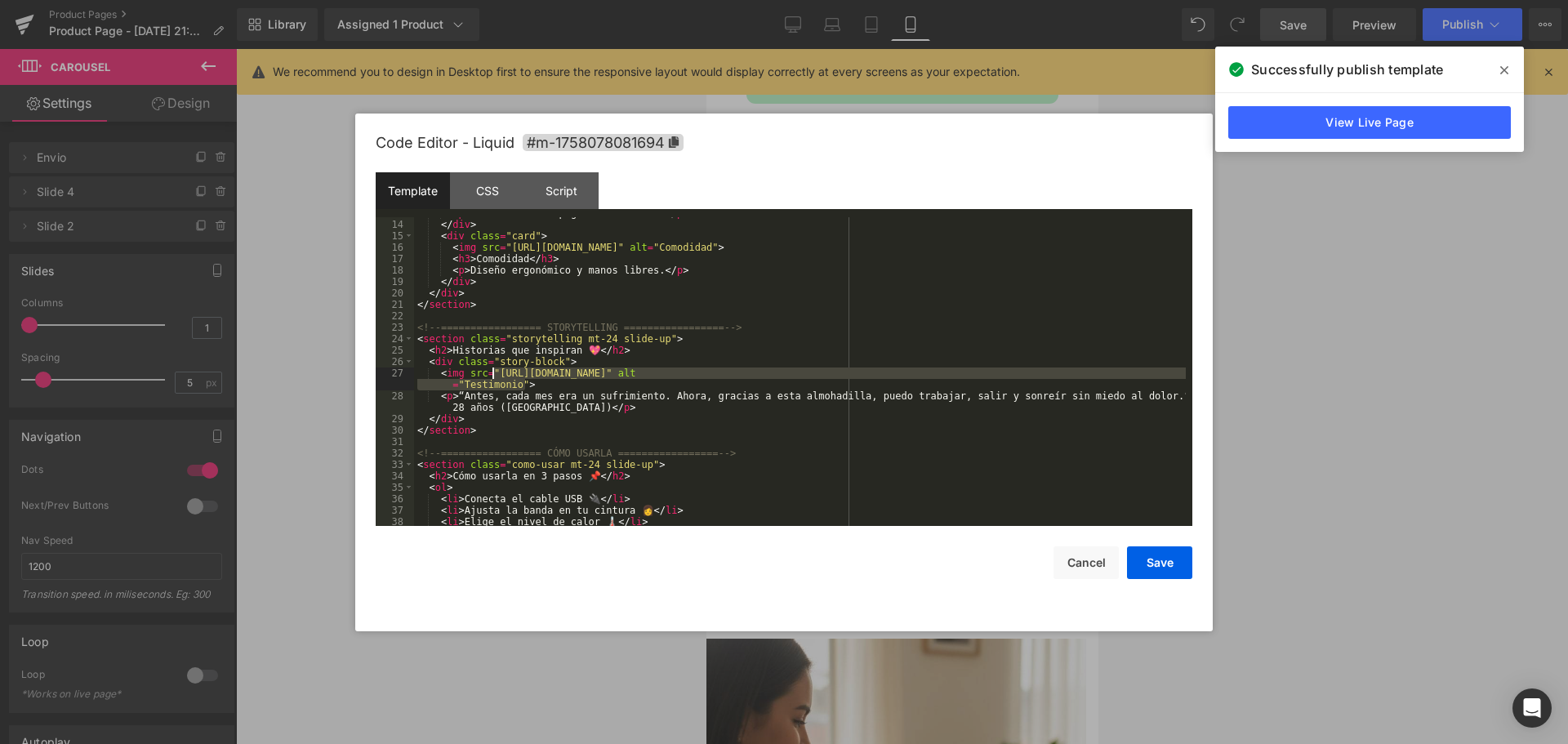
drag, startPoint x: 516, startPoint y: 381, endPoint x: 494, endPoint y: 369, distance: 25.1
click at [494, 369] on div "< p > 3 niveles con apagado automático. </ p > </ div > < div class = "card" > …" at bounding box center [800, 373] width 772 height 331
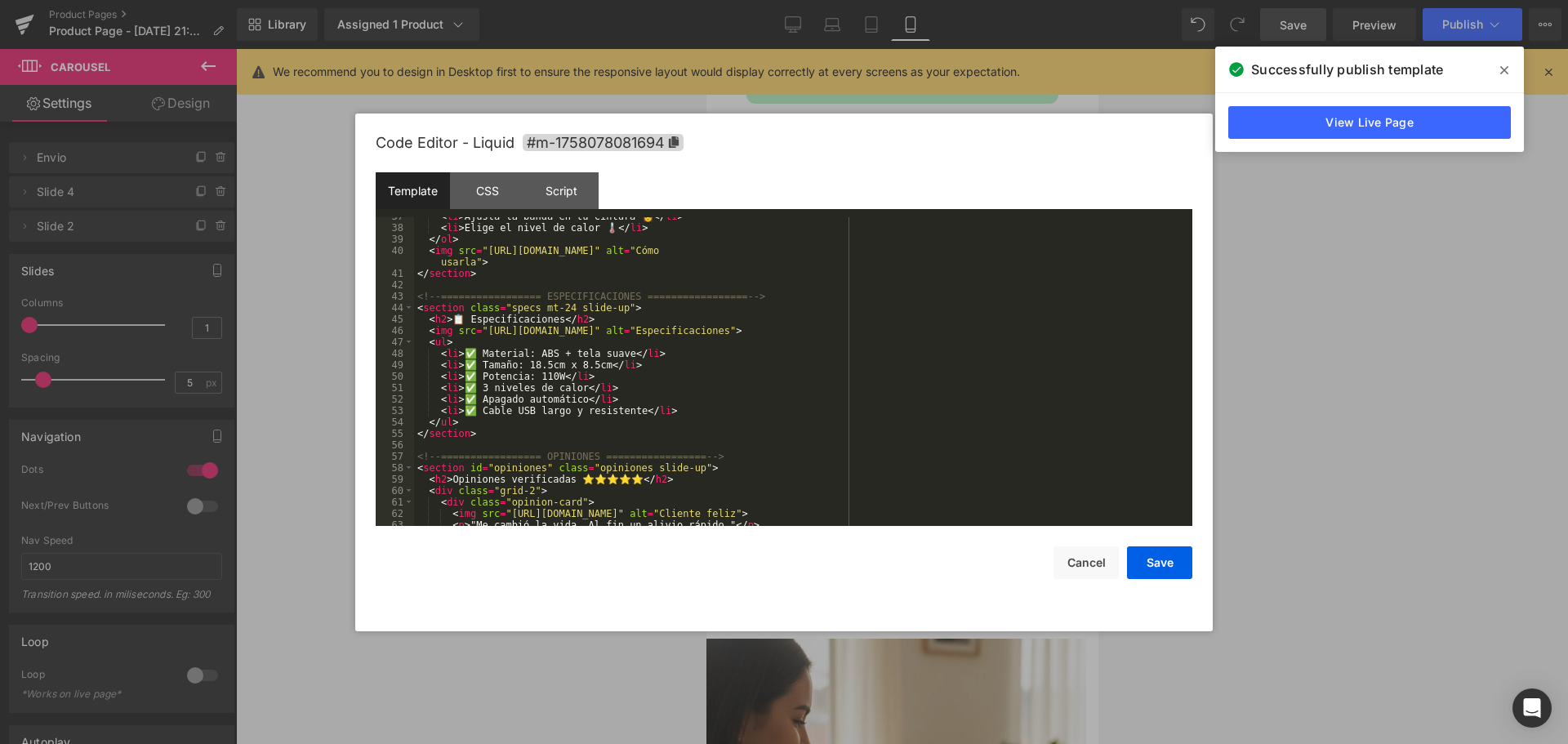
scroll to position [490, 0]
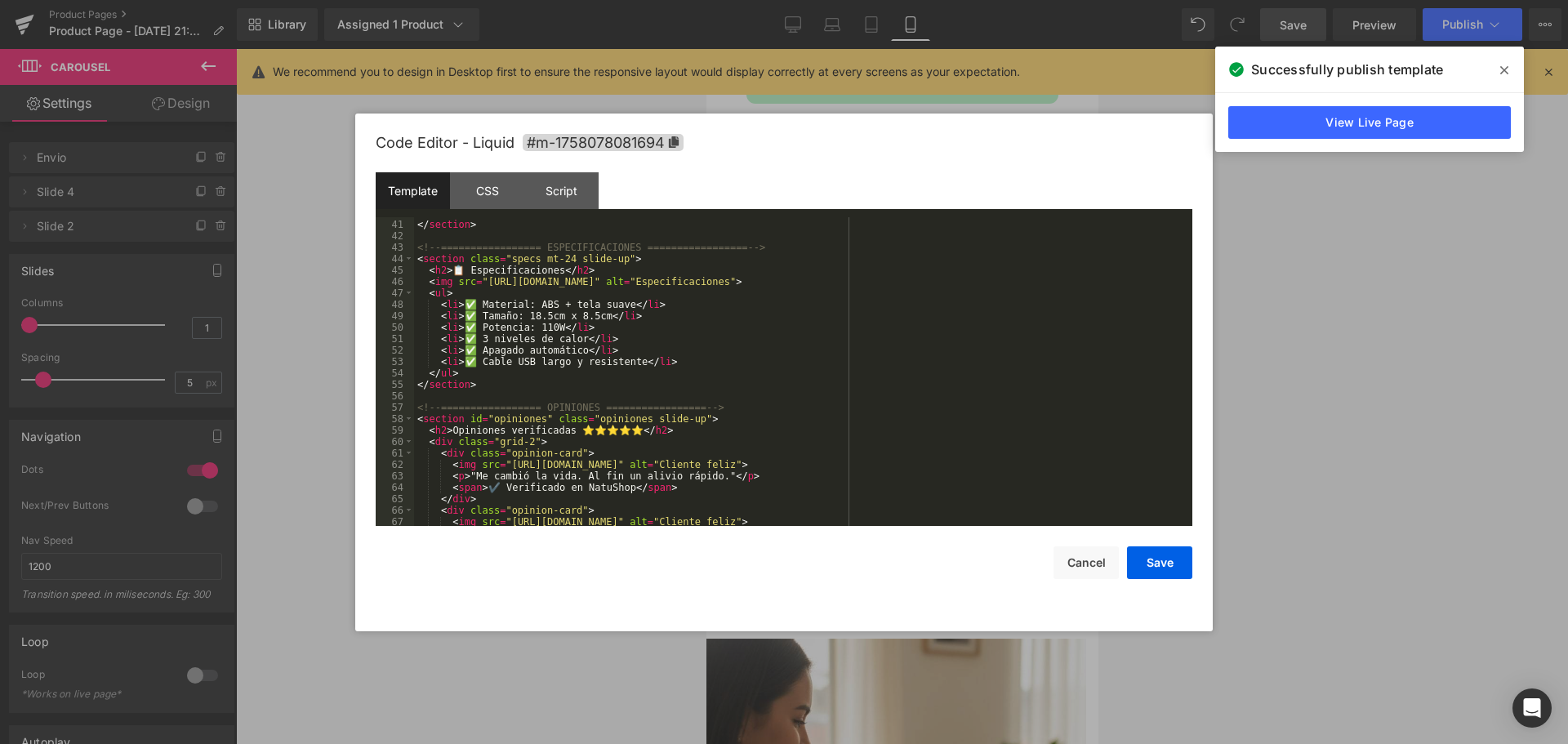
click at [1282, 605] on div at bounding box center [784, 372] width 1568 height 744
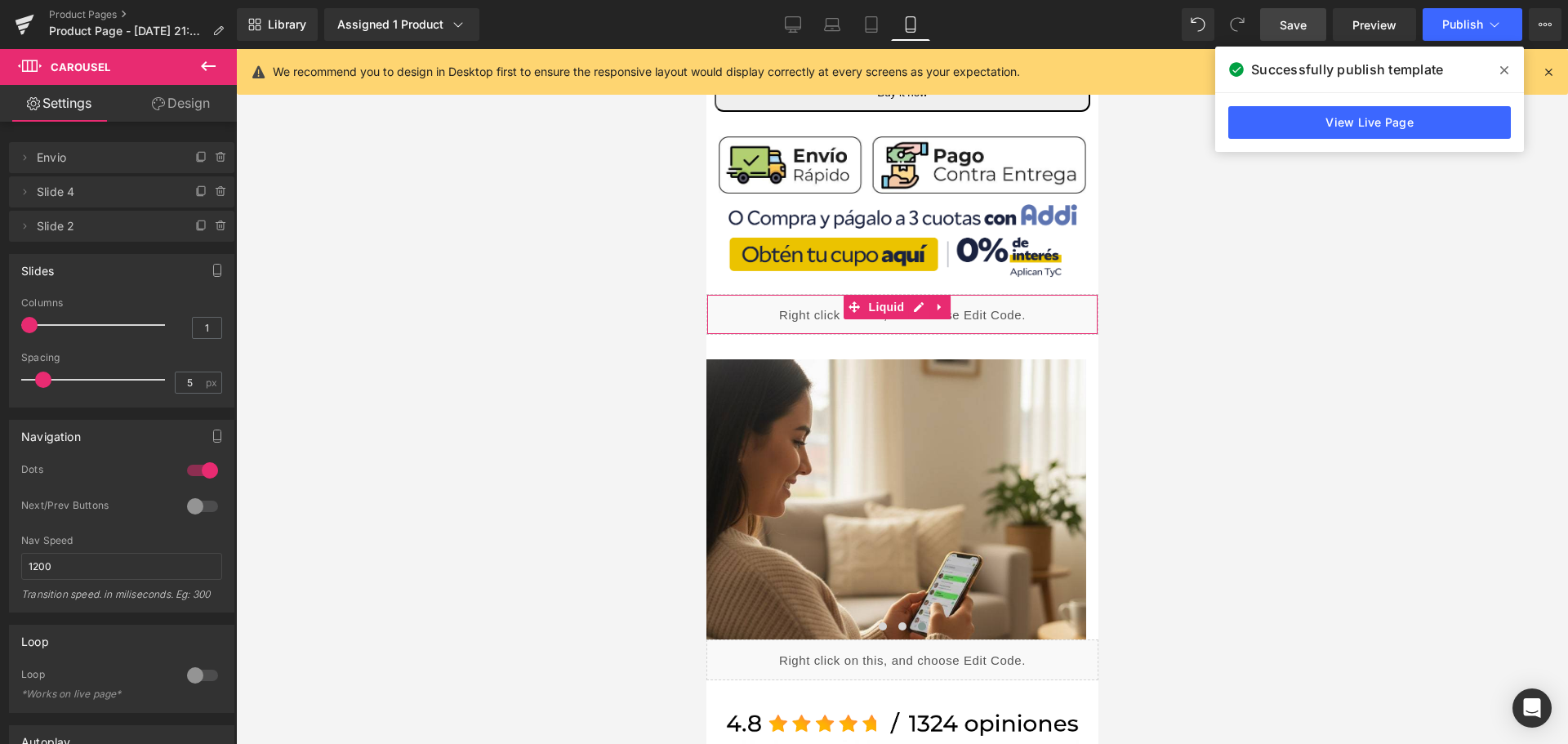
scroll to position [571, 0]
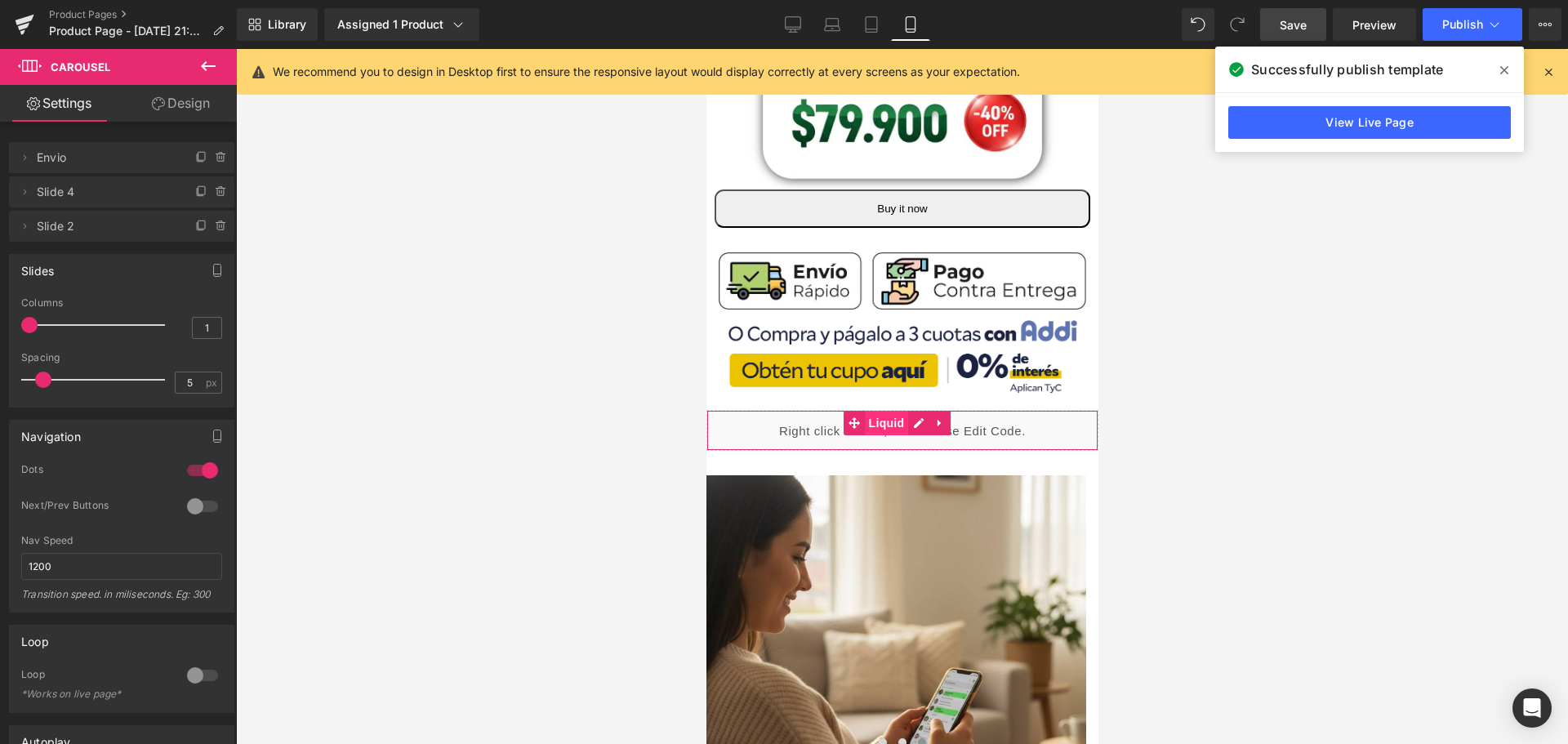
click at [879, 411] on span "Liquid" at bounding box center [885, 423] width 44 height 24
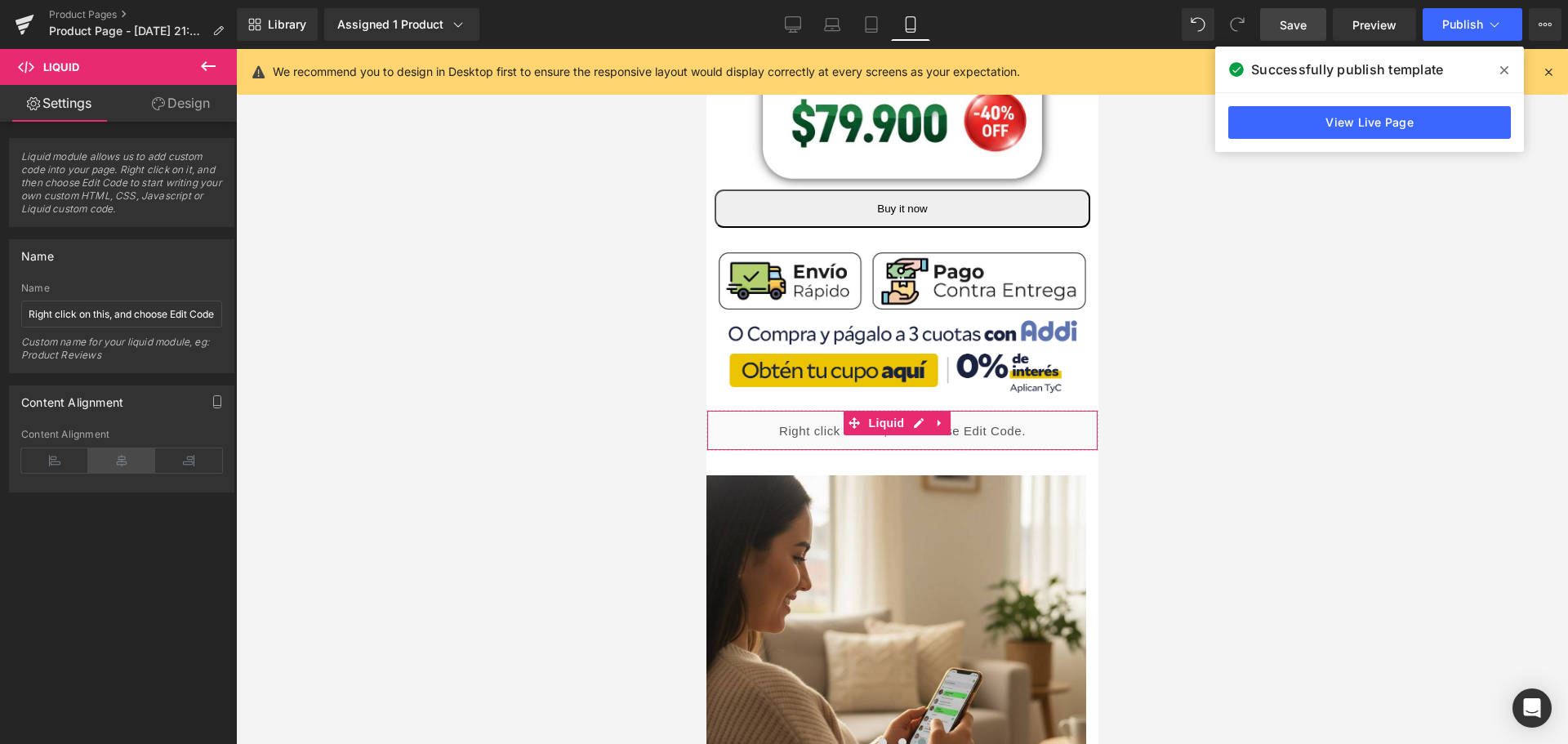
click at [99, 460] on icon at bounding box center [121, 460] width 67 height 24
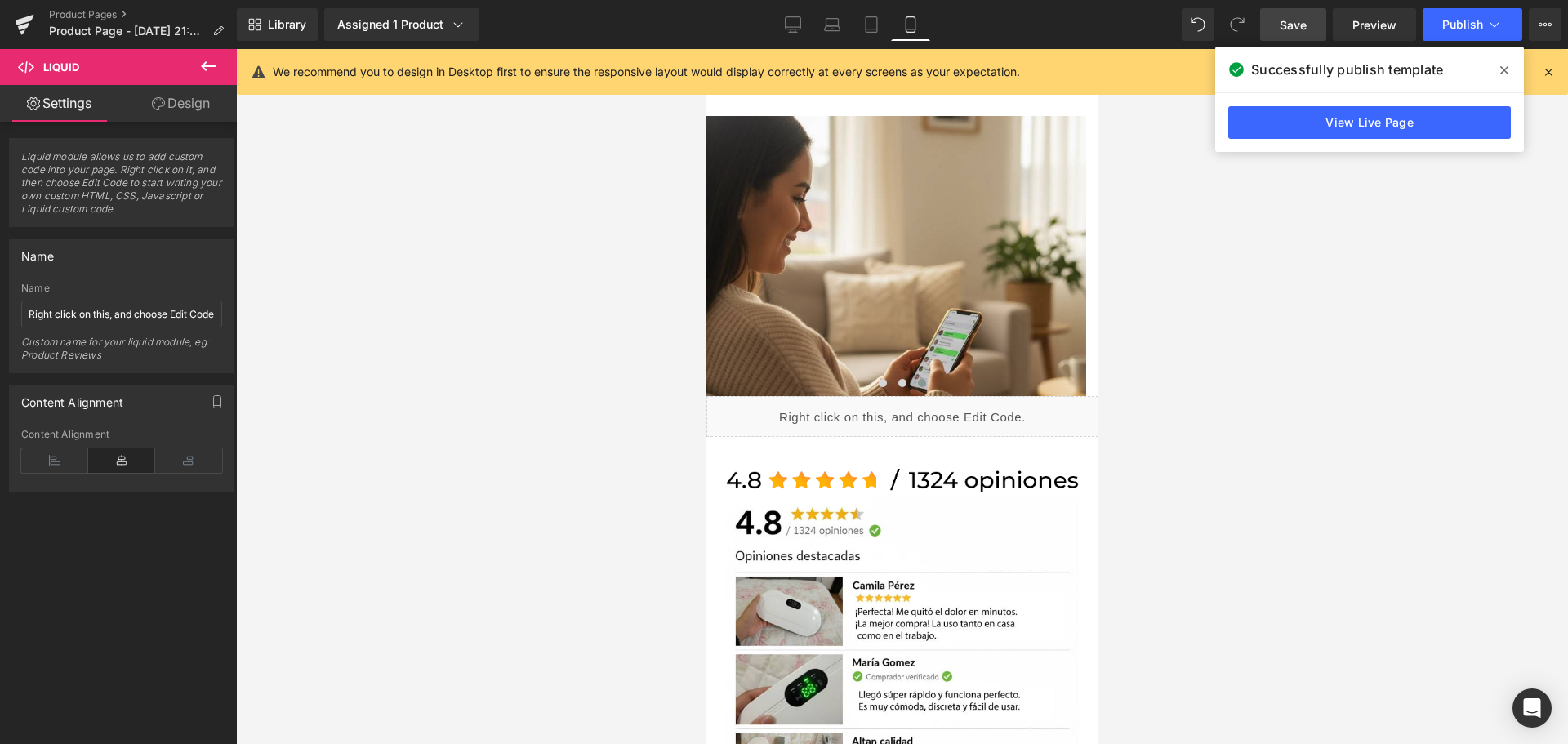
scroll to position [817, 0]
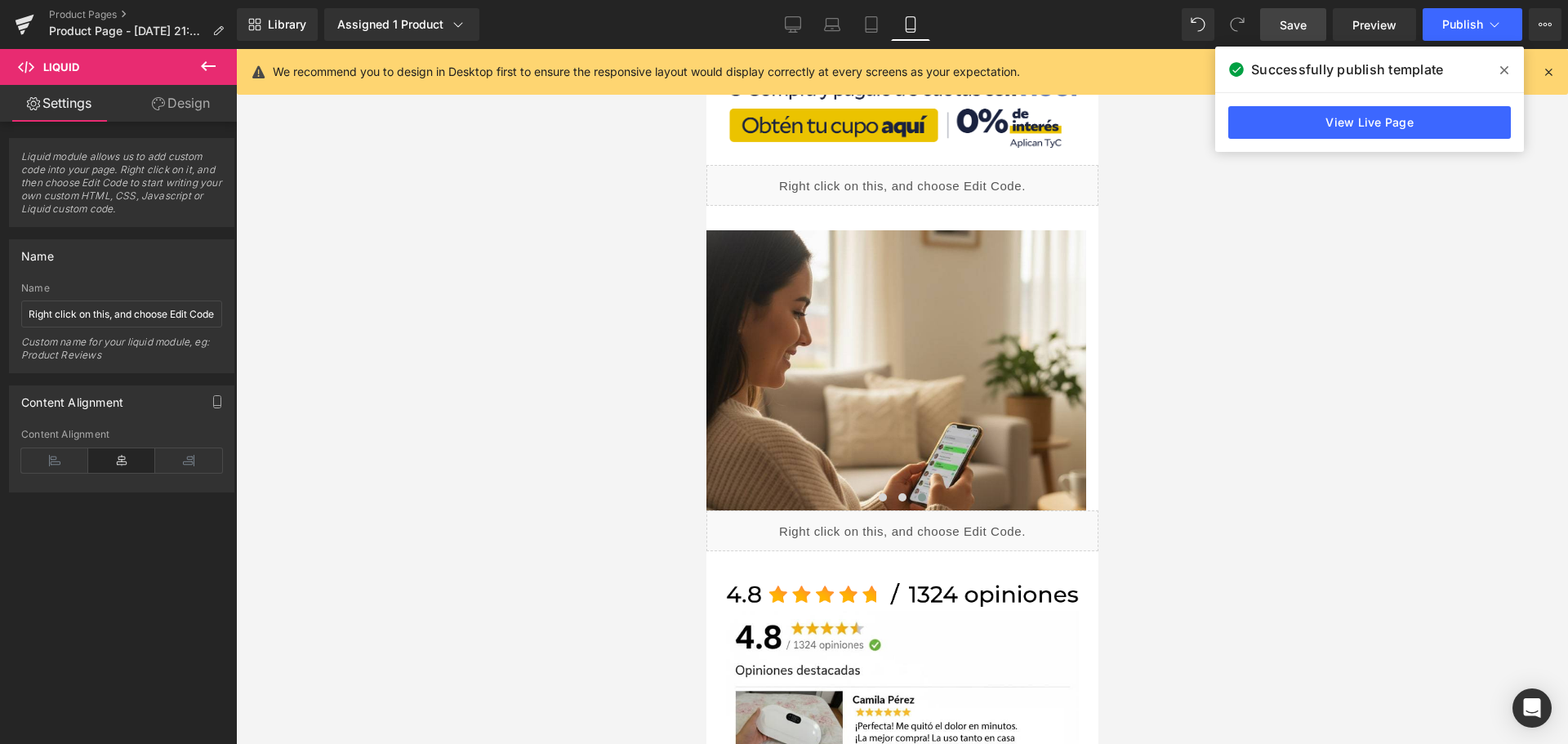
click at [1311, 22] on link "Save" at bounding box center [1293, 24] width 67 height 32
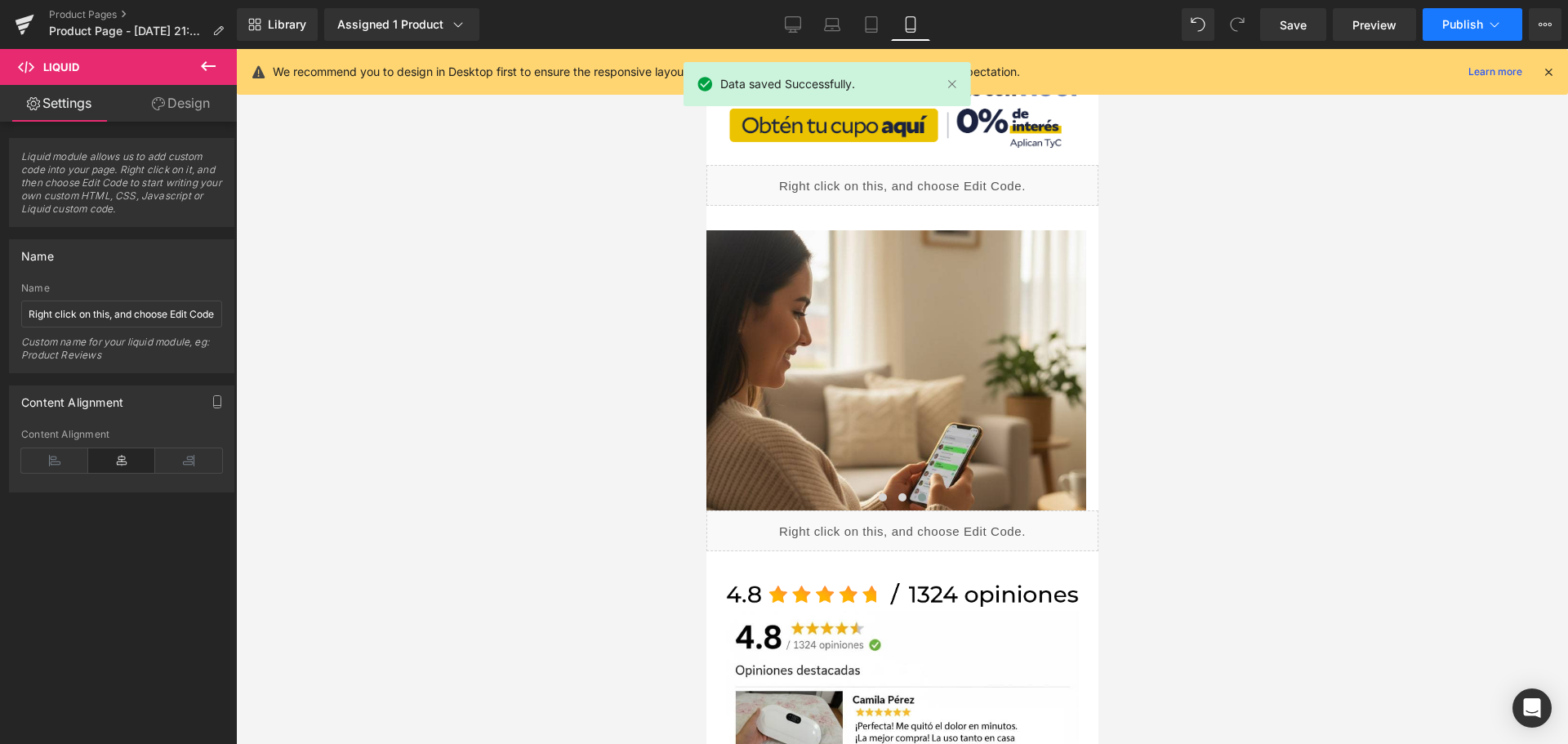
click at [1441, 22] on button "Publish" at bounding box center [1472, 24] width 100 height 32
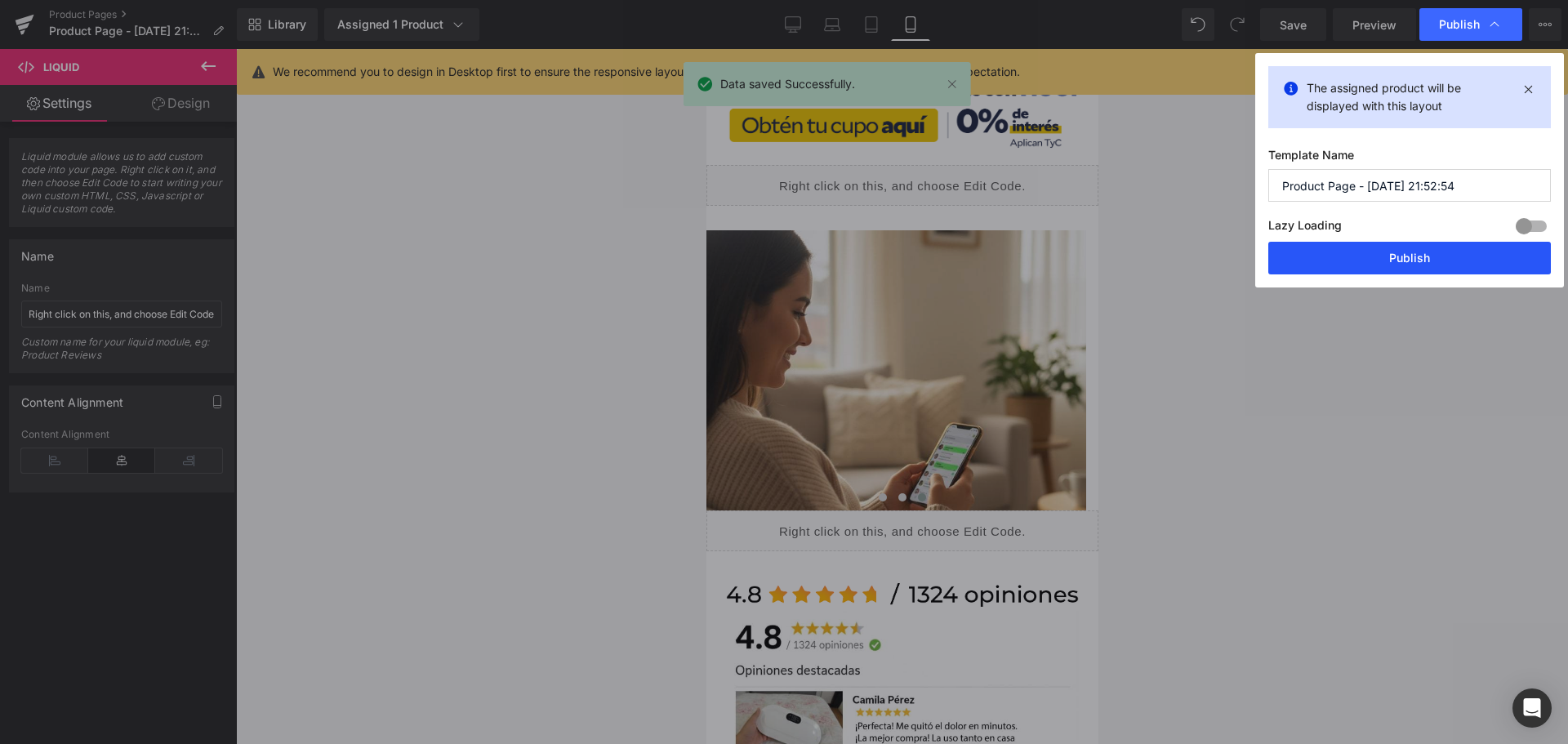
click at [1343, 269] on button "Publish" at bounding box center [1409, 258] width 282 height 32
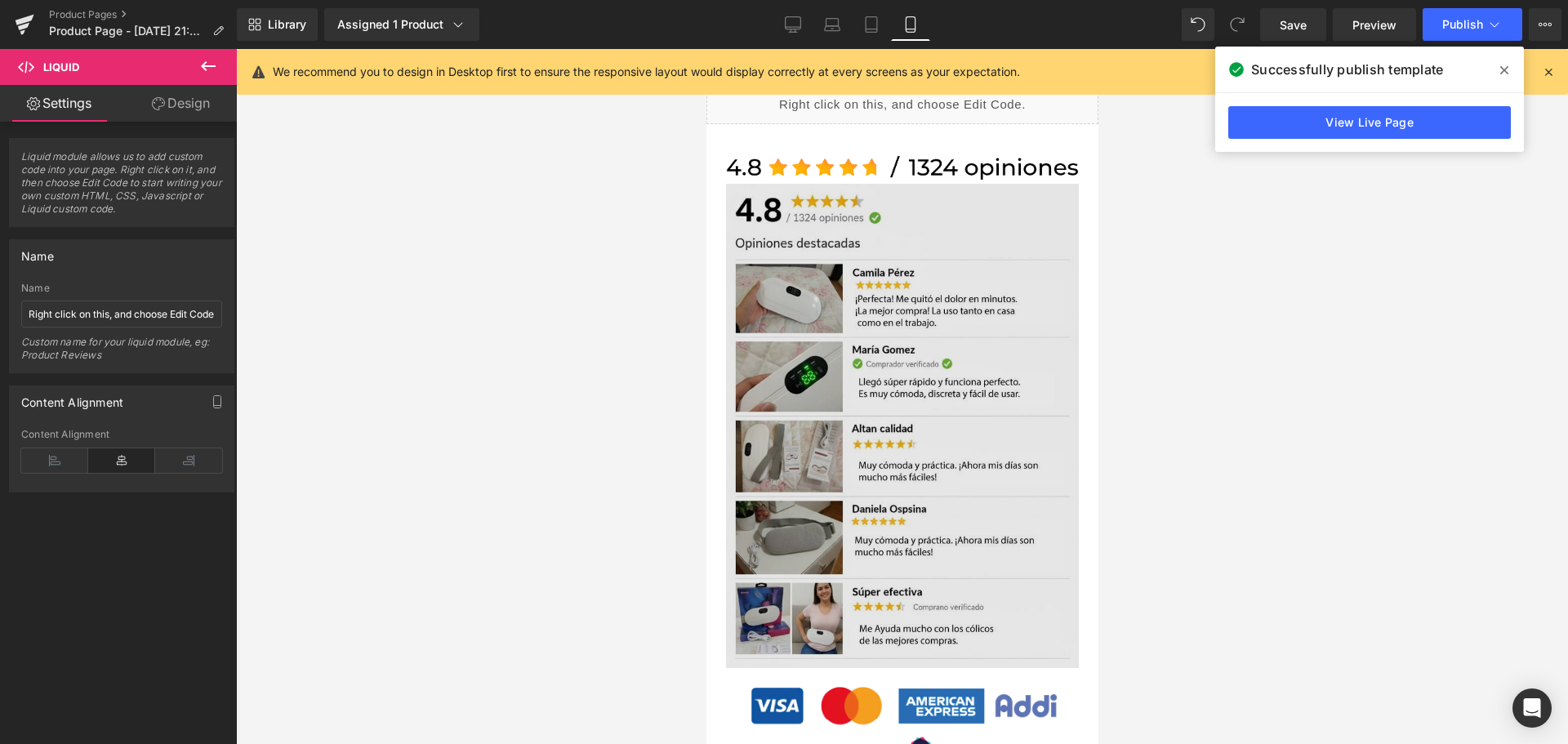
scroll to position [980, 0]
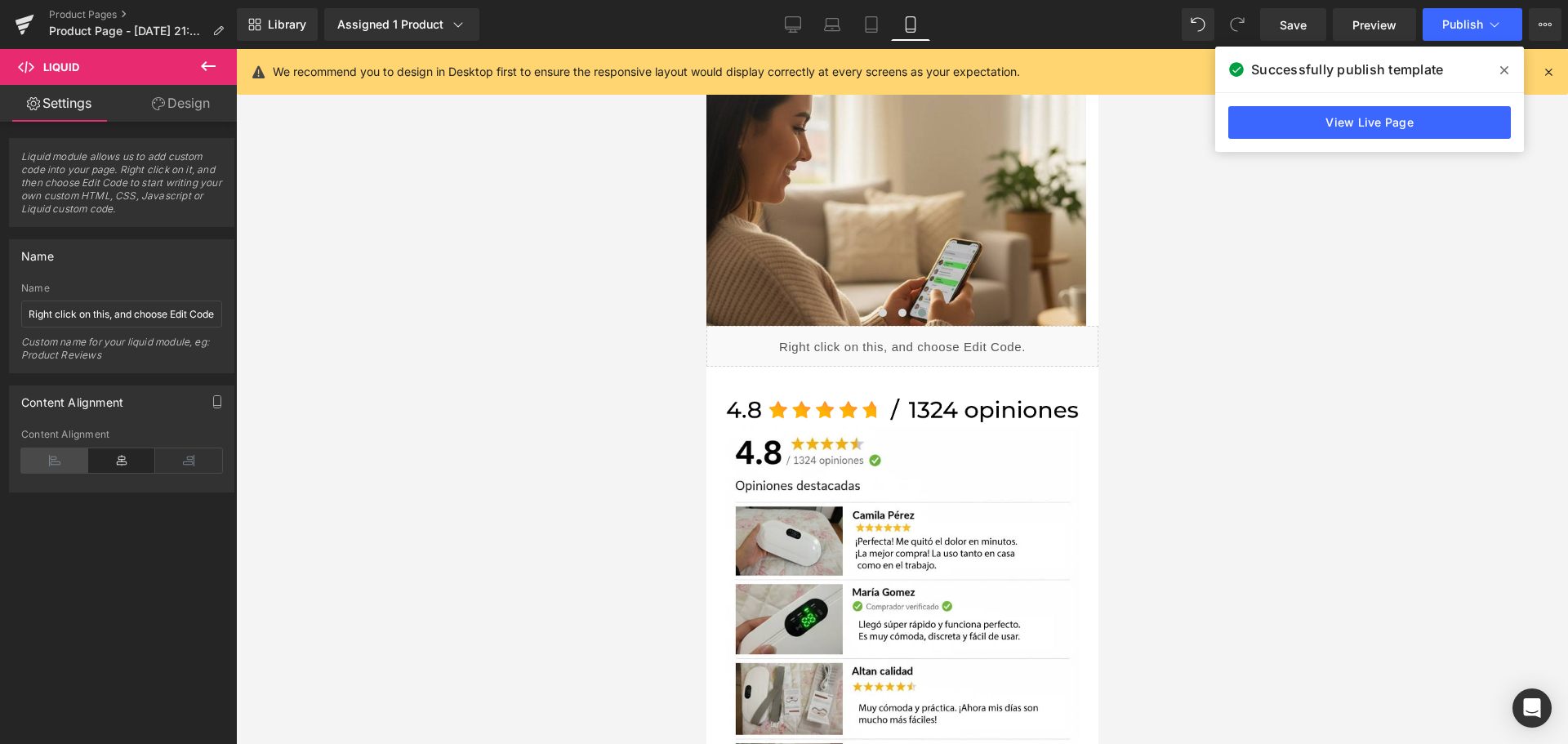
click at [84, 463] on icon at bounding box center [55, 460] width 67 height 24
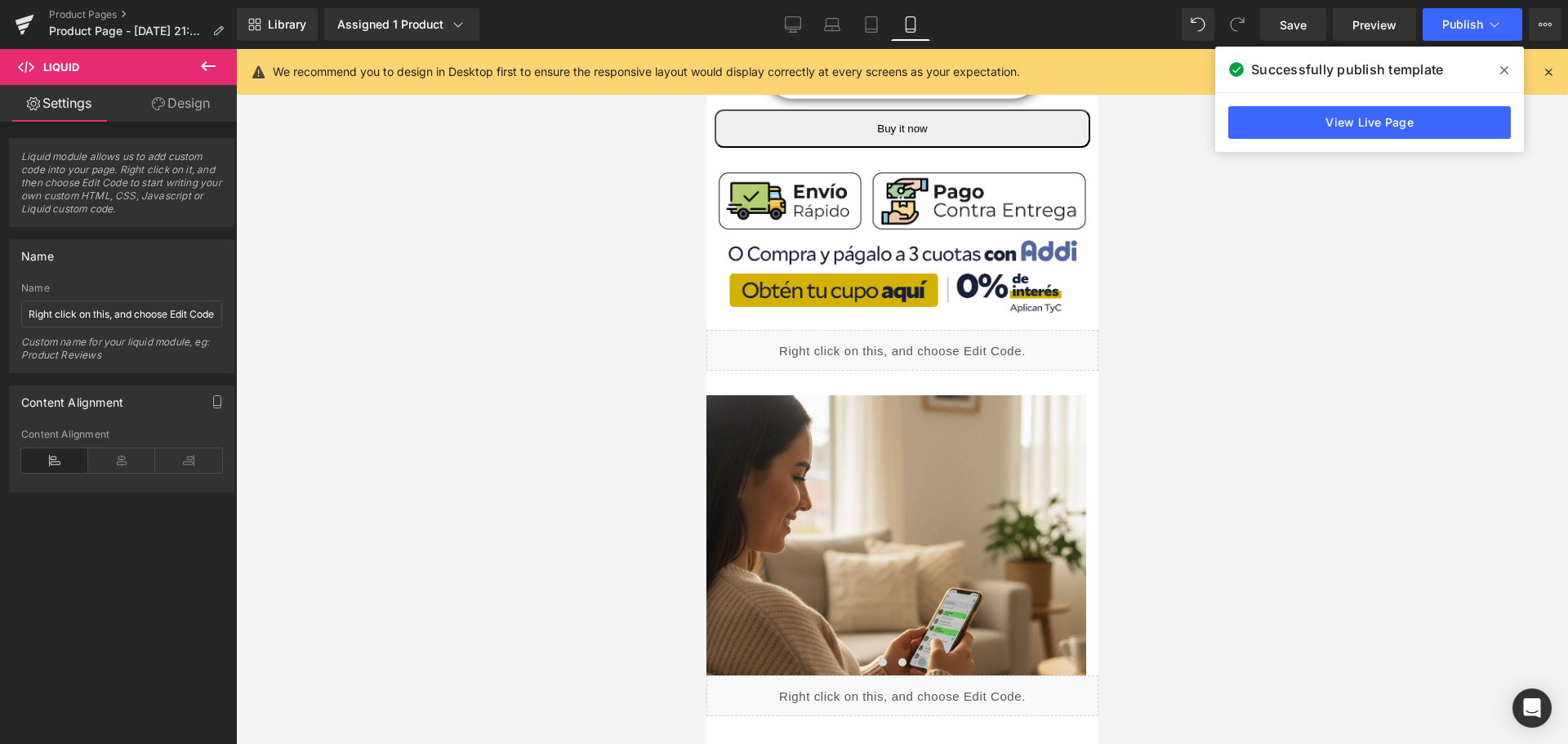
scroll to position [571, 0]
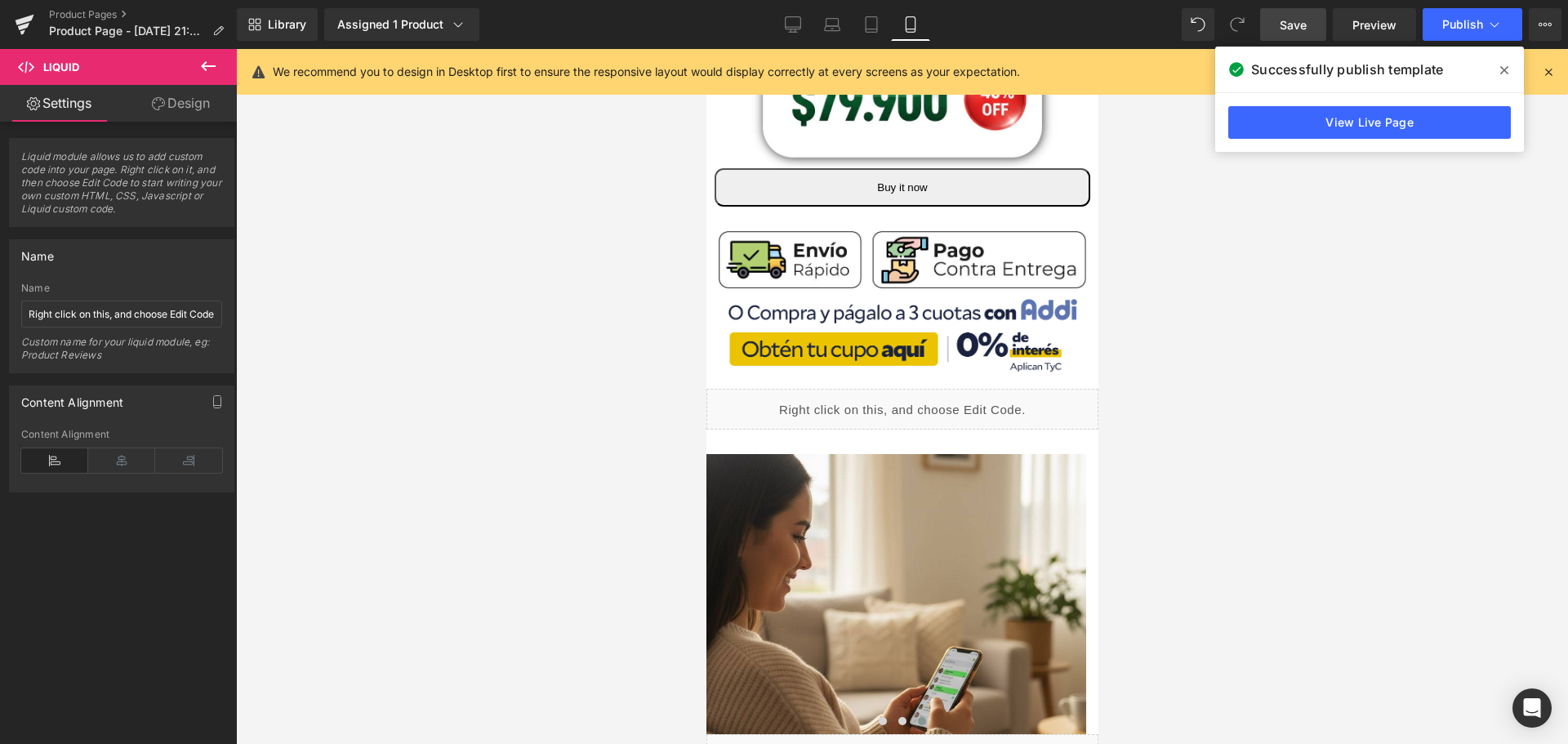
click at [1306, 20] on span "Save" at bounding box center [1293, 24] width 27 height 17
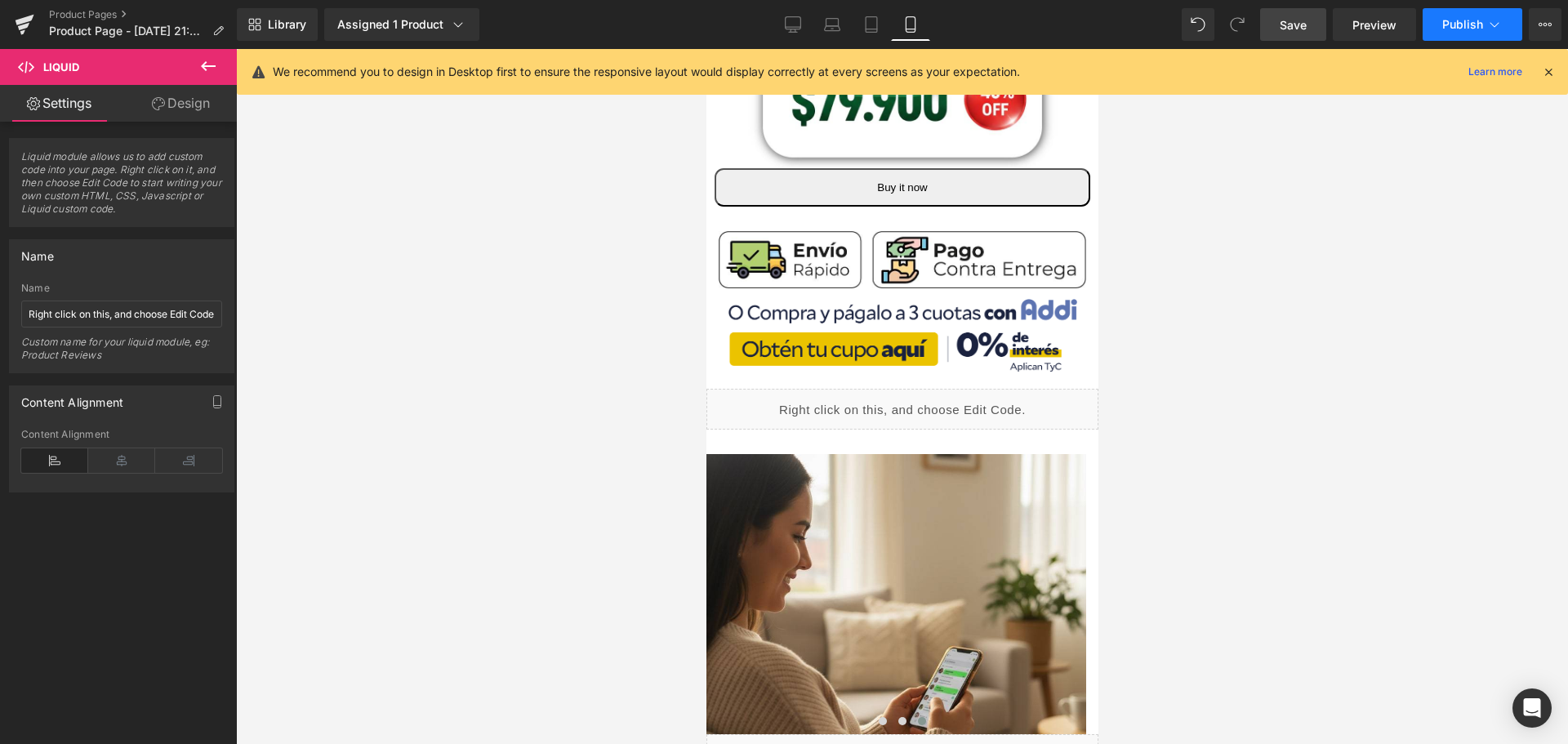
click at [1512, 31] on button "Publish" at bounding box center [1472, 24] width 100 height 32
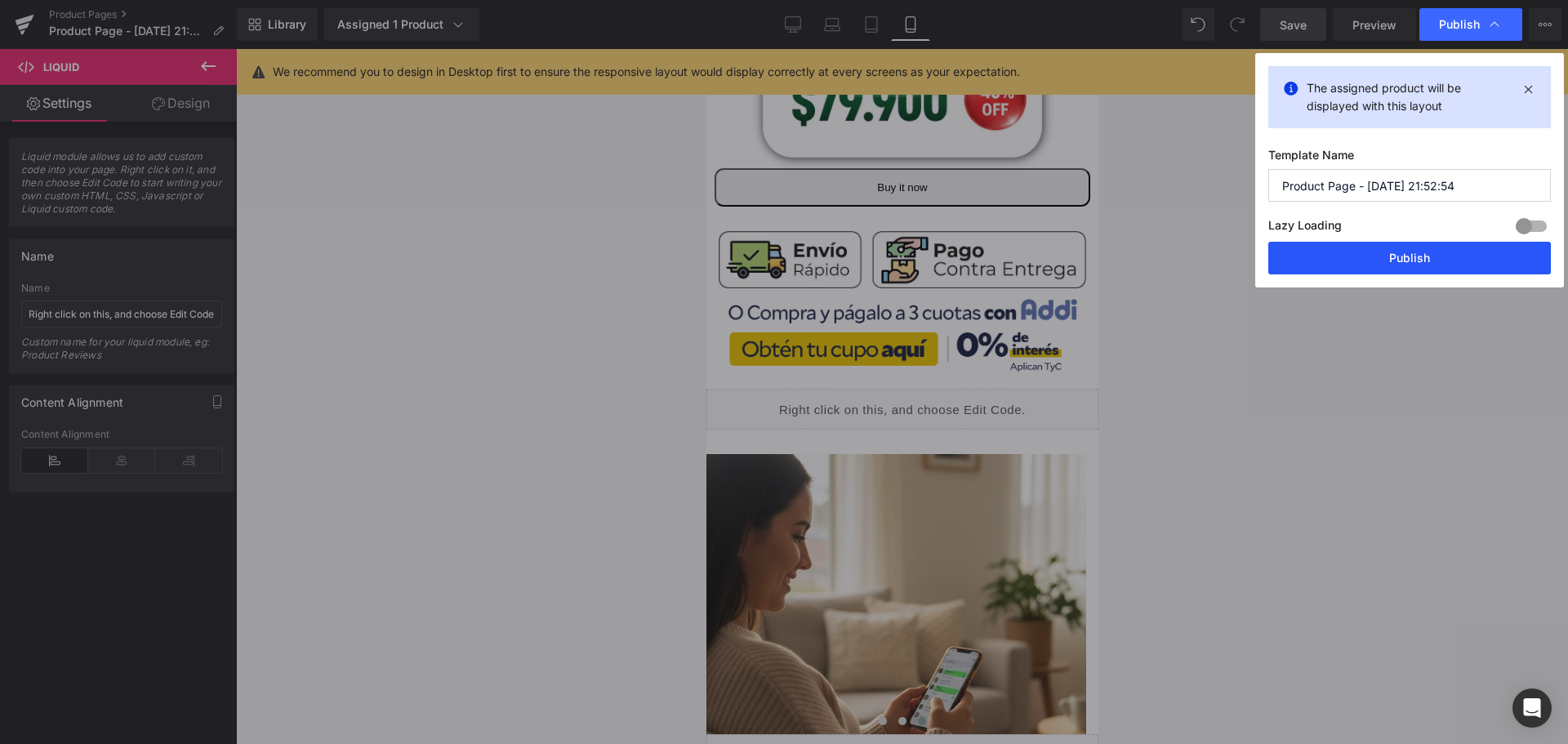
click at [1302, 252] on button "Publish" at bounding box center [1409, 258] width 282 height 32
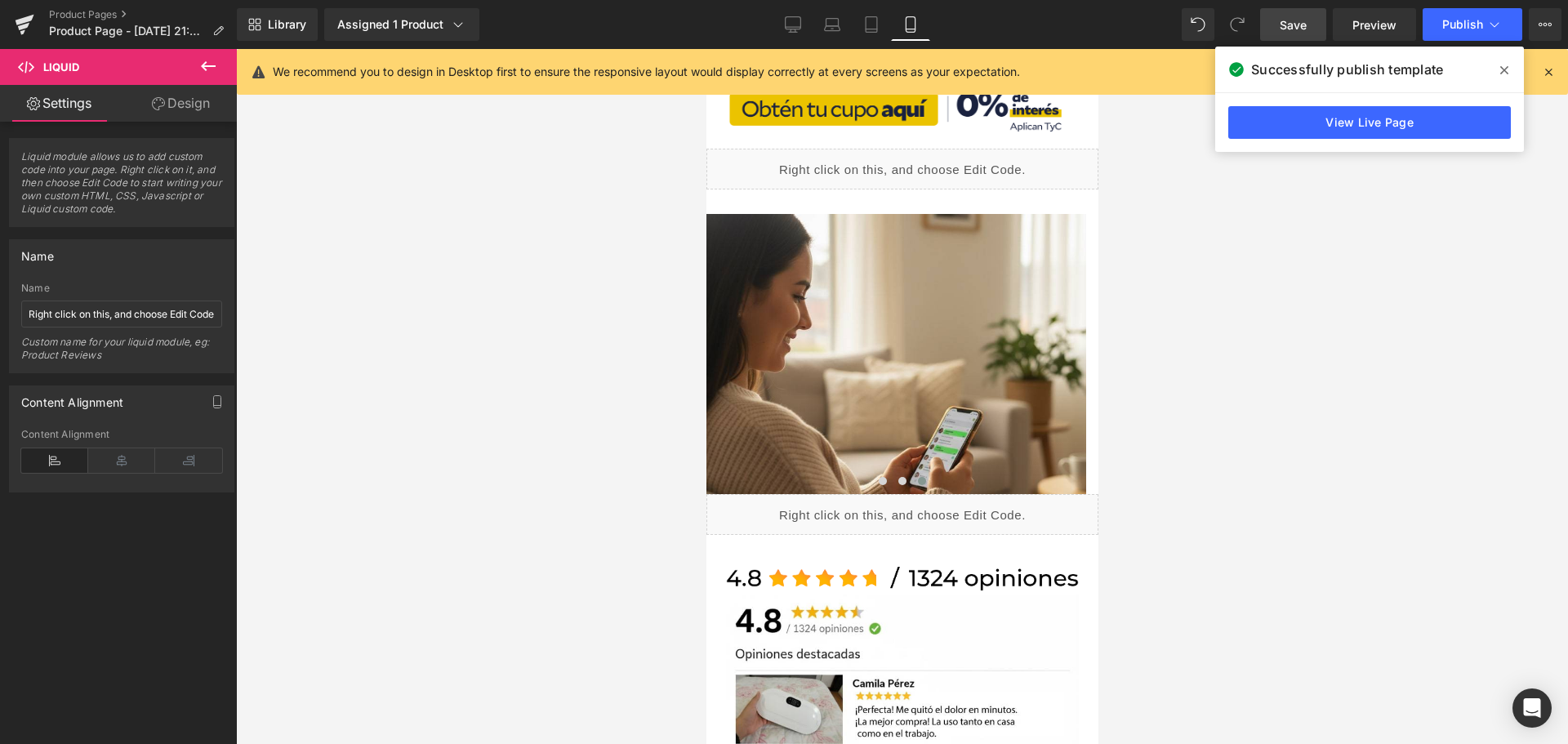
scroll to position [408, 0]
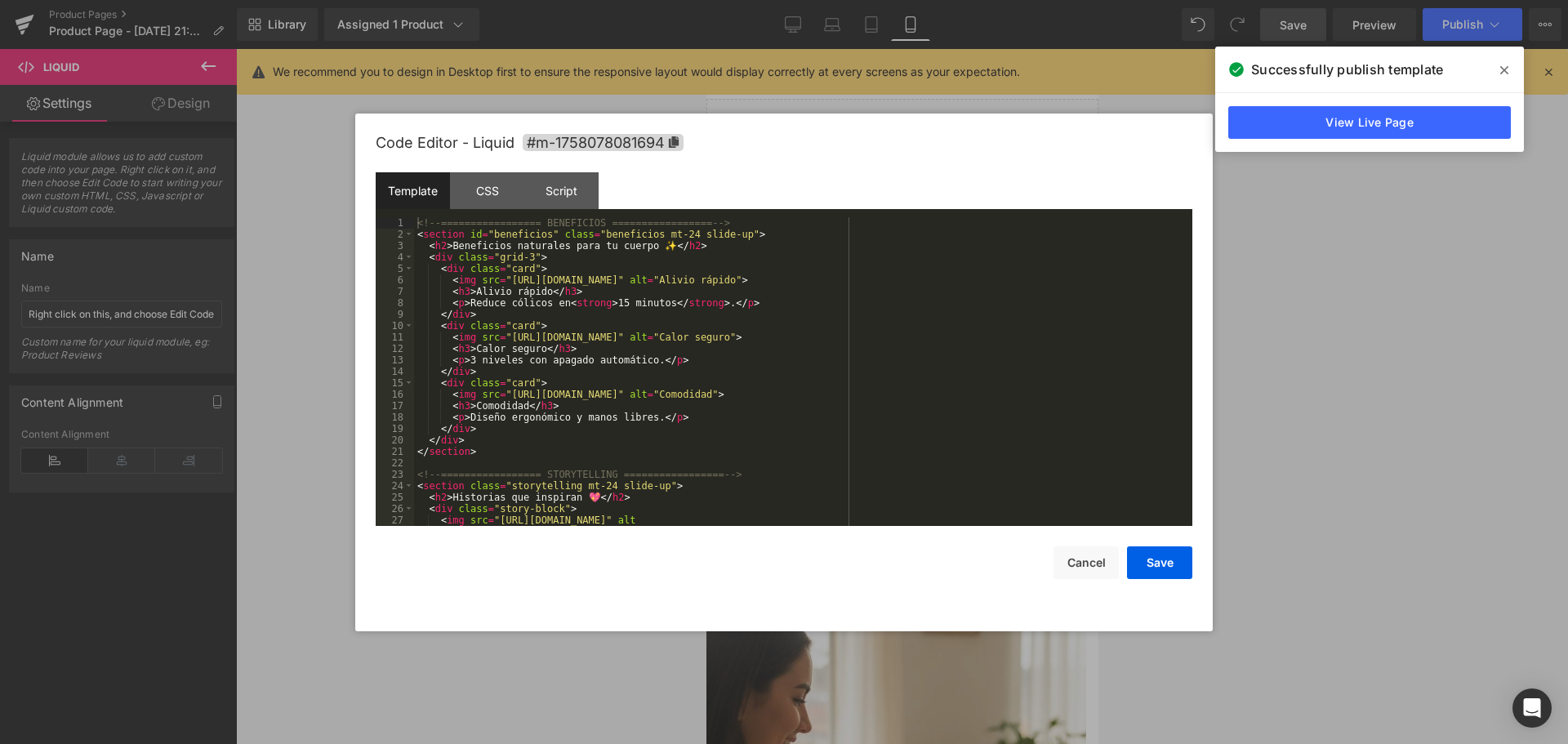
click at [911, 557] on div "Liquid" at bounding box center [901, 572] width 392 height 40
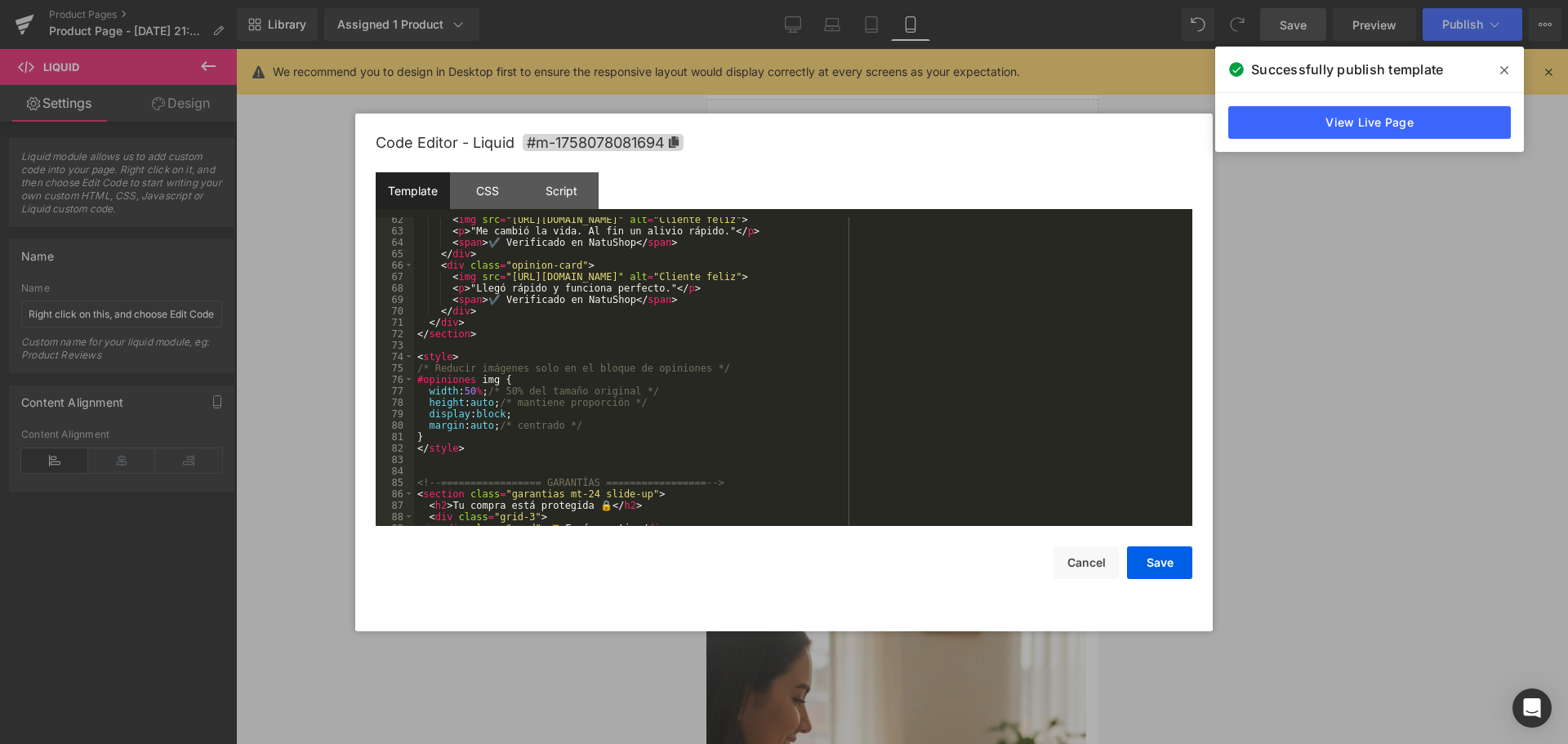
scroll to position [800, 0]
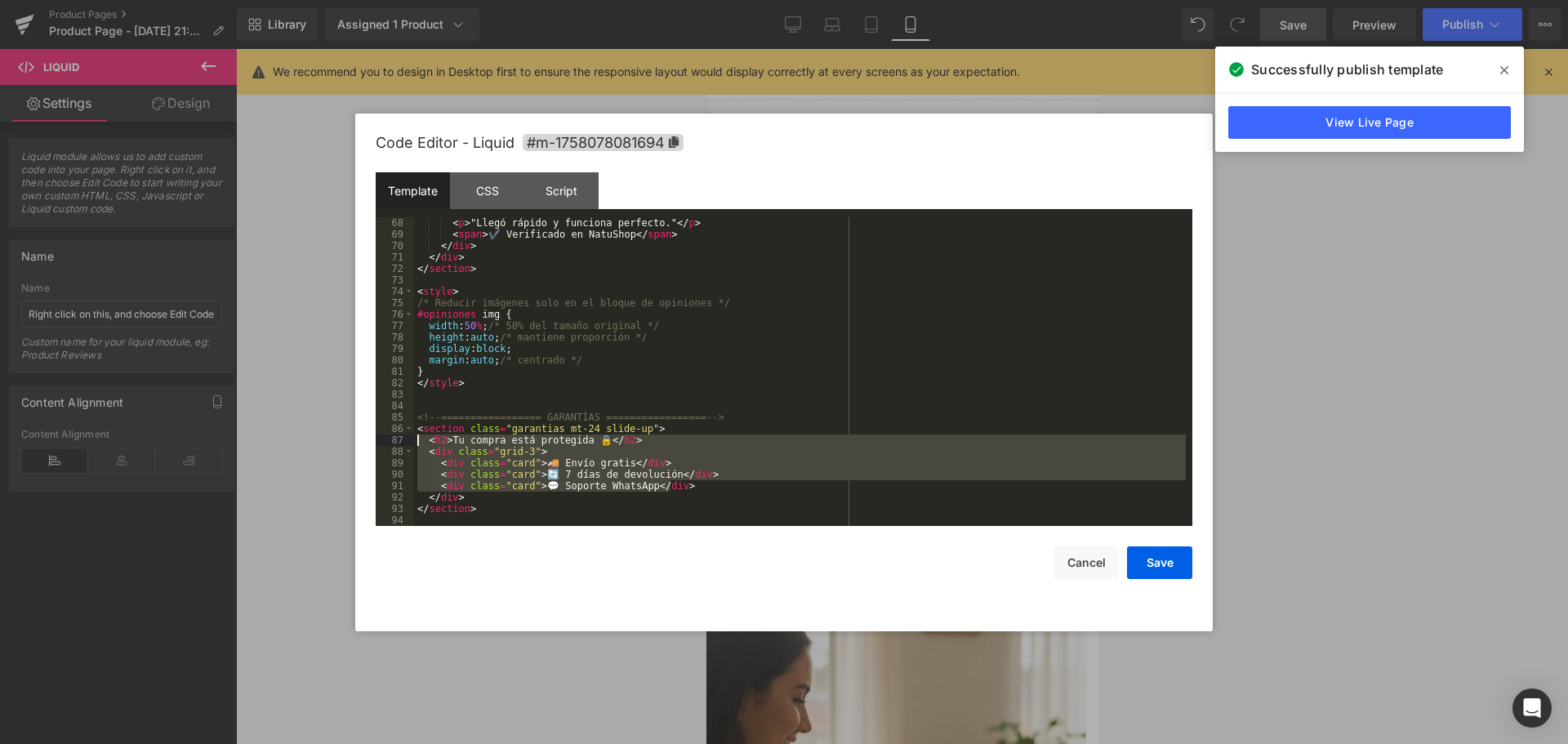
drag, startPoint x: 711, startPoint y: 489, endPoint x: 385, endPoint y: 440, distance: 329.7
click at [385, 440] on pre "68 69 70 71 72 73 74 75 76 77 78 79 80 81 82 83 84 85 86 87 88 89 90 91 92 93 9…" at bounding box center [784, 371] width 817 height 309
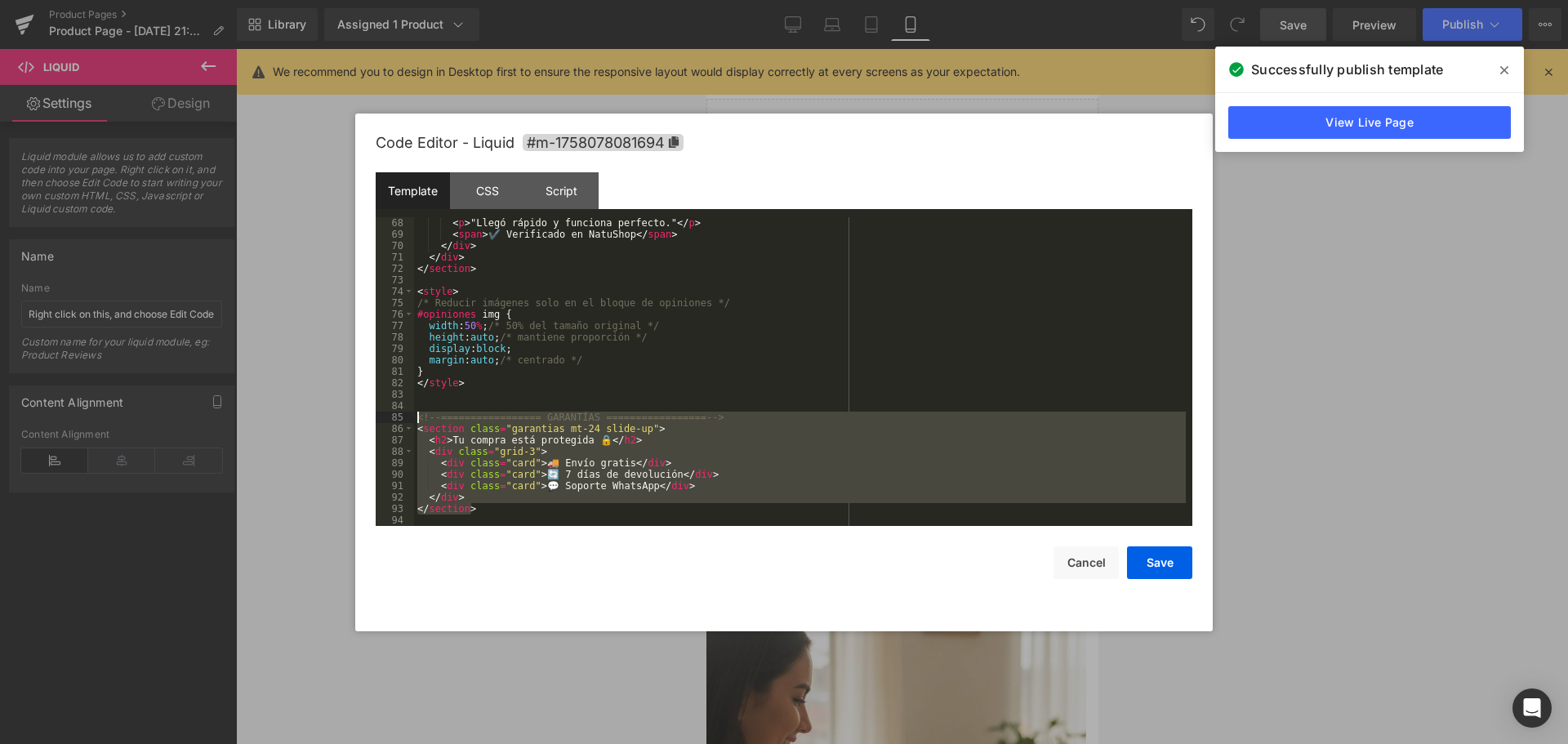
drag, startPoint x: 480, startPoint y: 507, endPoint x: 400, endPoint y: 419, distance: 118.9
click at [400, 419] on pre "68 69 70 71 72 73 74 75 76 77 78 79 80 81 82 83 84 85 86 87 88 89 90 91 92 93 9…" at bounding box center [784, 371] width 817 height 309
drag, startPoint x: 509, startPoint y: 407, endPoint x: 510, endPoint y: 447, distance: 40.0
click at [615, 471] on div "< p > "Llegó rápido y funciona perfecto." </ p > < span > ✔️ Verificado en Natu…" at bounding box center [800, 371] width 772 height 309
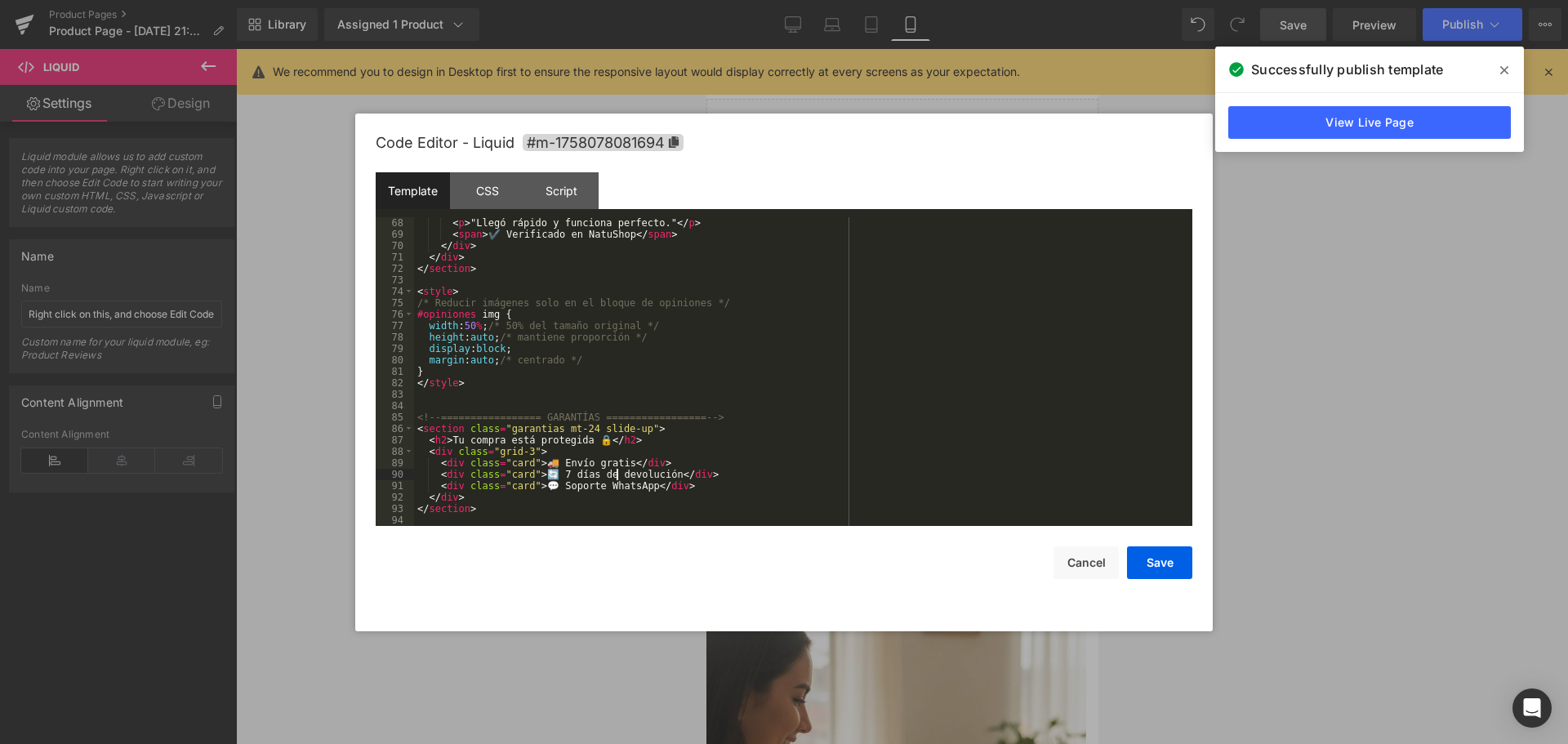
click at [506, 389] on div "< p > "Llegó rápido y funciona perfecto." </ p > < span > ✔️ Verificado en Natu…" at bounding box center [800, 382] width 772 height 331
click at [508, 394] on div "< p > "Llegó rápido y funciona perfecto." </ p > < span > ✔️ Verificado en Natu…" at bounding box center [800, 382] width 772 height 331
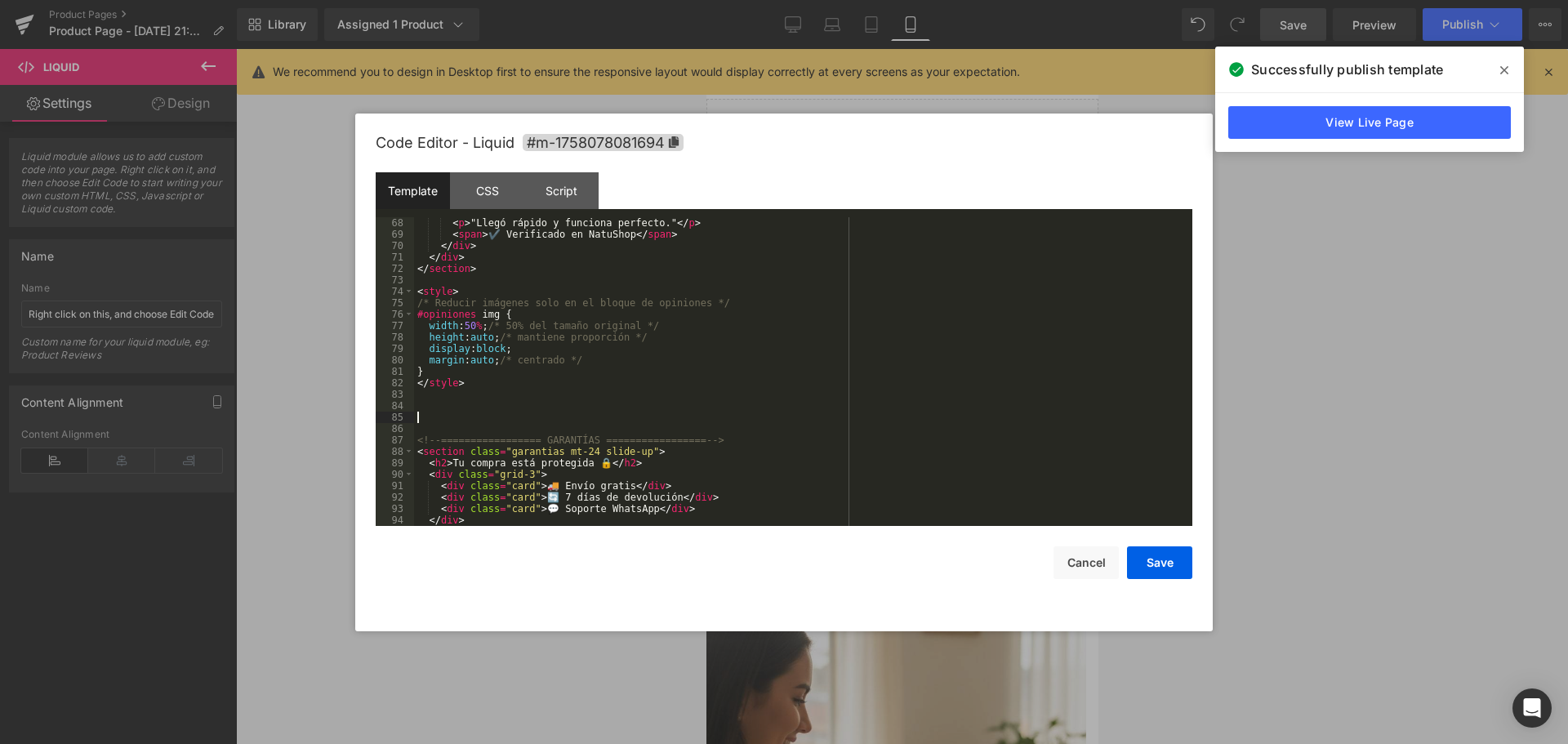
scroll to position [1074, 0]
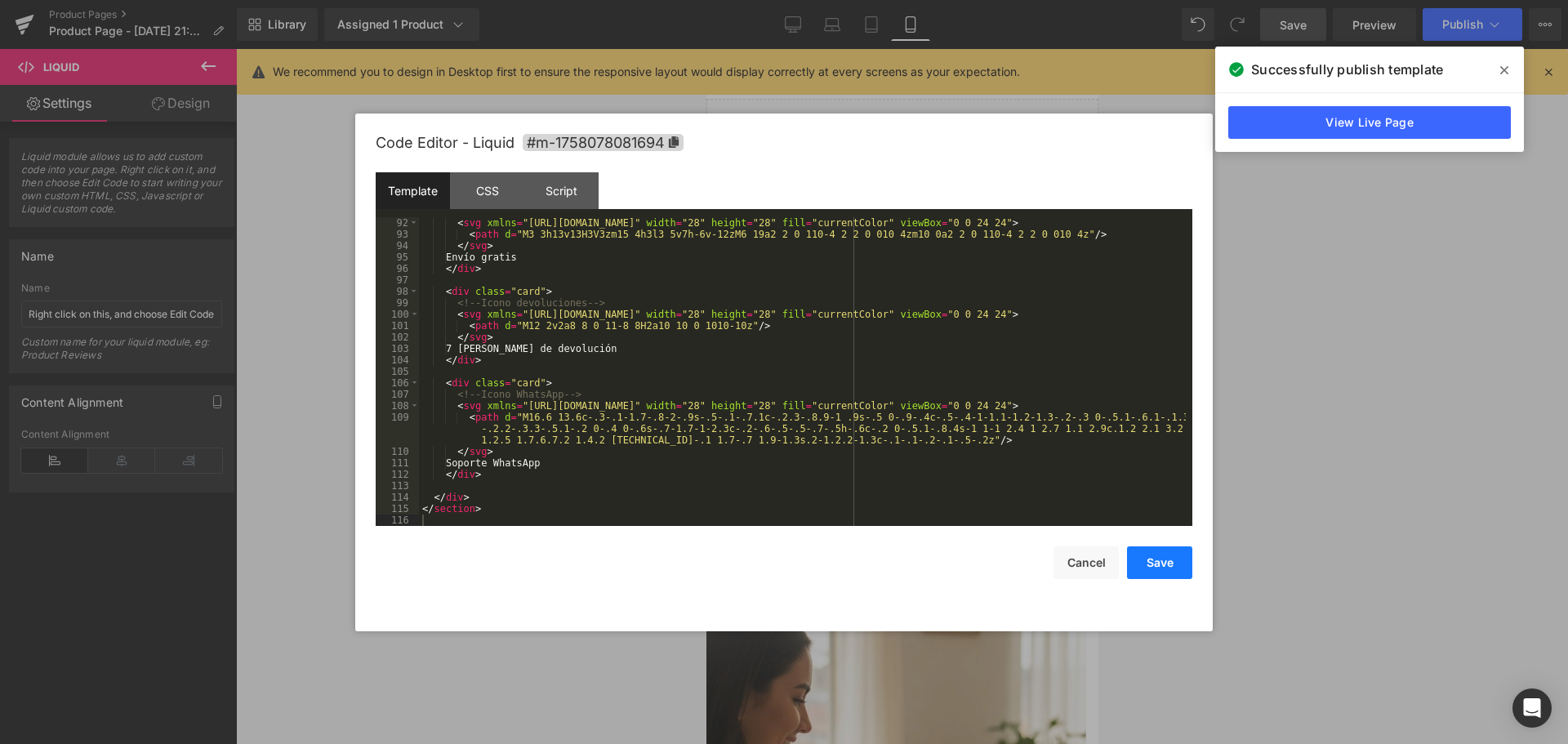
click at [1164, 556] on button "Save" at bounding box center [1159, 562] width 66 height 32
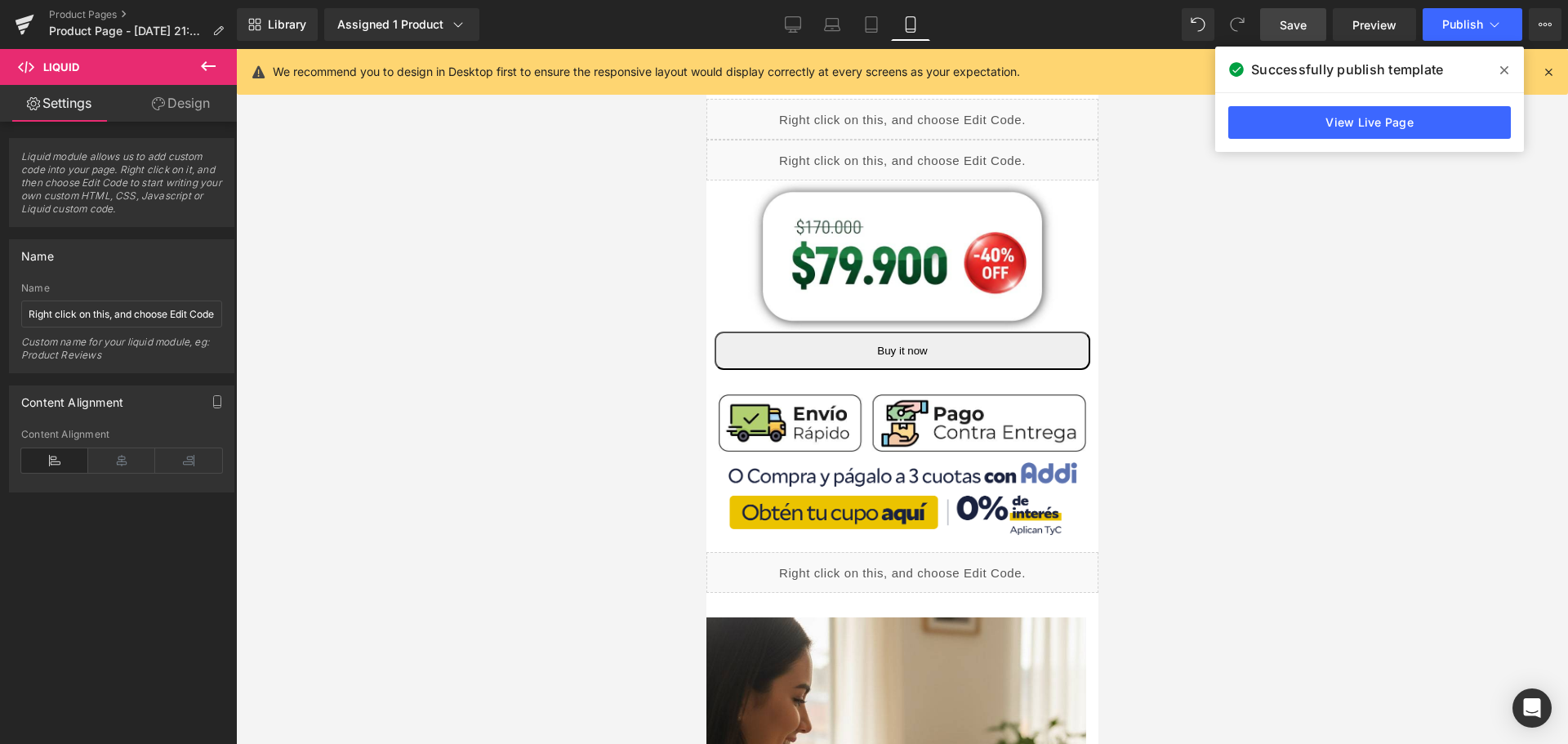
click at [1294, 19] on span "Save" at bounding box center [1293, 24] width 27 height 17
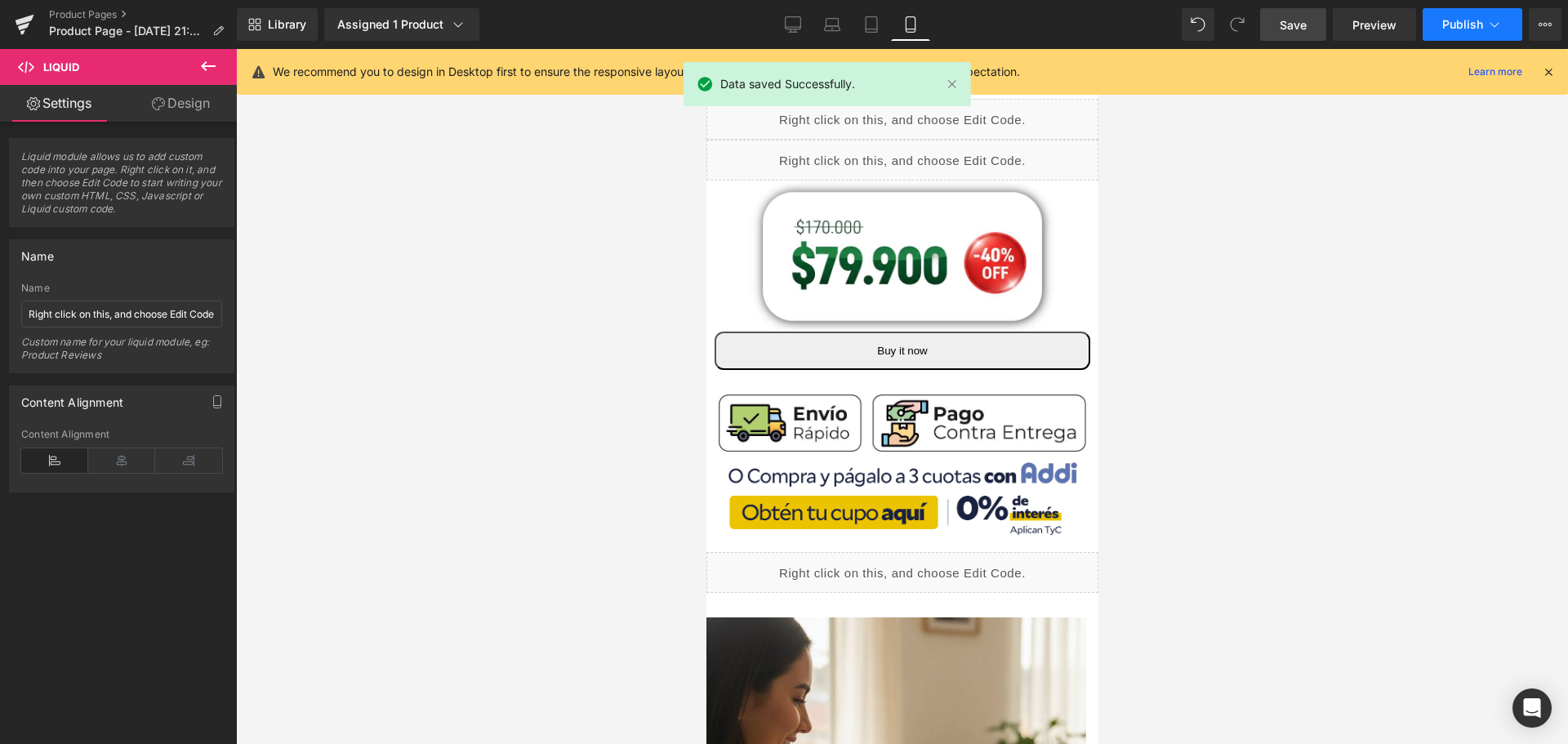
click at [1478, 31] on span "Publish" at bounding box center [1462, 24] width 40 height 13
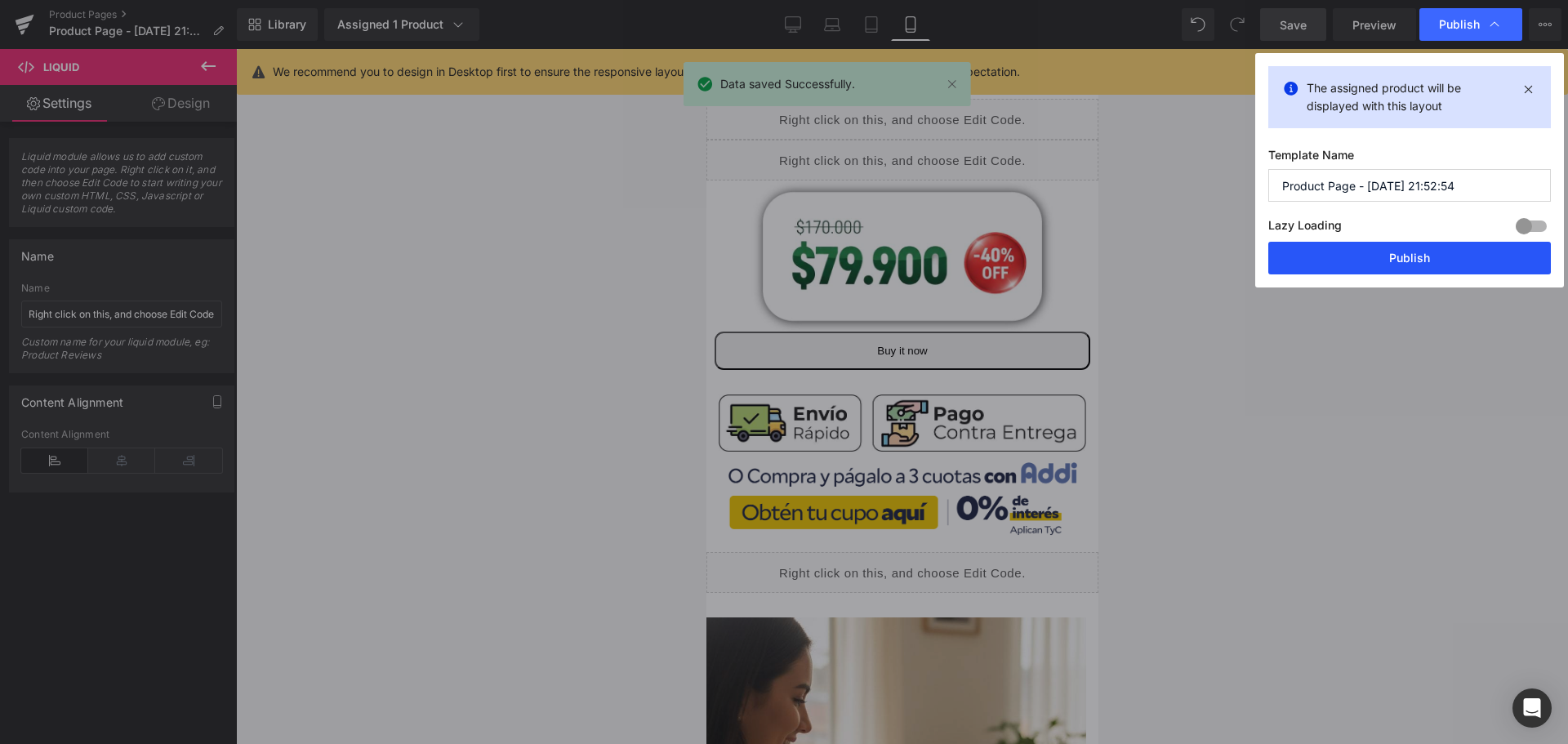
click at [1383, 251] on button "Publish" at bounding box center [1409, 258] width 282 height 32
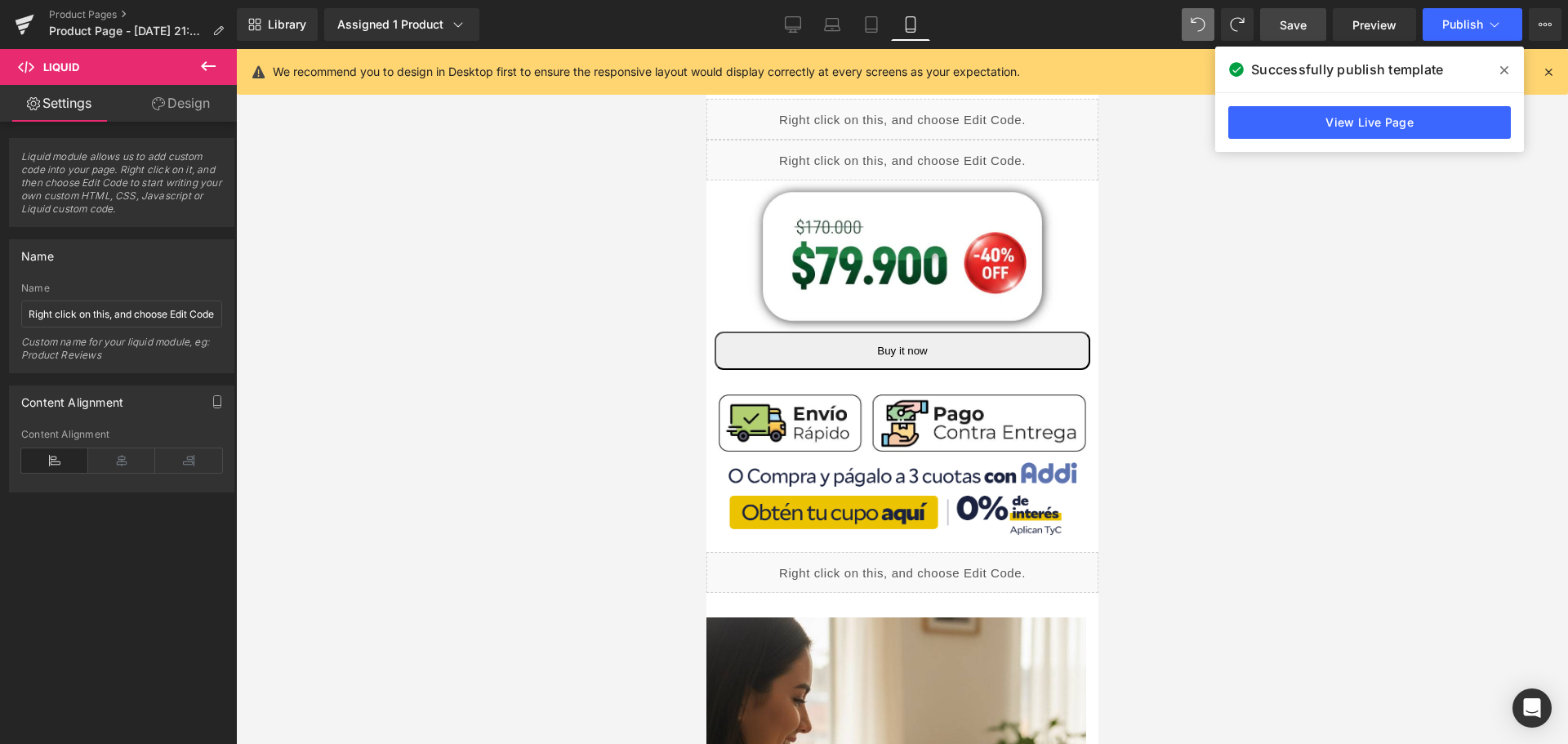
click at [1282, 22] on span "Save" at bounding box center [1293, 24] width 27 height 17
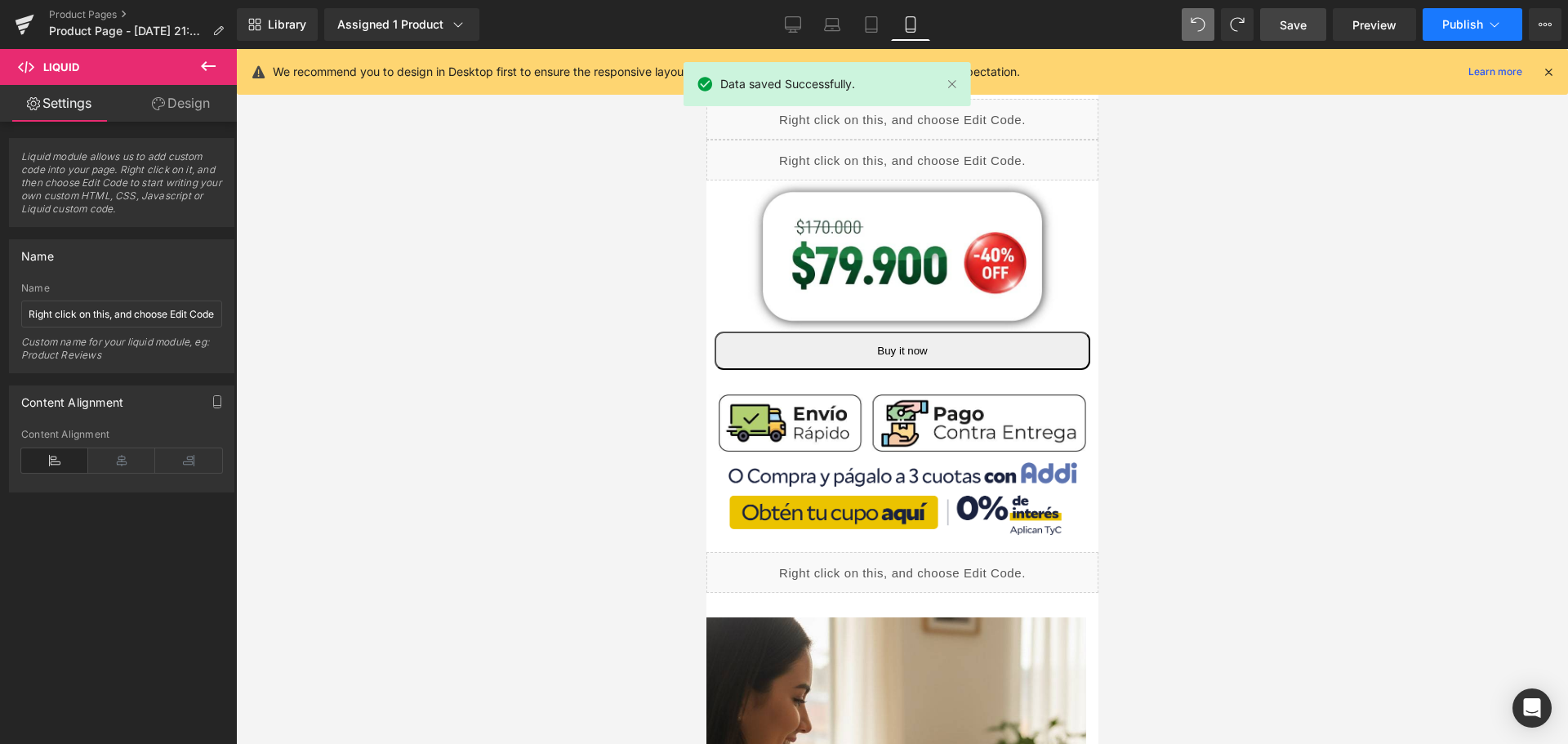
click at [1485, 30] on button "Publish" at bounding box center [1472, 24] width 100 height 32
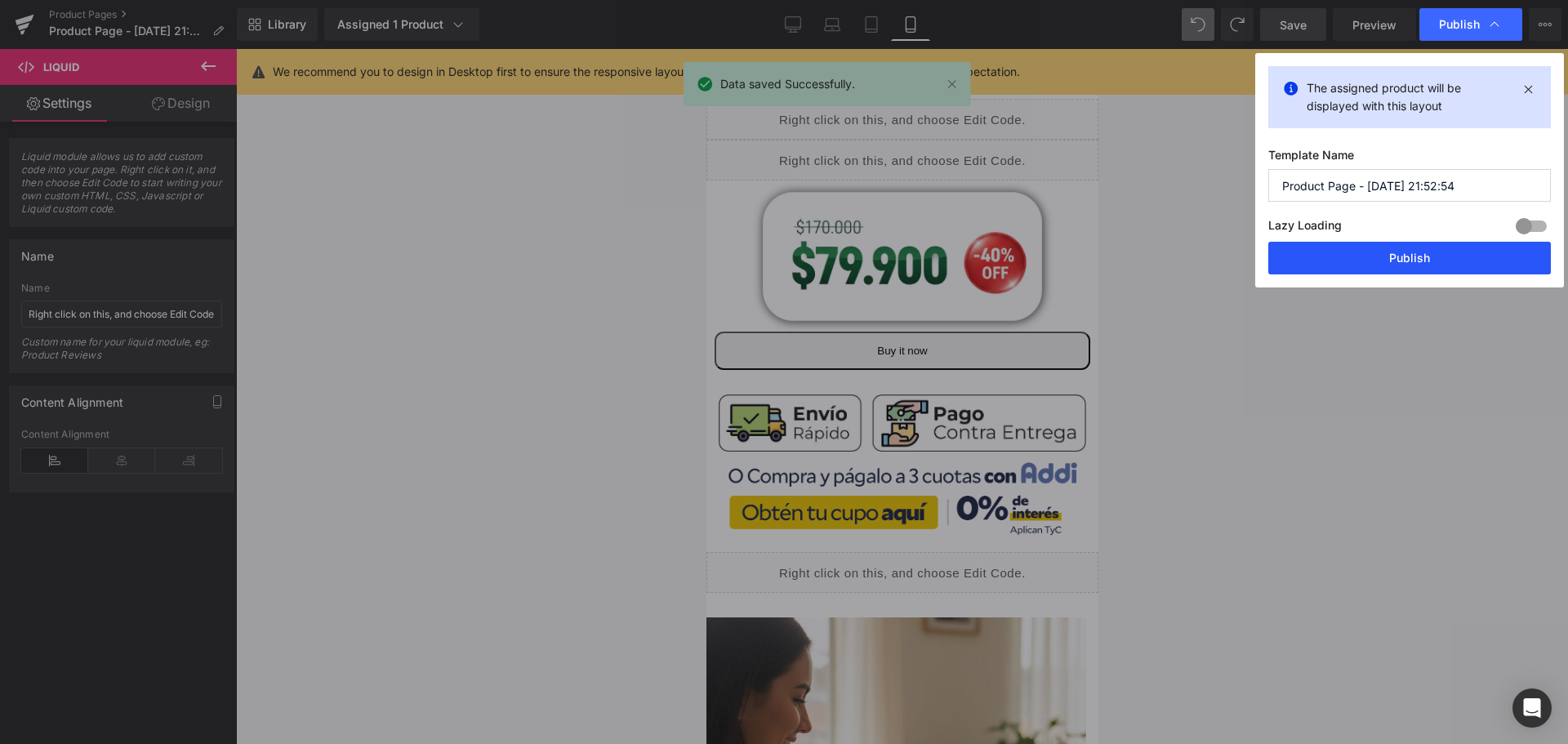
click at [1412, 268] on button "Publish" at bounding box center [1409, 258] width 282 height 32
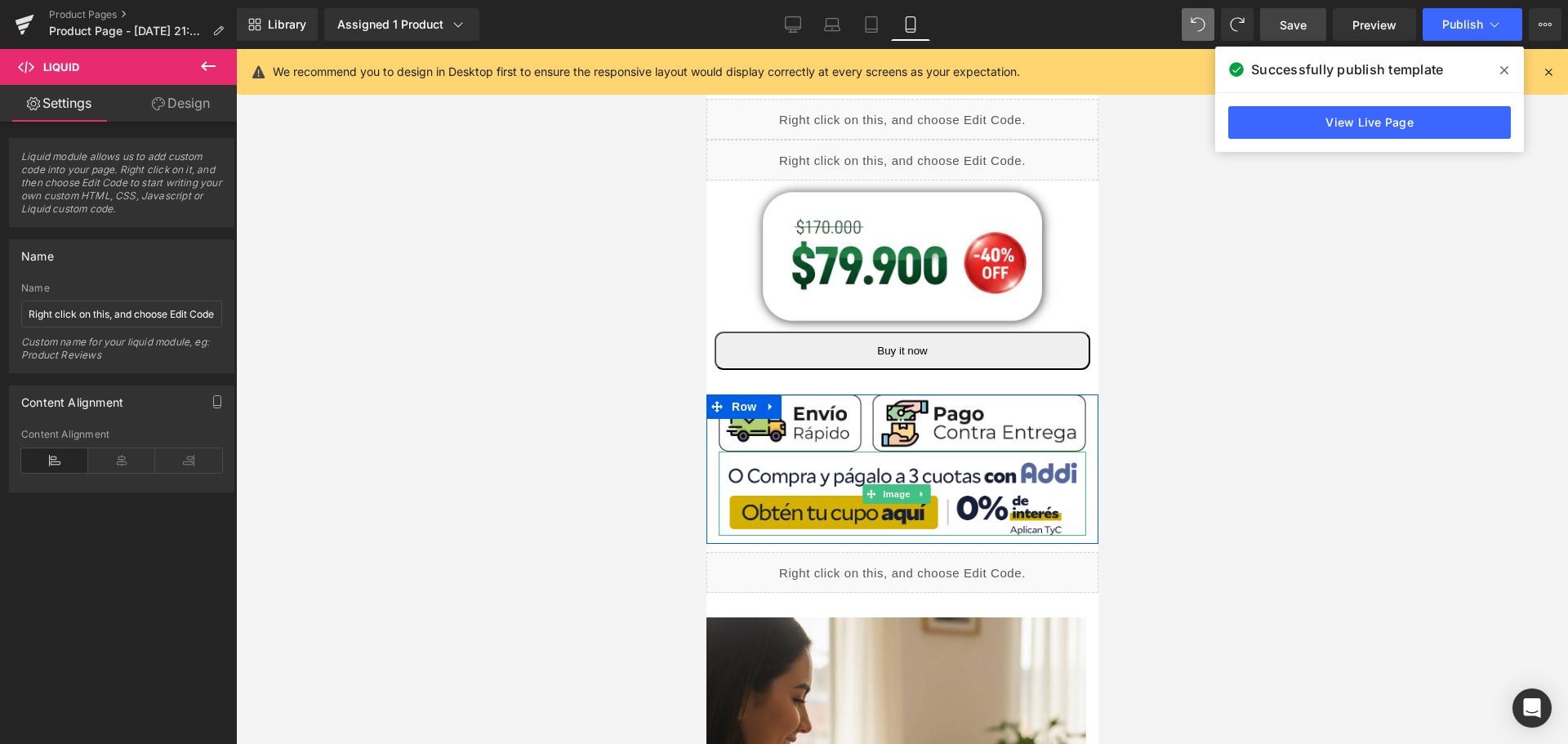
click at [830, 477] on img at bounding box center [901, 493] width 349 height 84
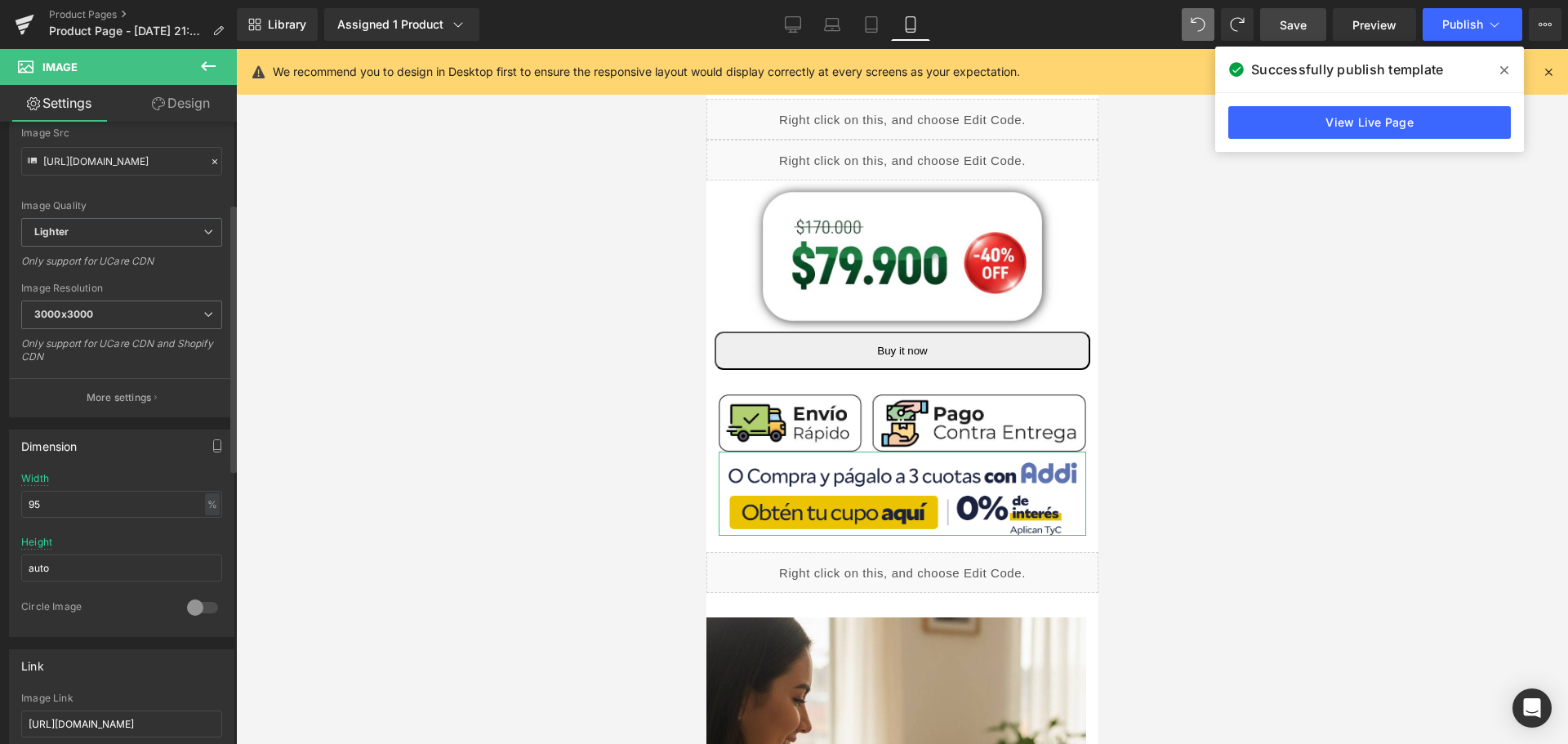
scroll to position [164, 0]
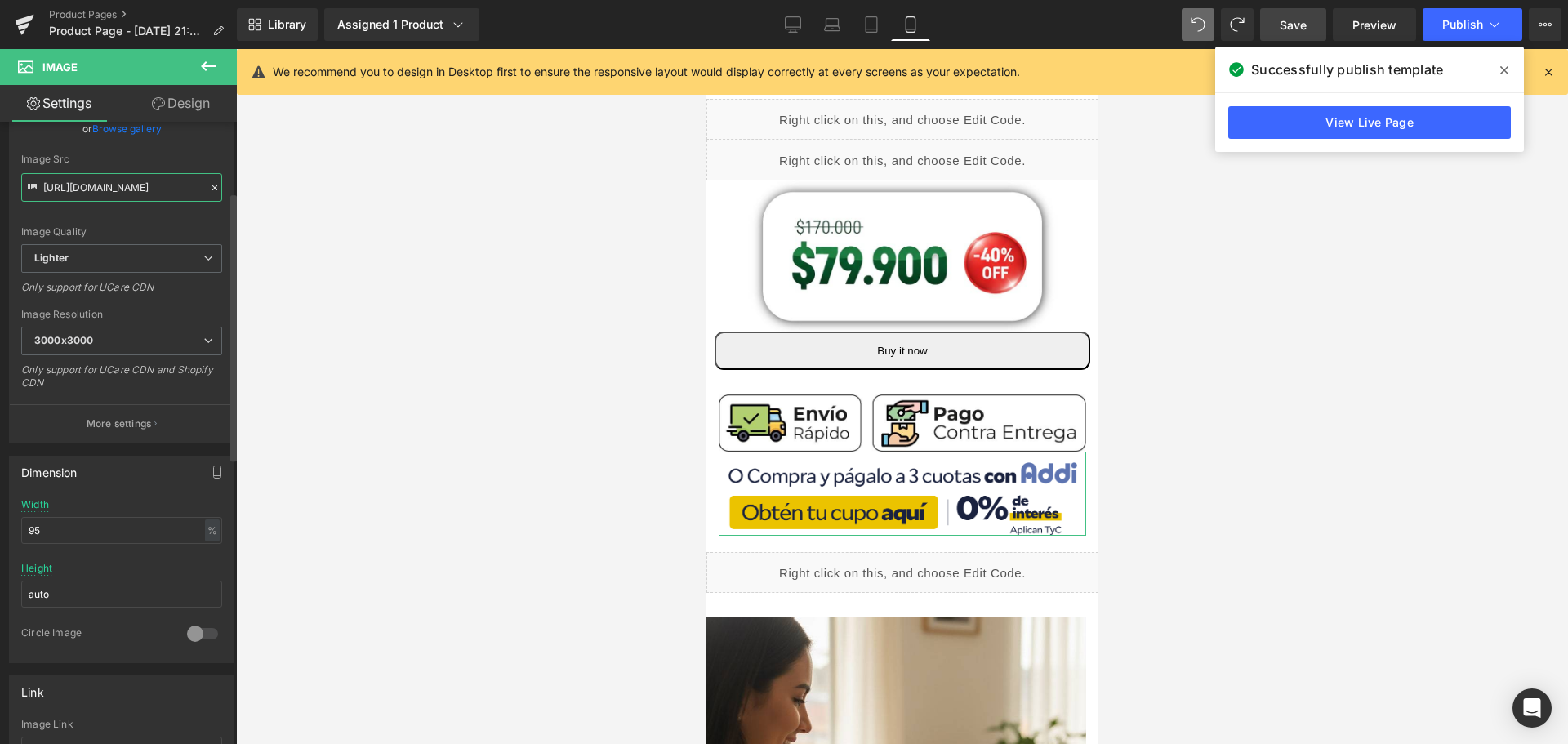
click at [147, 189] on input "[URL][DOMAIN_NAME]" at bounding box center [121, 187] width 201 height 29
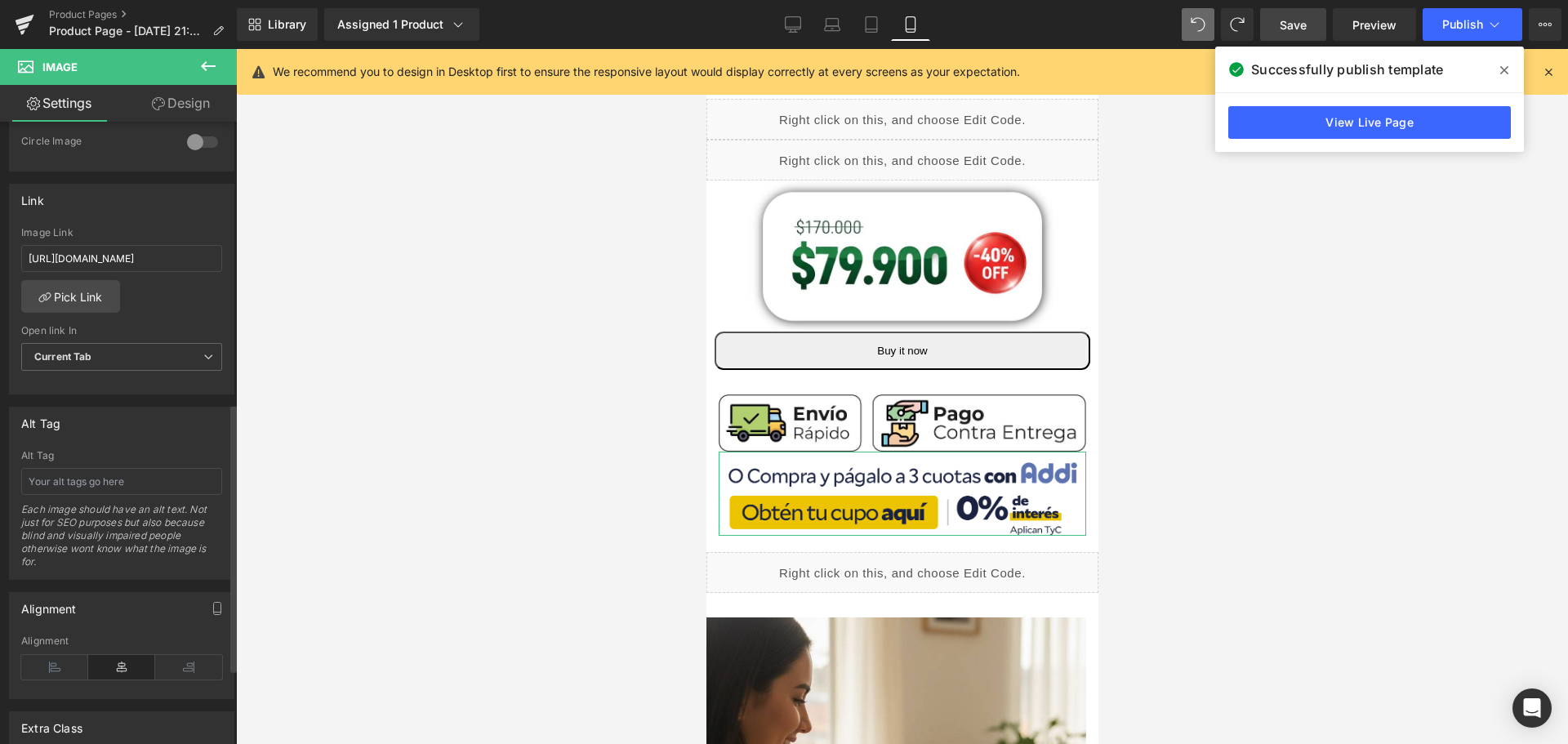
scroll to position [653, 0]
drag, startPoint x: 153, startPoint y: 261, endPoint x: 0, endPoint y: 227, distance: 156.7
click at [0, 227] on div "Link [URL][DOMAIN_NAME] Image Link [URL][DOMAIN_NAME] Pick Link Current Tab New…" at bounding box center [121, 284] width 244 height 224
click at [1297, 29] on span "Save" at bounding box center [1293, 24] width 27 height 17
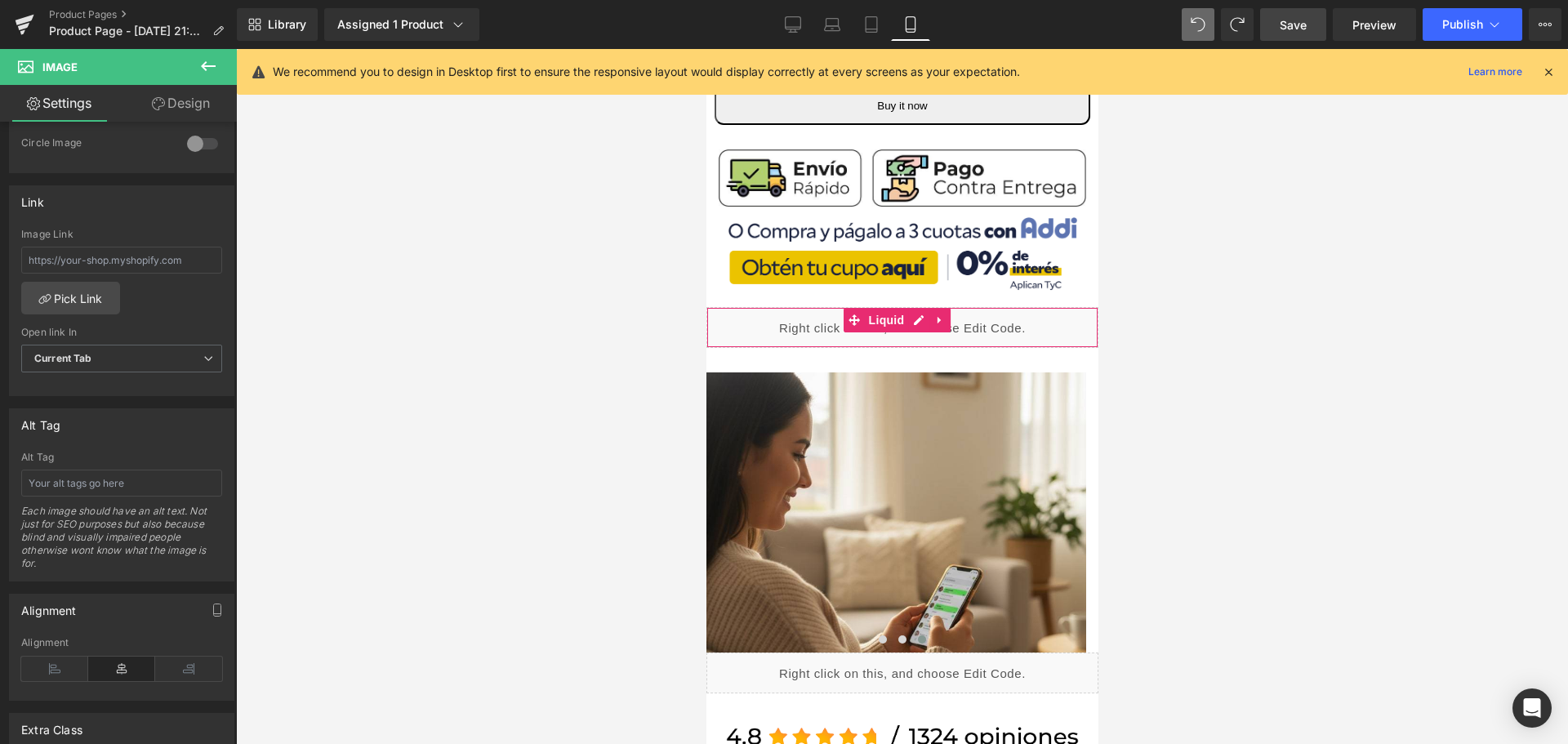
click at [911, 308] on div "Liquid" at bounding box center [901, 327] width 392 height 40
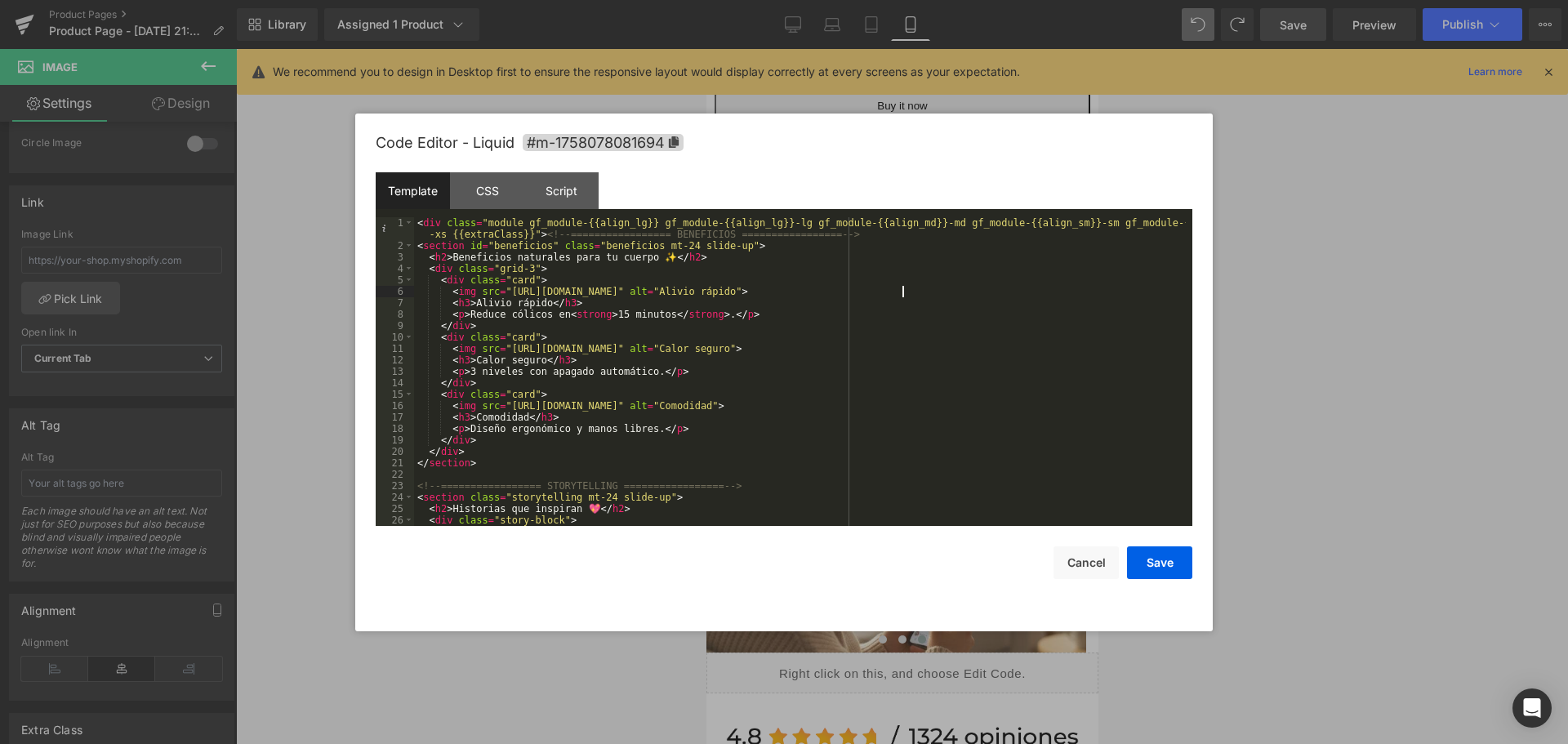
click at [902, 291] on div "< div class = "module gf_module-{{align_lg}} gf_module-{{align_lg}}-lg gf_modul…" at bounding box center [800, 394] width 772 height 354
drag, startPoint x: 900, startPoint y: 289, endPoint x: 503, endPoint y: 291, distance: 397.0
click at [503, 291] on div "< div class = "module gf_module-{{align_lg}} gf_module-{{align_lg}}-lg gf_modul…" at bounding box center [800, 394] width 772 height 354
drag, startPoint x: 900, startPoint y: 345, endPoint x: 502, endPoint y: 351, distance: 398.0
click at [502, 351] on div "< div class = "module gf_module-{{align_lg}} gf_module-{{align_lg}}-lg gf_modul…" at bounding box center [800, 394] width 772 height 354
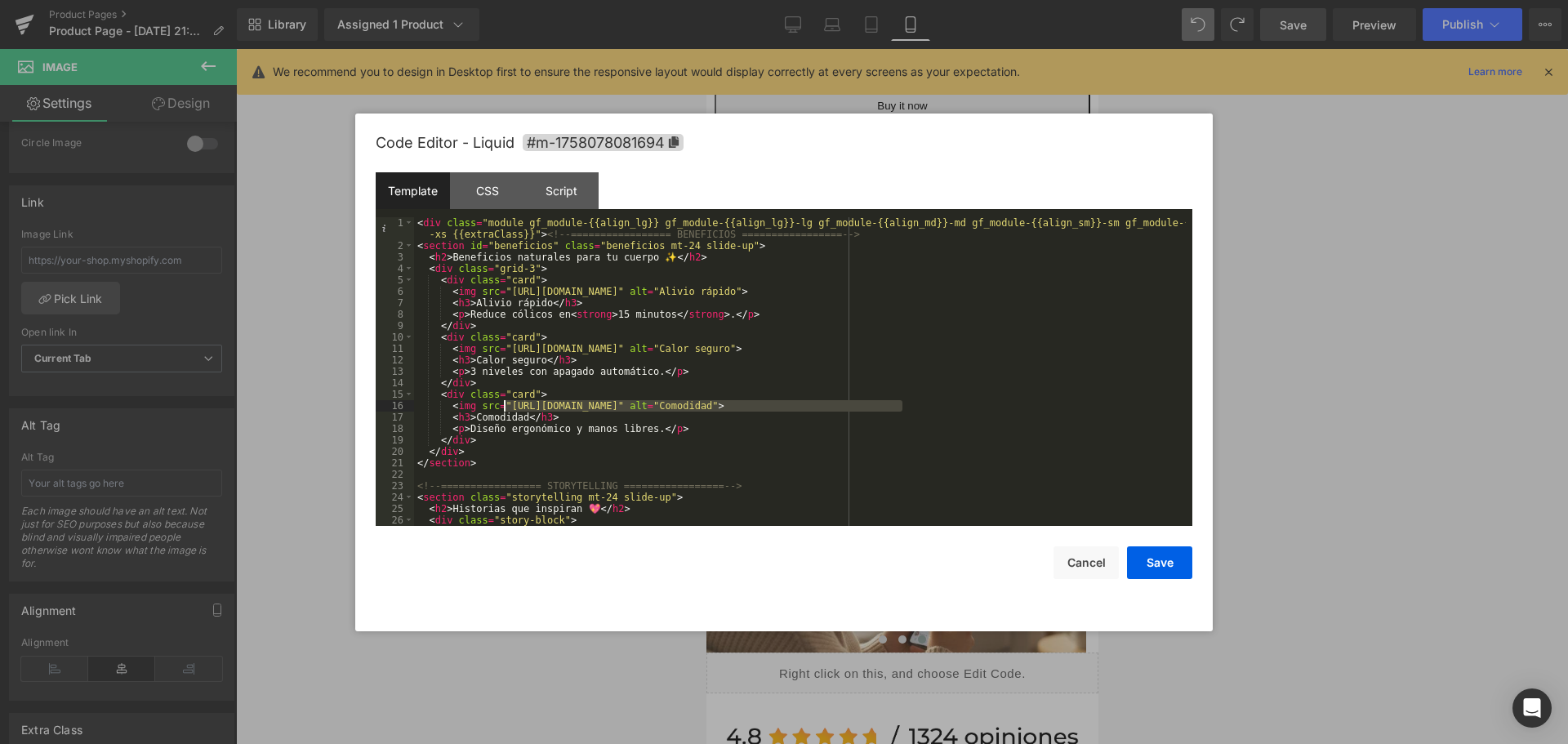
drag, startPoint x: 904, startPoint y: 403, endPoint x: 504, endPoint y: 410, distance: 400.1
click at [504, 410] on div "< div class = "module gf_module-{{align_lg}} gf_module-{{align_lg}}-lg gf_modul…" at bounding box center [800, 394] width 772 height 354
click at [1164, 558] on button "Save" at bounding box center [1159, 562] width 66 height 32
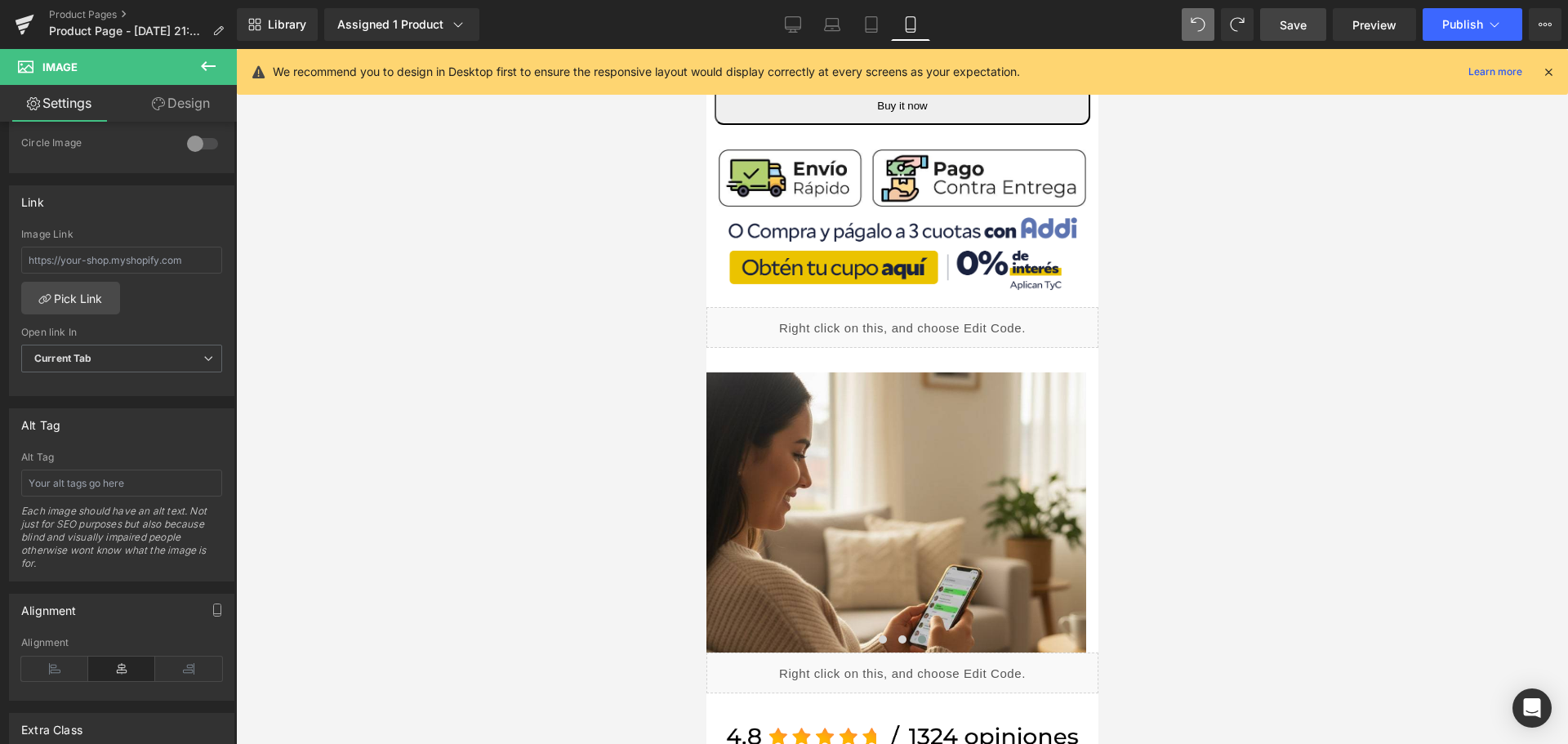
click at [1289, 40] on div "Library Assigned 1 Product Product Preview Almohadilla Térmica Portátil Manage …" at bounding box center [901, 24] width 1331 height 49
click at [1295, 28] on span "Save" at bounding box center [1293, 24] width 27 height 17
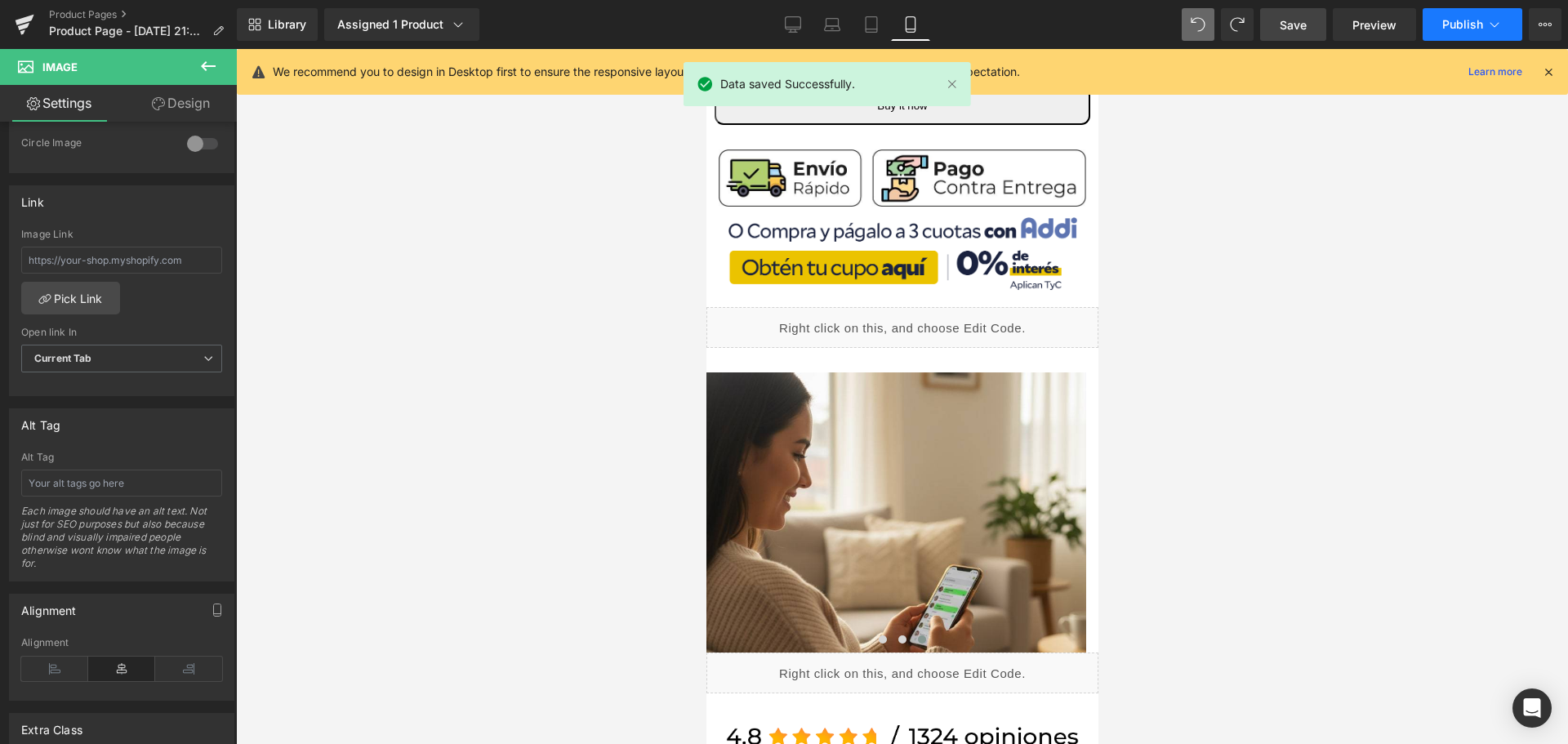
click at [1473, 22] on span "Publish" at bounding box center [1462, 24] width 40 height 13
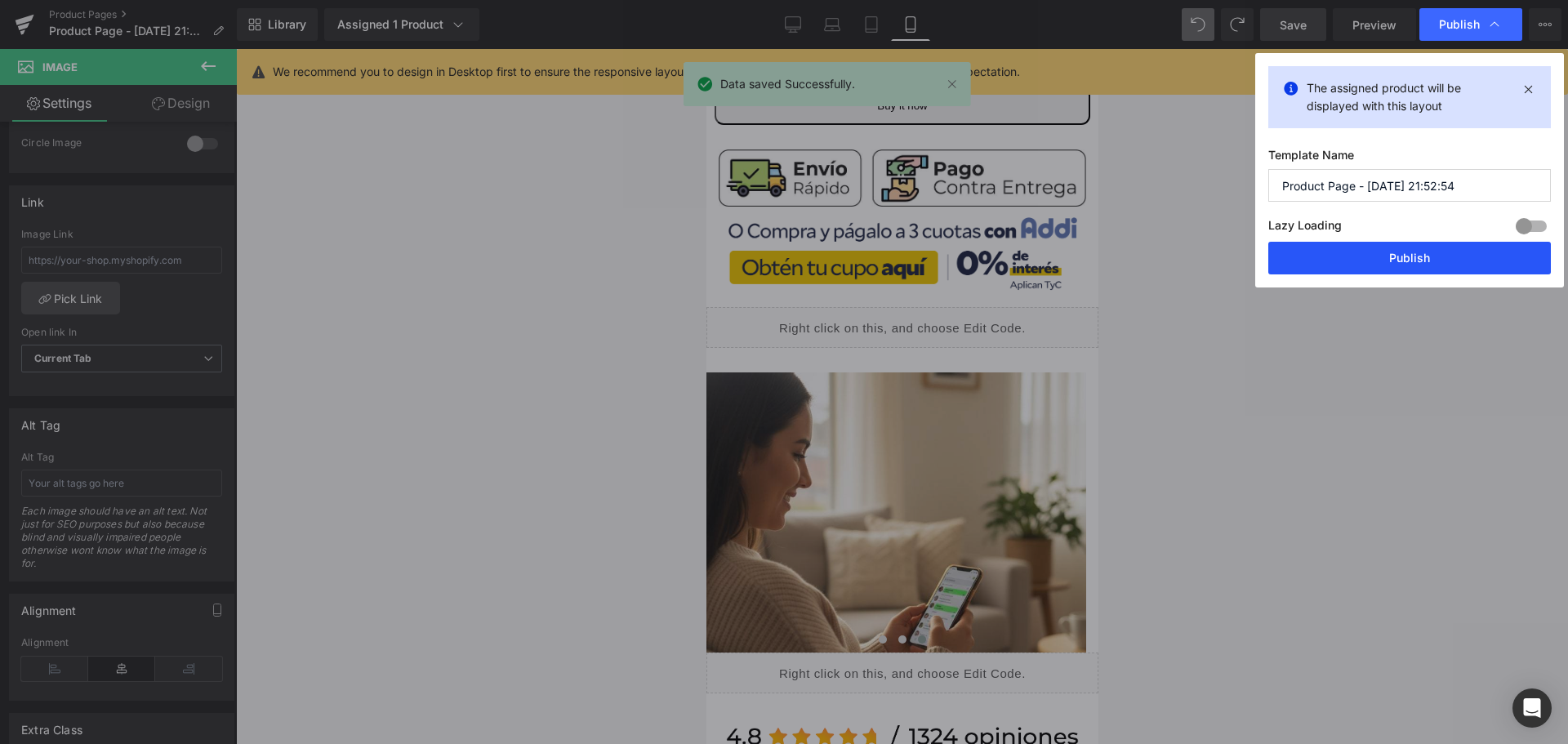
click at [1402, 258] on button "Publish" at bounding box center [1409, 258] width 282 height 32
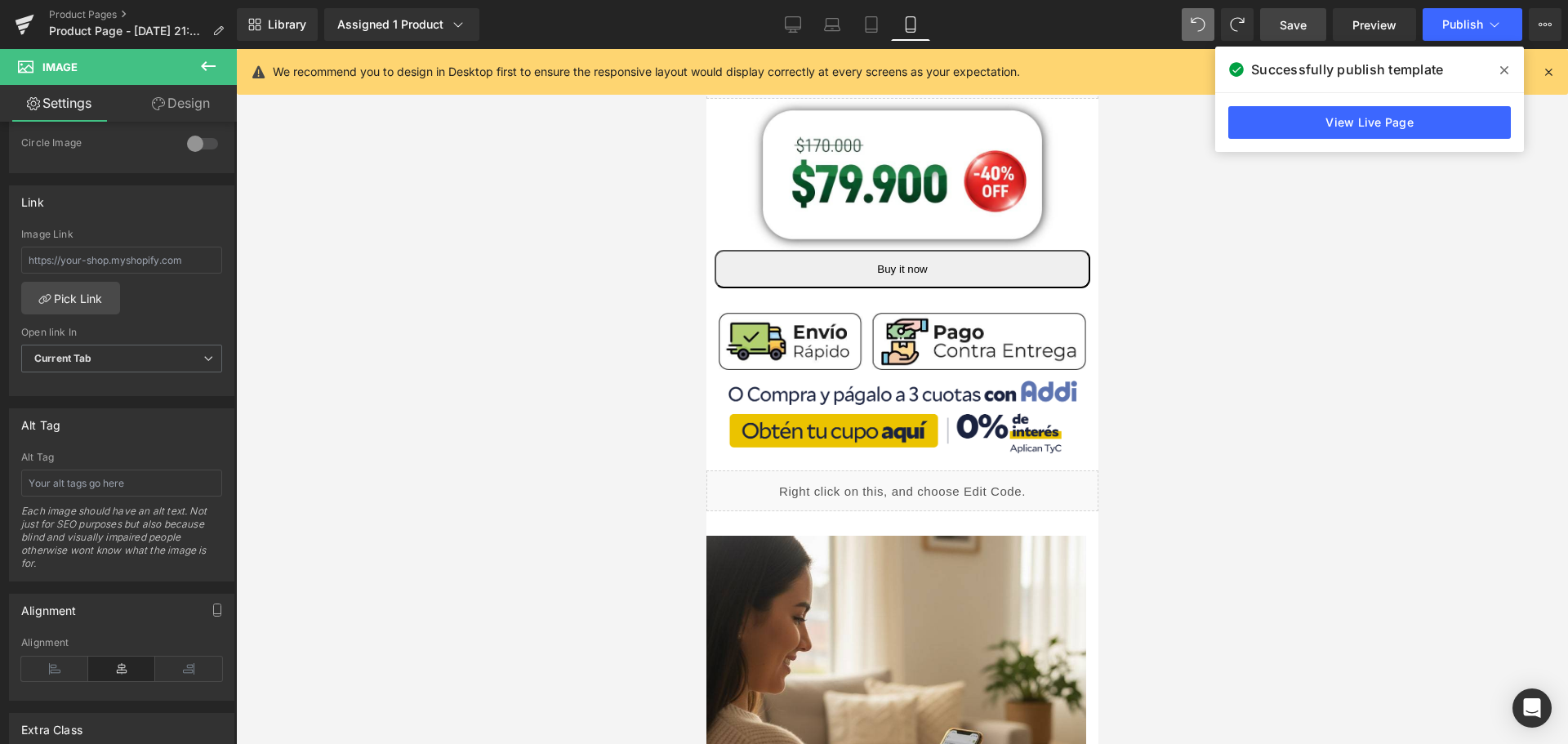
scroll to position [408, 0]
